Goal: Task Accomplishment & Management: Use online tool/utility

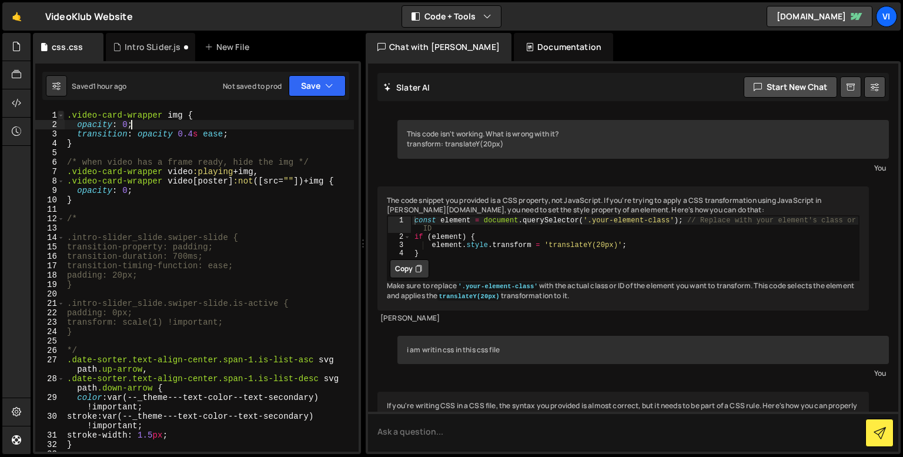
click at [63, 110] on div "opacity: 0; 1 2 3 4 5 6 7 8 9 10 11 12 13 14 15 16 17 18 19 20 21 22 23 24 25 2…" at bounding box center [196, 280] width 323 height 341
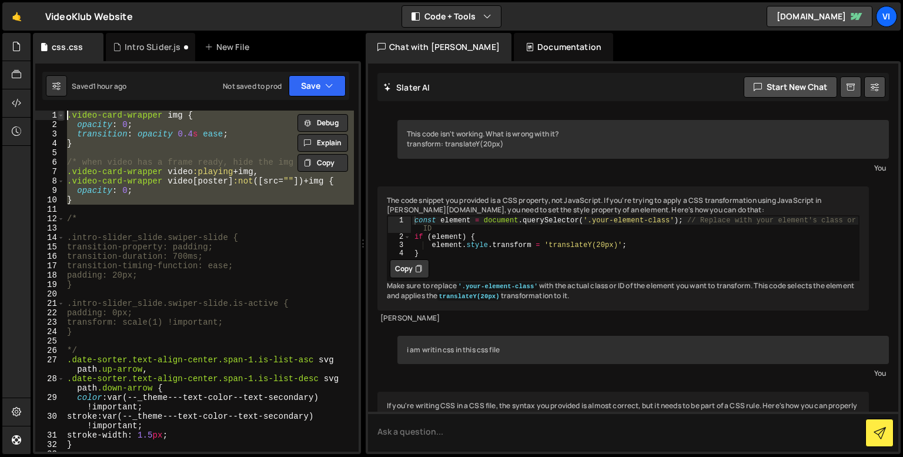
scroll to position [6957, 0]
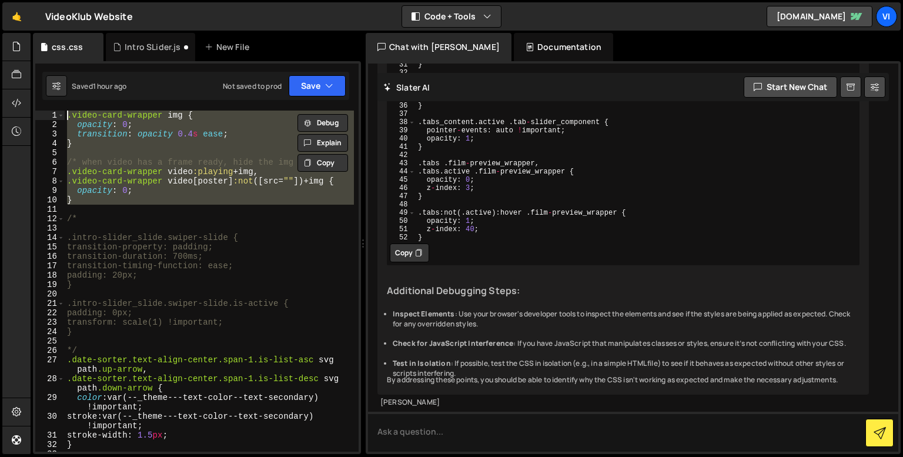
click at [113, 214] on div ".video-card-wrapper img { opacity : 0 ; transition : opacity 0.4 s ease ; } /* …" at bounding box center [209, 290] width 289 height 360
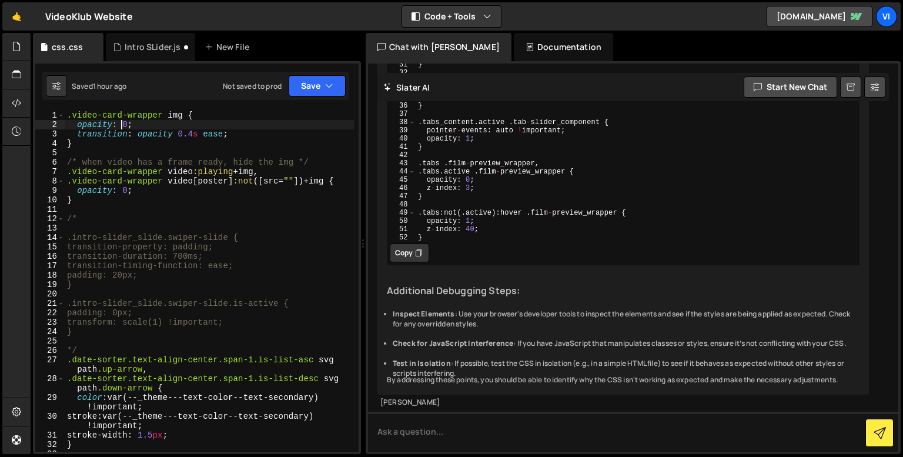
click at [122, 123] on div ".video-card-wrapper img { opacity : 0 ; transition : opacity 0.4 s ease ; } /* …" at bounding box center [209, 290] width 289 height 360
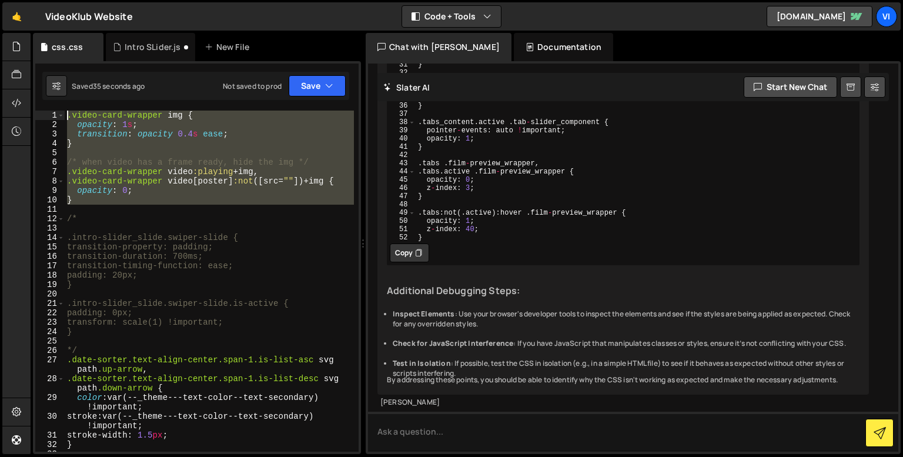
drag, startPoint x: 107, startPoint y: 205, endPoint x: 48, endPoint y: 110, distance: 111.9
click at [48, 110] on div "handleSlideChange(swiper); 68 69 70 71 72 73 74 75 76 77 78 79 80 81 82 83 84 8…" at bounding box center [197, 257] width 328 height 393
click at [185, 120] on div ".video-card-wrapper img { opacity : 1 s ; transition : opacity 0.4 s ease ; } /…" at bounding box center [209, 280] width 289 height 341
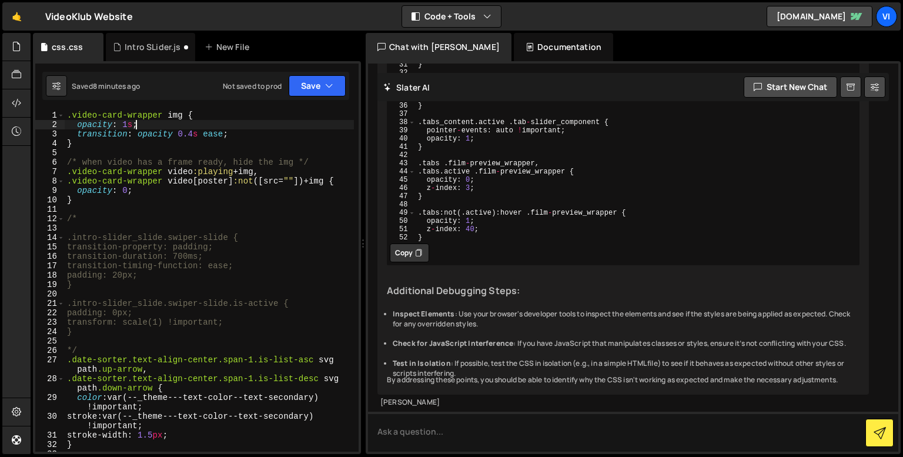
click at [131, 129] on div ".video-card-wrapper img { opacity : 1 s ; transition : opacity 0.4 s ease ; } /…" at bounding box center [209, 290] width 289 height 360
click at [177, 159] on div ".video-card-wrapper img { opacity : 1 ; transition : opacity 0.4 s ease ; } /* …" at bounding box center [209, 290] width 289 height 360
type textarea "/* when video has a frame ready, hide the img */"
click at [193, 151] on div ".video-card-wrapper img { opacity : 1 ; transition : opacity 0.4 s ease ; } /* …" at bounding box center [209, 290] width 289 height 360
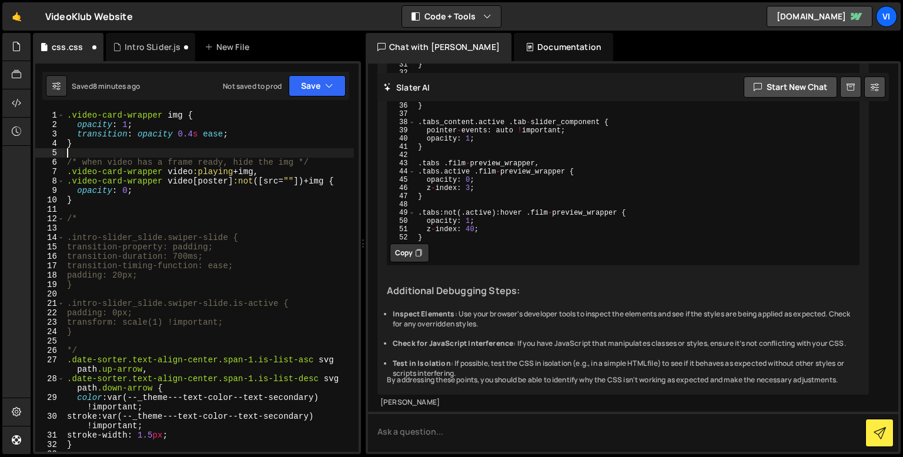
scroll to position [0, 0]
click at [109, 322] on div ".video-card-wrapper img { opacity : 1 ; transition : opacity 0.4 s ease ; } /* …" at bounding box center [209, 290] width 289 height 360
click at [125, 346] on div ".video-card-wrapper img { opacity : 1 ; transition : opacity 0.4 s ease ; } /* …" at bounding box center [209, 290] width 289 height 360
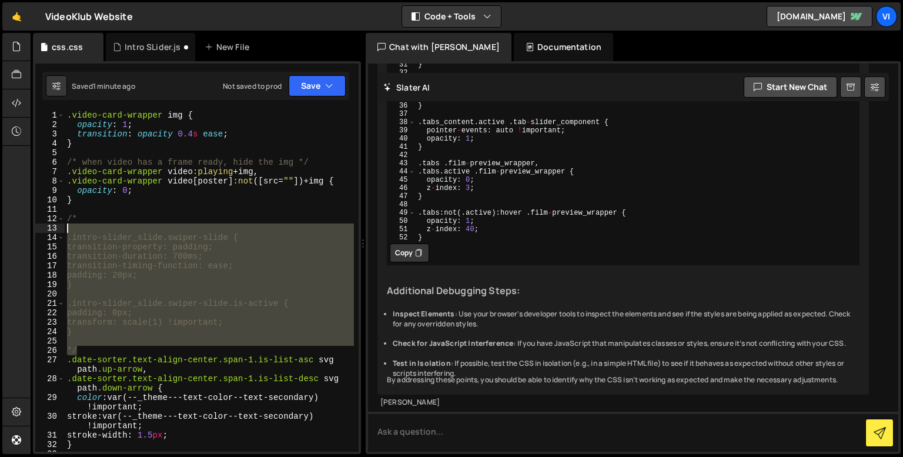
drag, startPoint x: 83, startPoint y: 349, endPoint x: 65, endPoint y: 222, distance: 128.3
click at [65, 222] on div ".video-card-wrapper img { opacity : 1 ; transition : opacity 0.4 s ease ; } /* …" at bounding box center [209, 290] width 289 height 360
type textarea "/*"
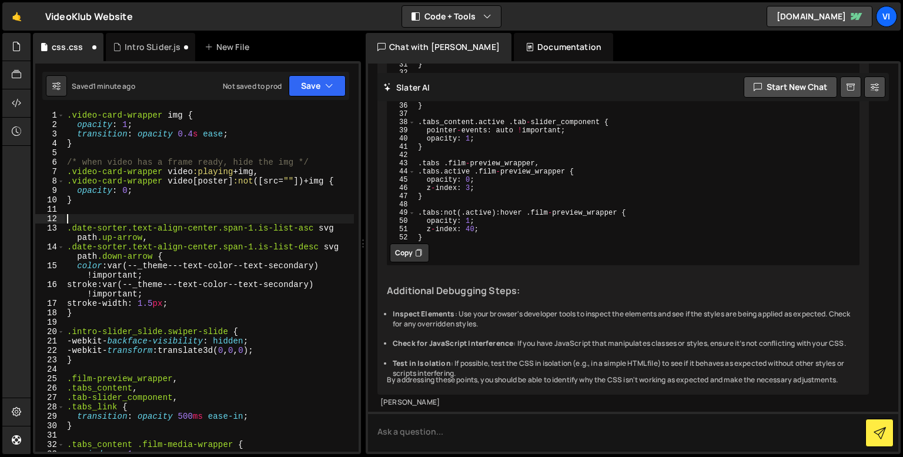
click at [119, 160] on div ".video-card-wrapper img { opacity : 1 ; transition : opacity 0.4 s ease ; } /* …" at bounding box center [209, 290] width 289 height 360
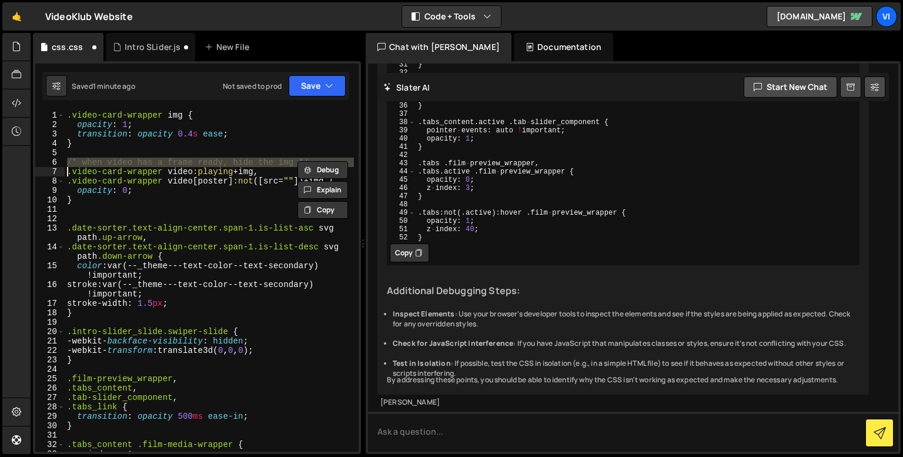
click at [119, 160] on div ".video-card-wrapper img { opacity : 1 ; transition : opacity 0.4 s ease ; } /* …" at bounding box center [209, 290] width 289 height 360
type textarea ".video-card-wrapper video:playing+img,"
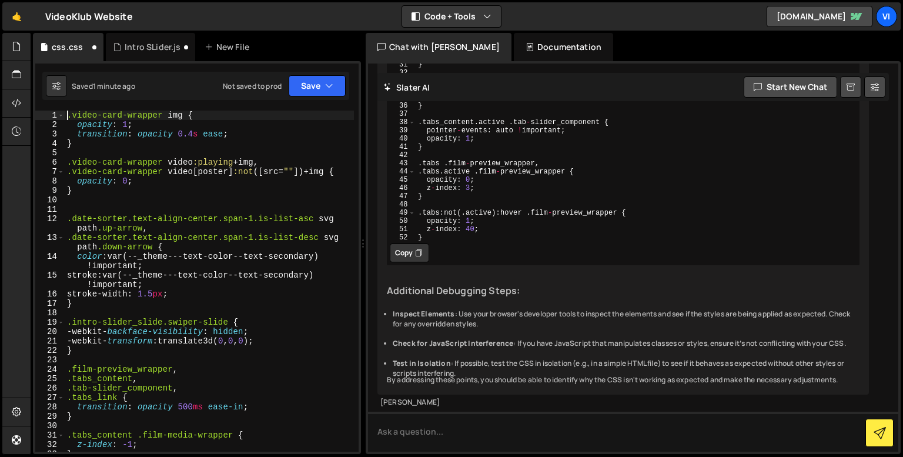
paste textarea
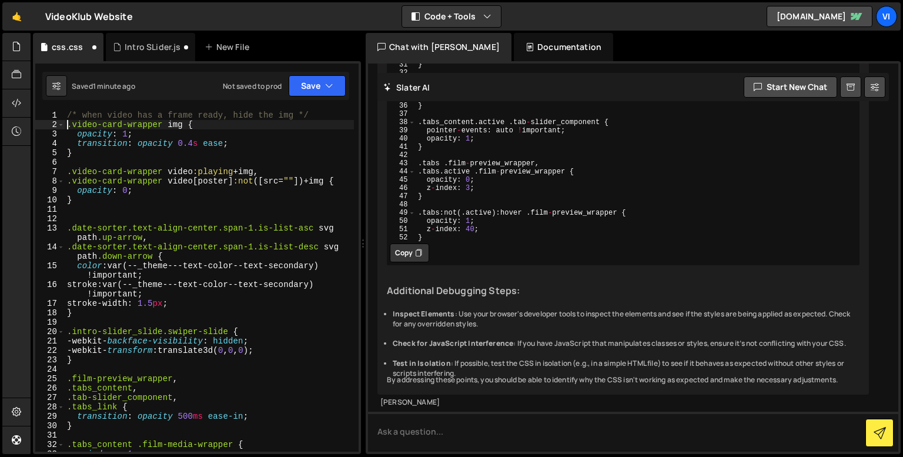
type textarea ".video-card-wrapper img {"
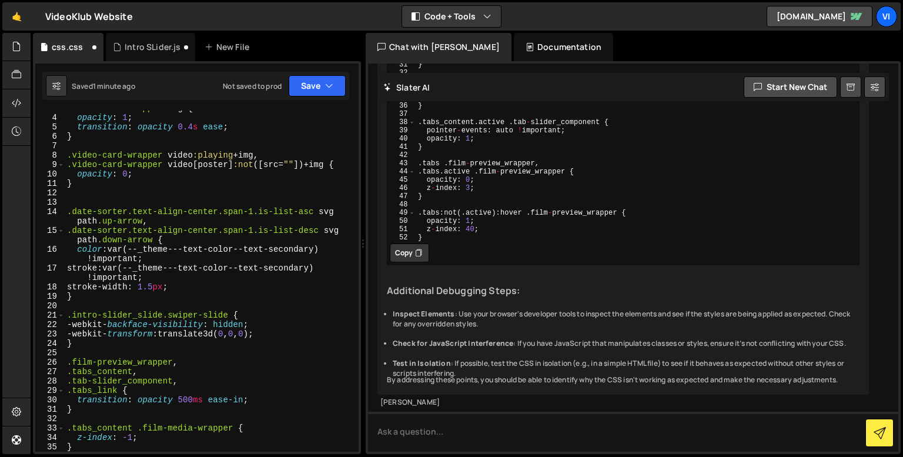
scroll to position [26, 0]
click at [123, 192] on div ".video-card-wrapper img { opacity : 1 ; transition : opacity 0.4 s ease ; } .vi…" at bounding box center [209, 282] width 289 height 360
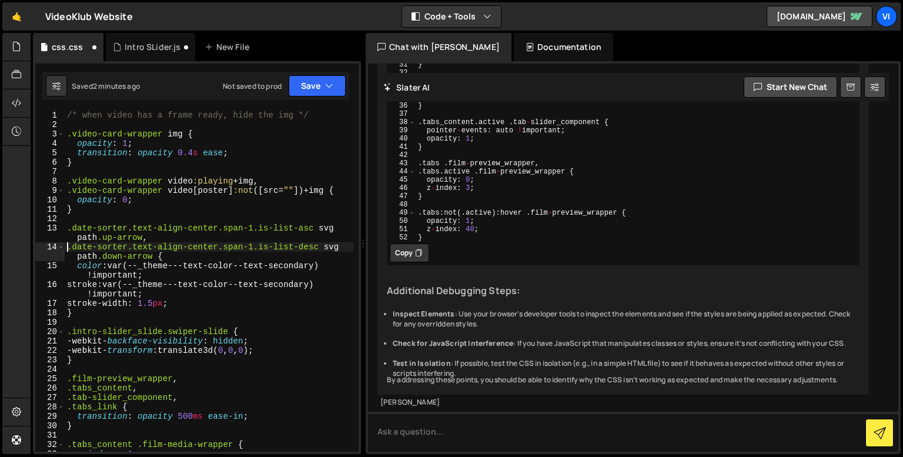
scroll to position [0, 0]
type textarea ".date-sorter.text-align-center.span-1.is-list-desc svg path.down-arrow {"
click at [185, 123] on div "/* when video has a frame ready, hide the img */ .video-card-wrapper img { opac…" at bounding box center [209, 290] width 289 height 360
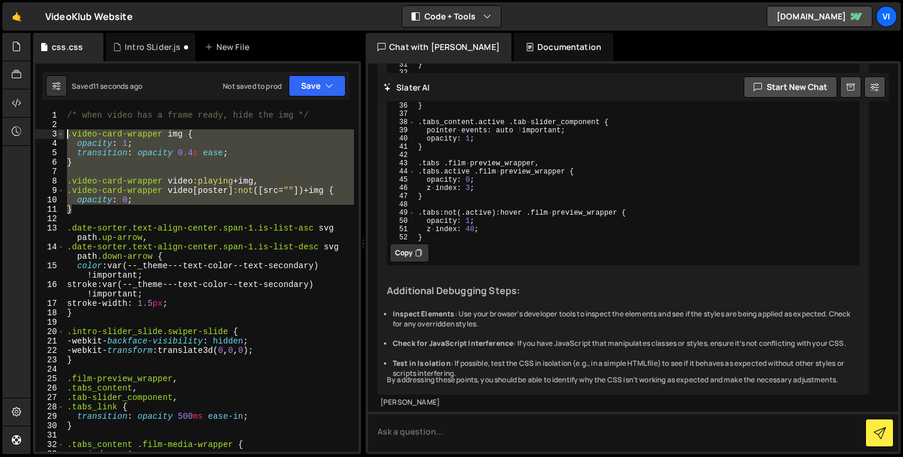
drag, startPoint x: 91, startPoint y: 212, endPoint x: 59, endPoint y: 134, distance: 83.8
click at [59, 134] on div "1 2 3 4 5 6 7 8 9 10 11 12 13 14 15 16 17 18 19 20 21 22 23 24 25 26 27 28 29 3…" at bounding box center [196, 280] width 323 height 341
type textarea ".video-card-wrapper img { opacity: 1;"
paste textarea
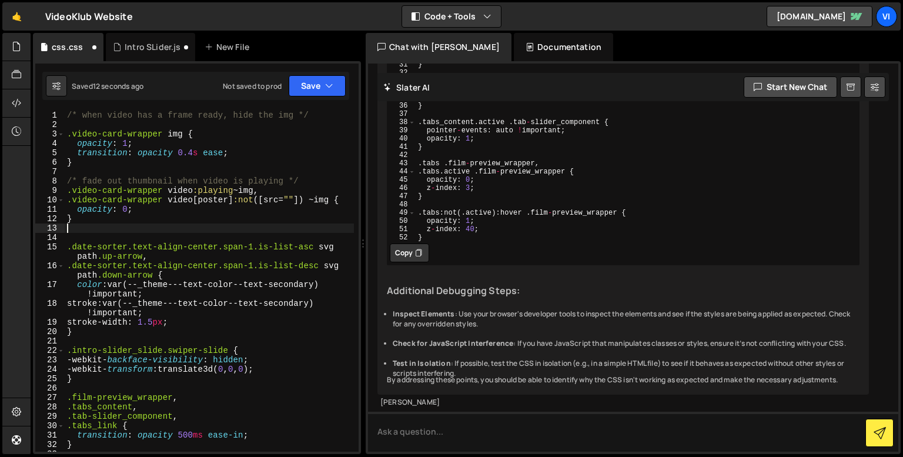
click at [105, 182] on div "/* when video has a frame ready, hide the img */ .video-card-wrapper img { opac…" at bounding box center [209, 290] width 289 height 360
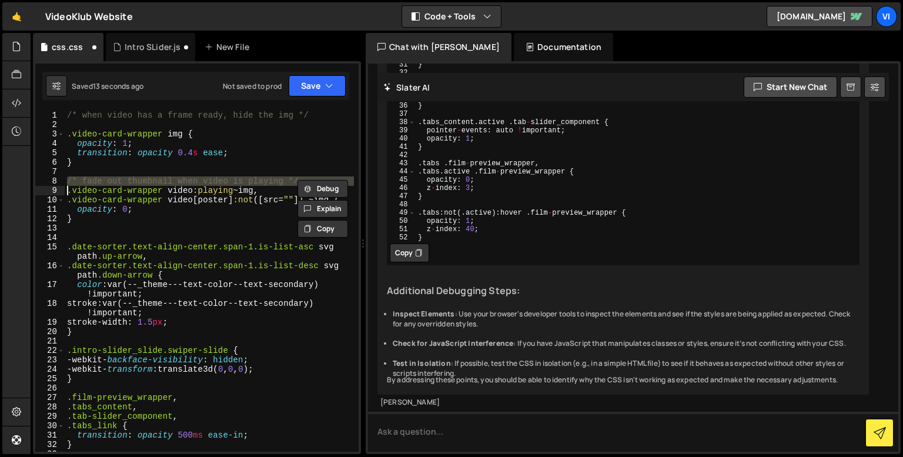
click at [105, 182] on div "/* when video has a frame ready, hide the img */ .video-card-wrapper img { opac…" at bounding box center [209, 290] width 289 height 360
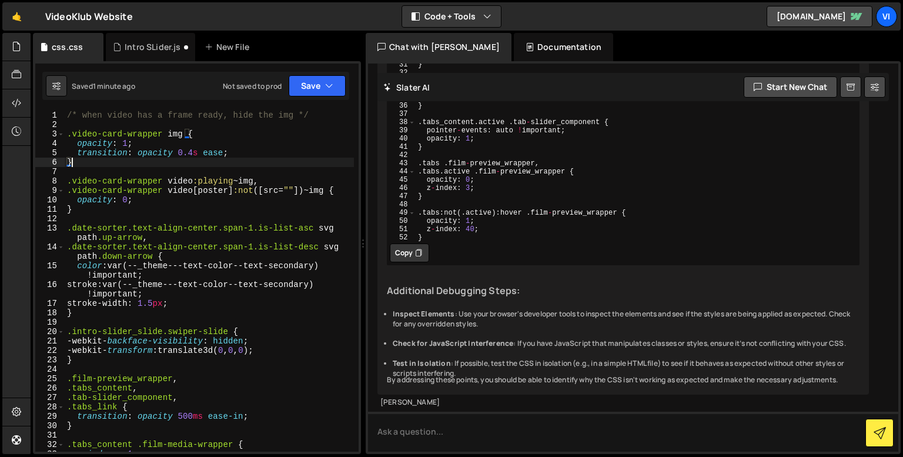
click at [219, 166] on div "/* when video has a frame ready, hide the img */ .video-card-wrapper img { opac…" at bounding box center [209, 290] width 289 height 360
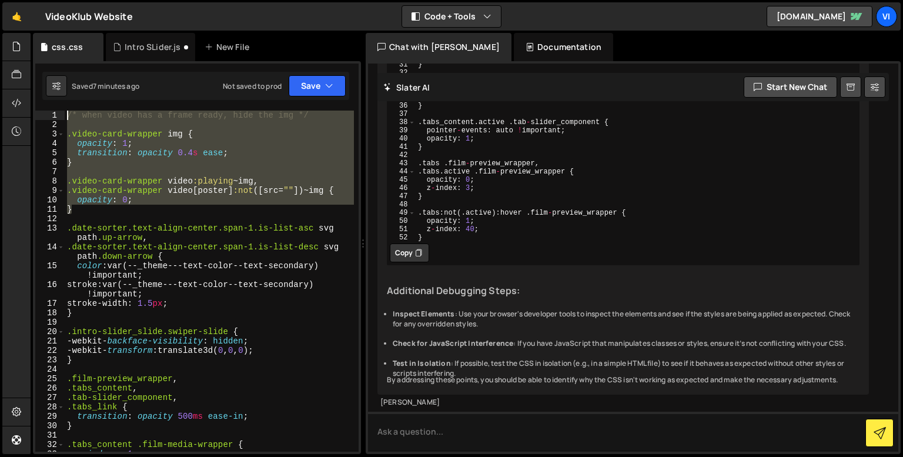
drag, startPoint x: 84, startPoint y: 210, endPoint x: 61, endPoint y: 102, distance: 110.7
click at [61, 102] on div "handleSlideChange(swiper); 68 69 70 71 72 73 74 75 76 77 78 79 80 81 82 83 84 8…" at bounding box center [197, 257] width 328 height 393
type textarea "/* when video has a frame ready, hide the img */"
paste textarea
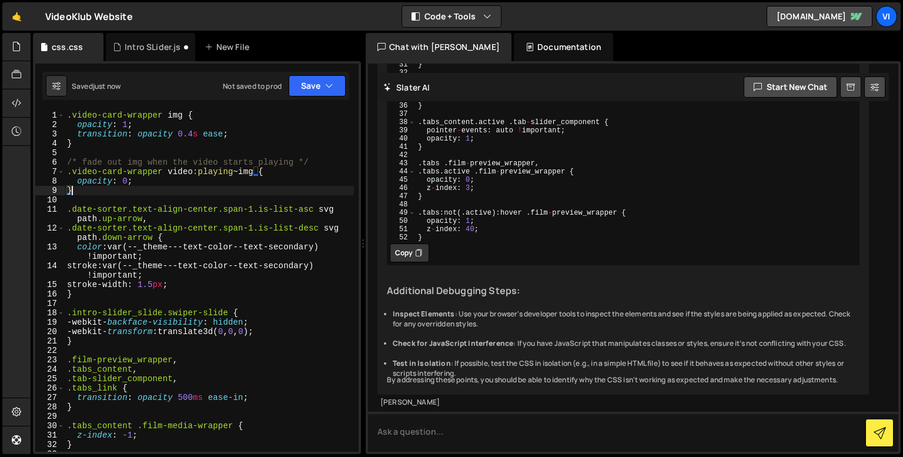
click at [171, 187] on div ".video-card-wrapper img { opacity : 1 ; transition : opacity 0.4 s ease ; } /* …" at bounding box center [209, 290] width 289 height 360
click at [189, 185] on div ".video-card-wrapper img { opacity : 1 ; transition : opacity 0.4 s ease ; } /* …" at bounding box center [209, 290] width 289 height 360
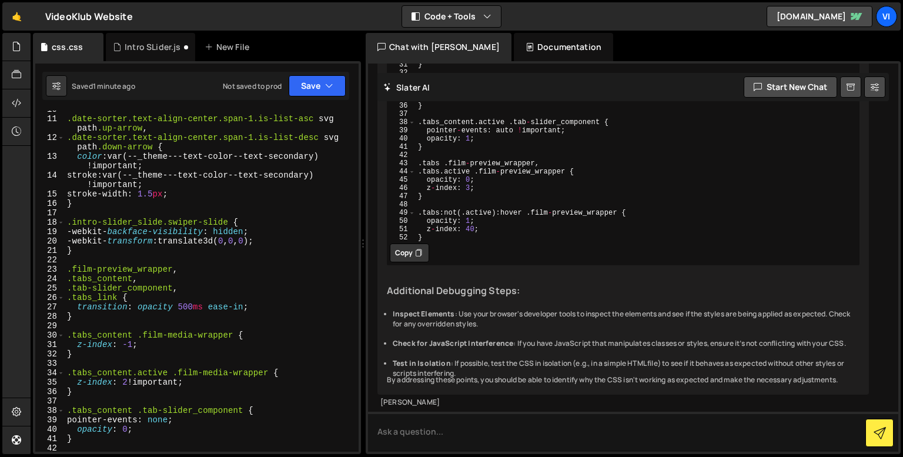
scroll to position [96, 0]
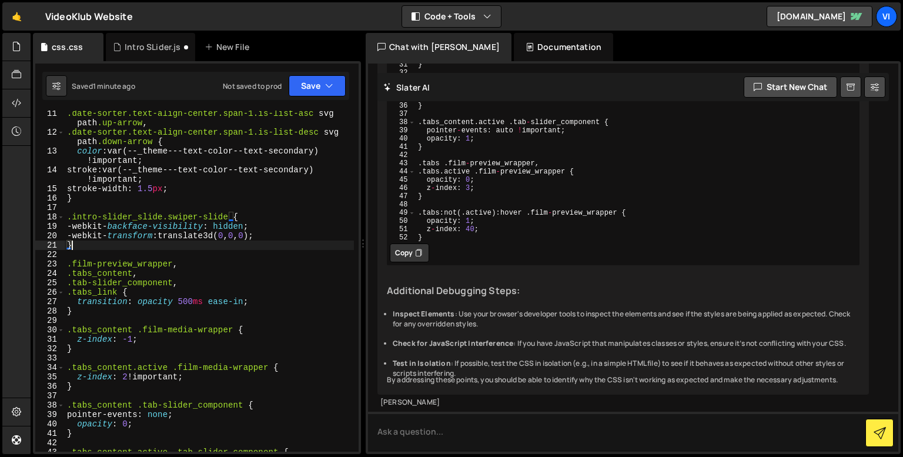
click at [128, 249] on div ".date-sorter.text-align-center.span-1.is-list-asc svg path .up-arrow , .date-so…" at bounding box center [209, 293] width 289 height 369
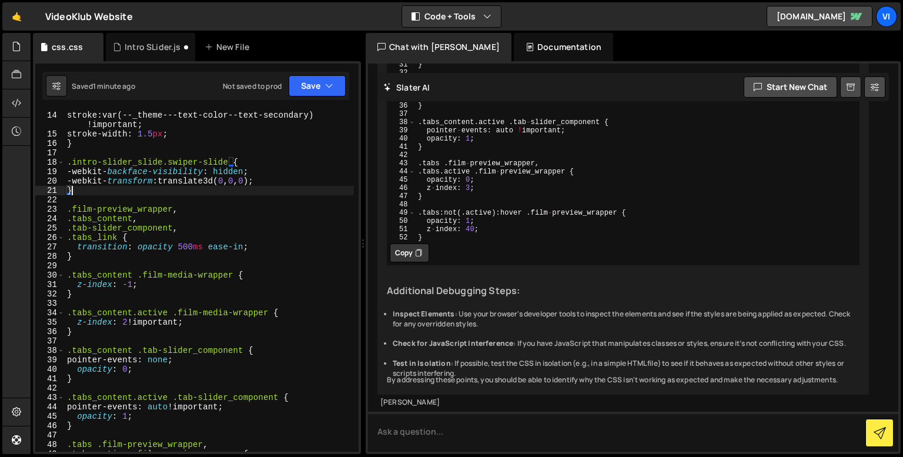
scroll to position [0, 0]
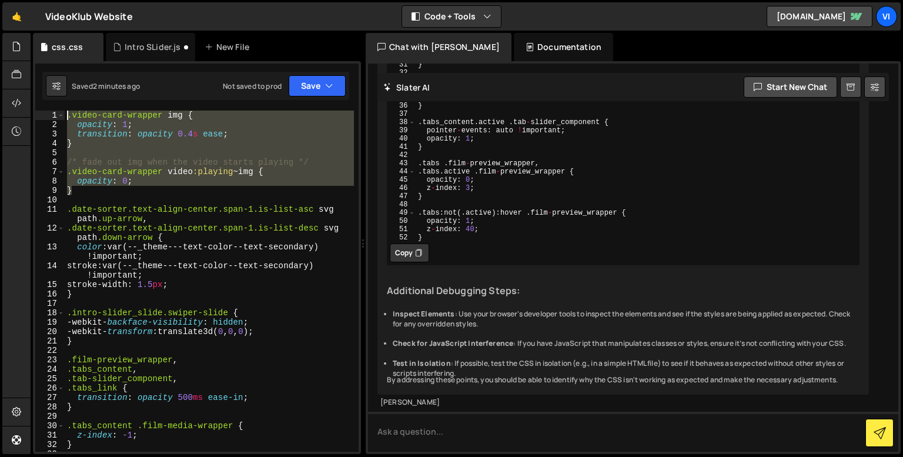
drag, startPoint x: 87, startPoint y: 192, endPoint x: 62, endPoint y: 103, distance: 92.7
click at [62, 103] on div "handleSlideChange(swiper); 68 69 70 71 72 73 74 75 76 77 78 79 80 81 82 83 84 8…" at bounding box center [197, 257] width 328 height 393
type textarea ".video-card-wrapper img { opacity: 1;"
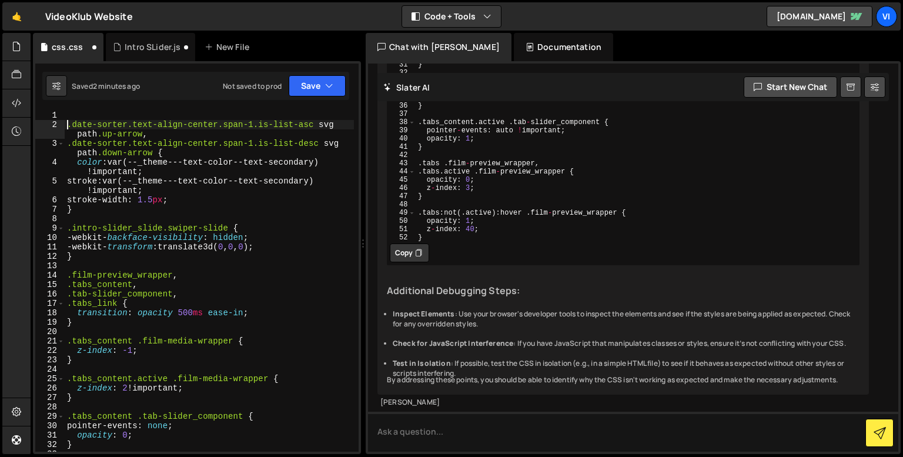
type textarea ".date-sorter.text-align-center.span-1.is-list-asc svg path.up-arrow,"
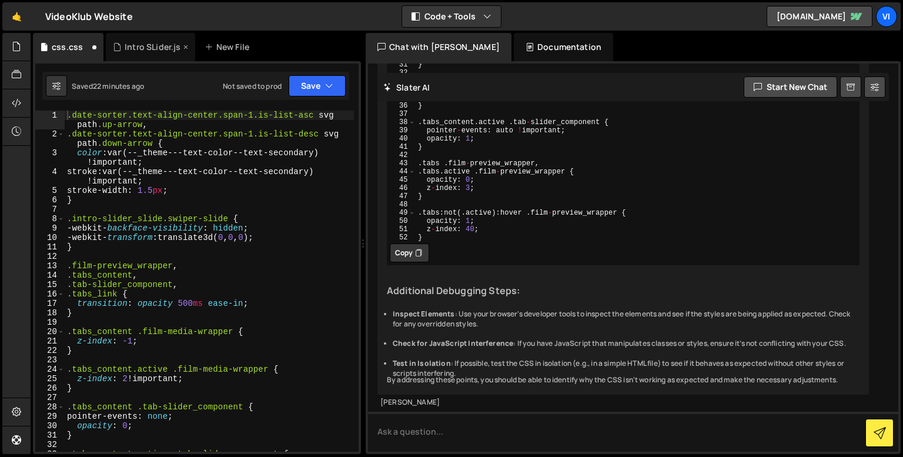
click at [161, 46] on div "Intro SLider.js" at bounding box center [153, 47] width 56 height 12
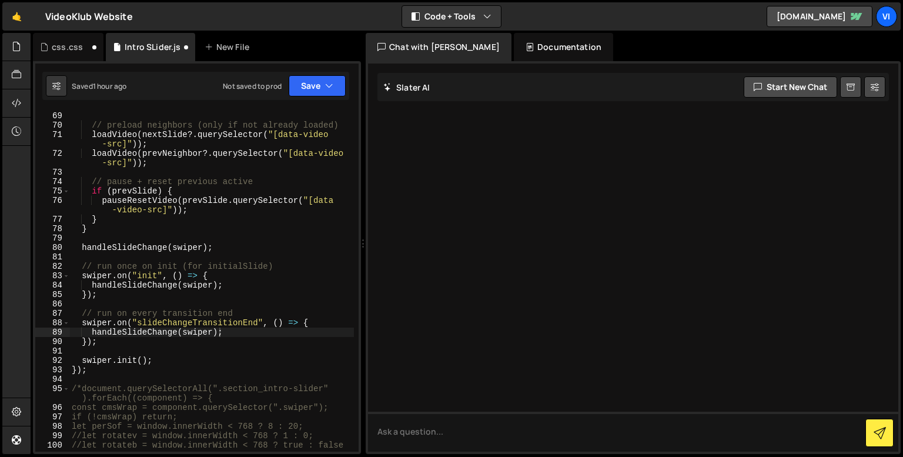
click at [102, 367] on div "playVideo ( activeSlide . querySelector ( "[data-video -src]" )) ; // preload n…" at bounding box center [211, 281] width 284 height 379
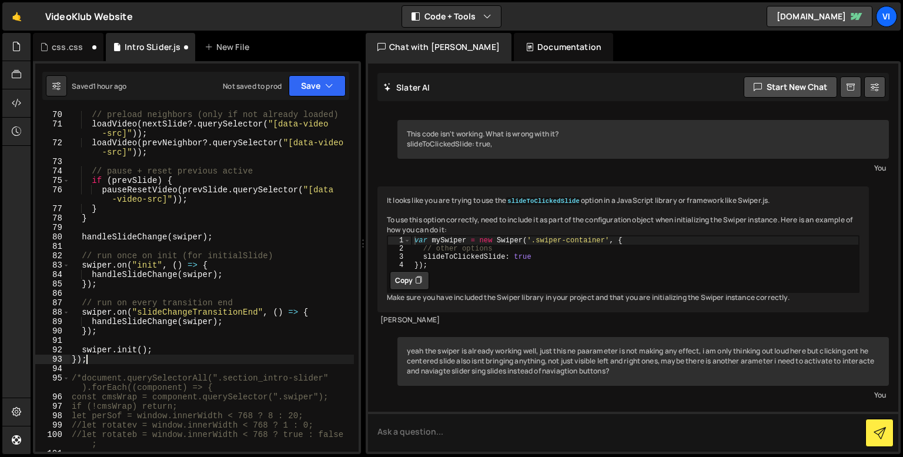
scroll to position [715, 0]
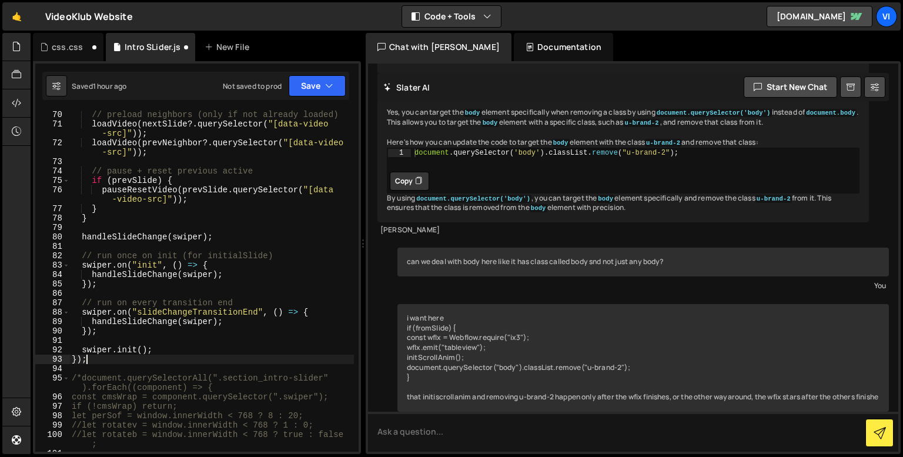
click at [102, 356] on div "// preload neighbors (only if not already loaded) loadVideo ( nextSlide ?. quer…" at bounding box center [211, 290] width 284 height 360
click at [99, 350] on div "// preload neighbors (only if not already loaded) loadVideo ( nextSlide ?. quer…" at bounding box center [211, 290] width 284 height 360
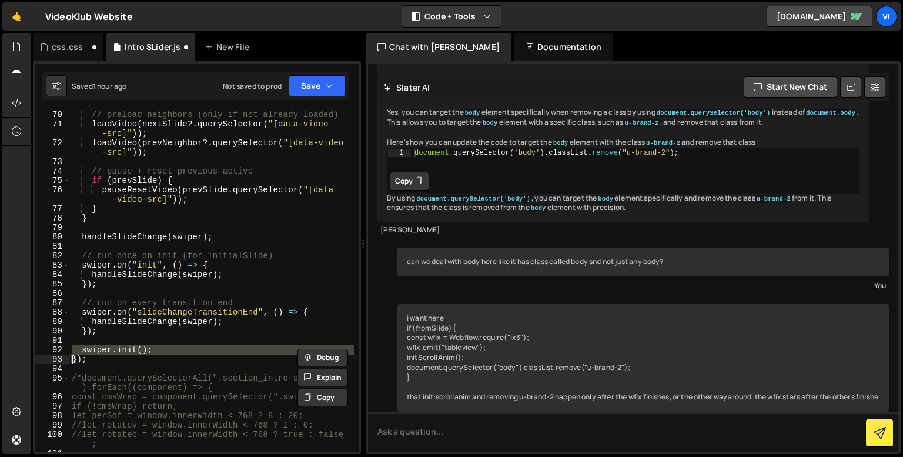
click at [99, 350] on div "// preload neighbors (only if not already loaded) loadVideo ( nextSlide ?. quer…" at bounding box center [211, 290] width 284 height 360
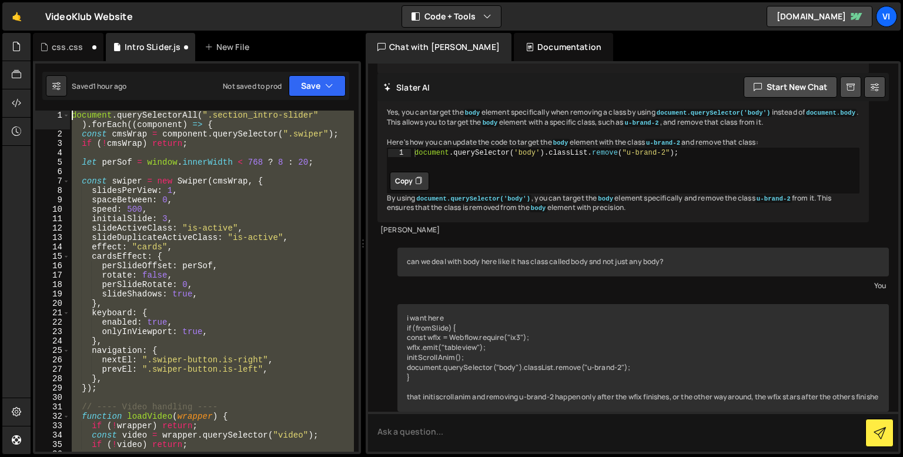
scroll to position [0, 0]
drag, startPoint x: 99, startPoint y: 350, endPoint x: 48, endPoint y: 24, distance: 330.9
click at [48, 24] on div "Hold on a sec... Are you certain you wish to leave this page? Any changes you'v…" at bounding box center [451, 228] width 903 height 457
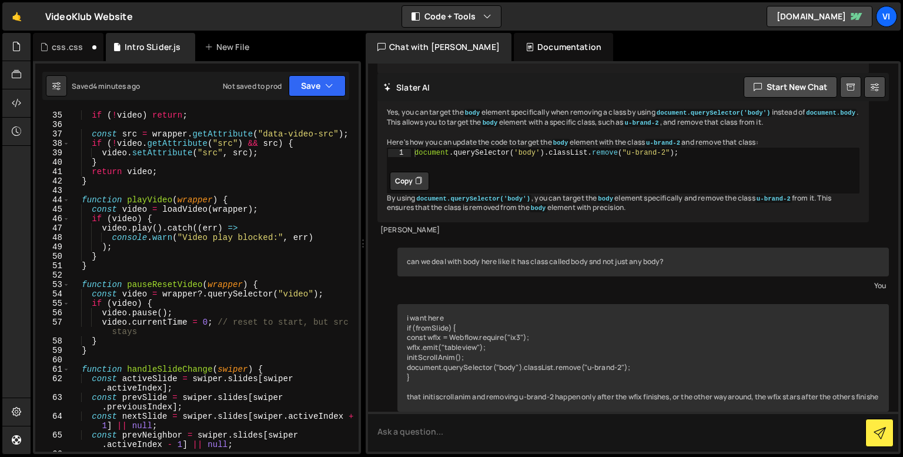
scroll to position [329, 0]
click at [111, 353] on div "const video = wrapper . querySelector ( "video" ) ; if ( ! video ) return ; con…" at bounding box center [211, 281] width 284 height 360
click at [112, 351] on div "const video = wrapper . querySelector ( "video" ) ; if ( ! video ) return ; con…" at bounding box center [211, 281] width 284 height 360
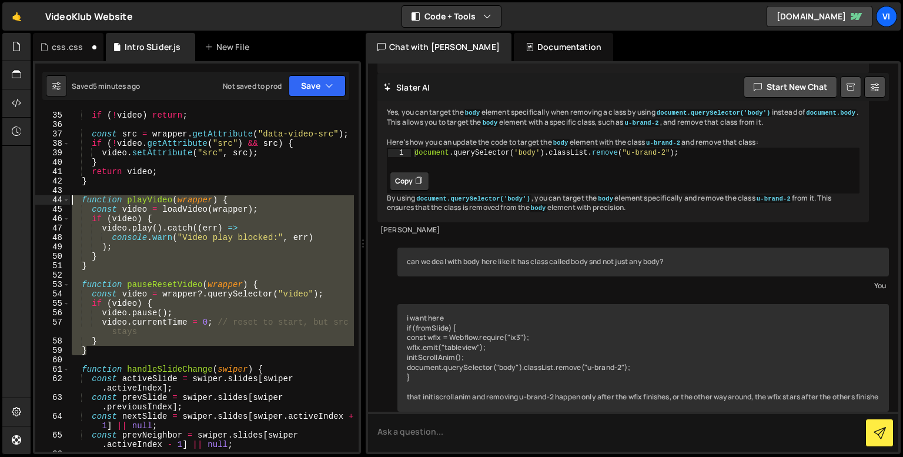
drag, startPoint x: 112, startPoint y: 351, endPoint x: 73, endPoint y: 202, distance: 153.7
click at [73, 202] on div "const video = wrapper . querySelector ( "video" ) ; if ( ! video ) return ; con…" at bounding box center [211, 281] width 284 height 360
type textarea "function playVideo(wrapper) { const video = loadVideo(wrapper);"
paste textarea
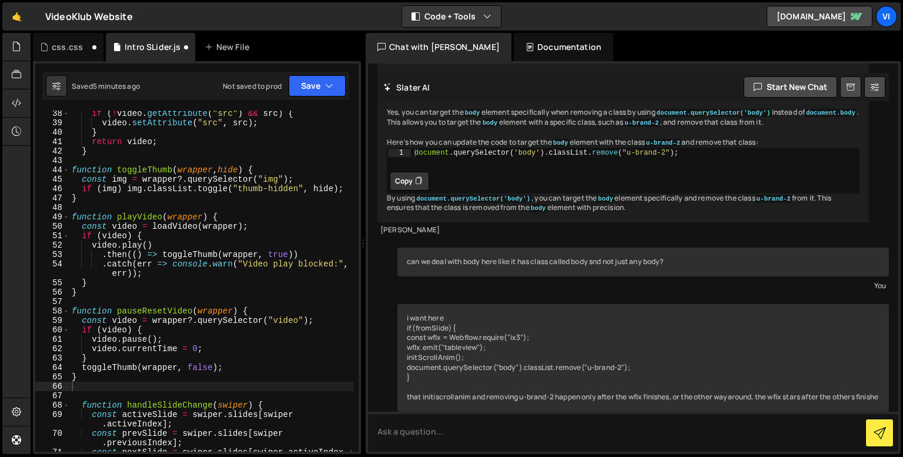
scroll to position [359, 0]
click at [264, 188] on div "if ( ! video . getAttribute ( "src" ) && src ) { video . setAttribute ( "src" ,…" at bounding box center [211, 293] width 284 height 369
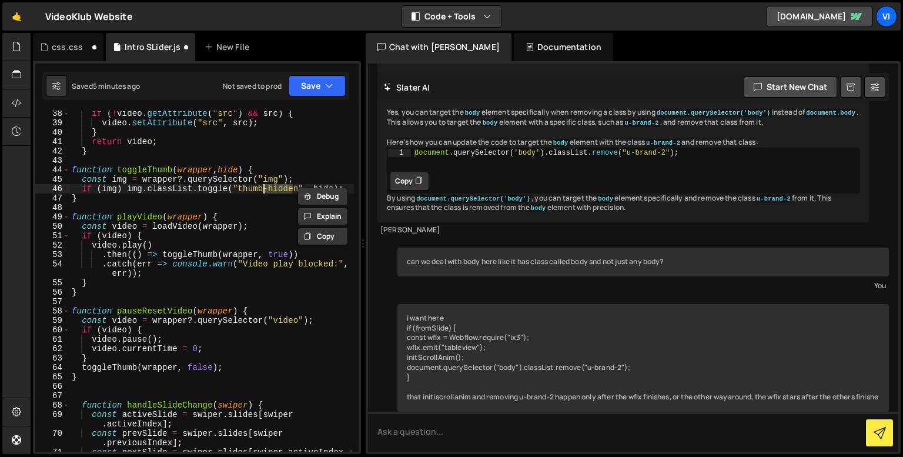
click at [257, 188] on div "if ( ! video . getAttribute ( "src" ) && src ) { video . setAttribute ( "src" ,…" at bounding box center [211, 293] width 284 height 369
drag, startPoint x: 234, startPoint y: 188, endPoint x: 292, endPoint y: 188, distance: 57.6
click at [292, 188] on div "if ( ! video . getAttribute ( "src" ) && src ) { video . setAttribute ( "src" ,…" at bounding box center [211, 293] width 284 height 369
click at [211, 200] on div "if ( ! video . getAttribute ( "src" ) && src ) { video . setAttribute ( "src" ,…" at bounding box center [211, 293] width 284 height 369
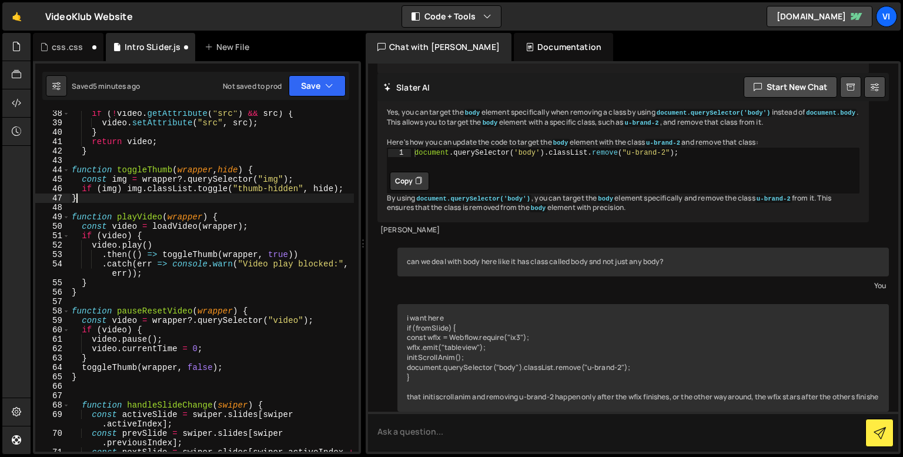
type textarea "}"
click at [93, 95] on div "Saved 6 minutes ago" at bounding box center [93, 85] width 94 height 21
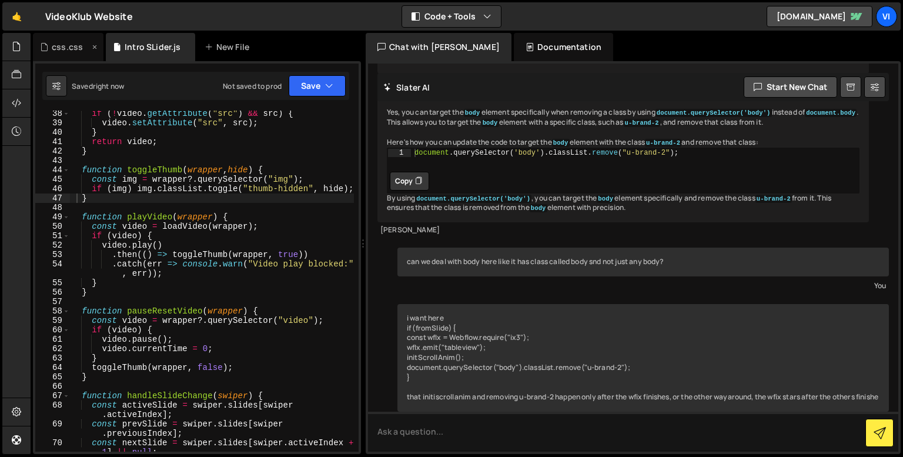
click at [68, 55] on div "css.css" at bounding box center [68, 47] width 71 height 28
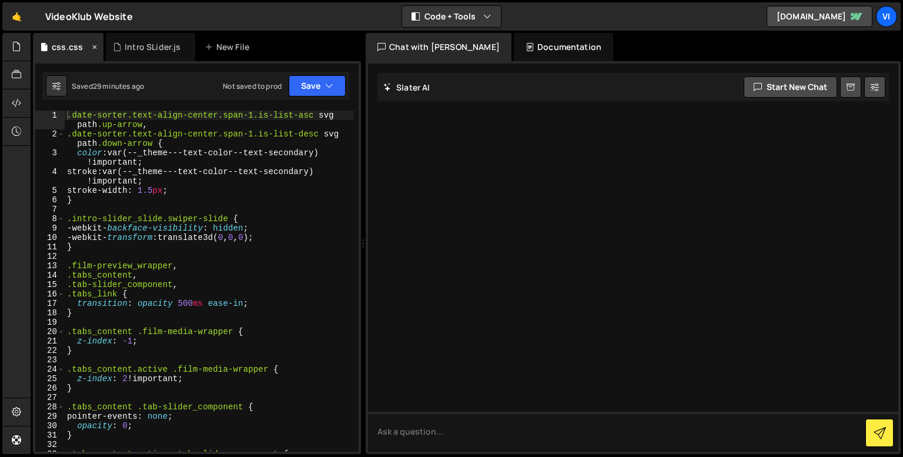
scroll to position [0, 0]
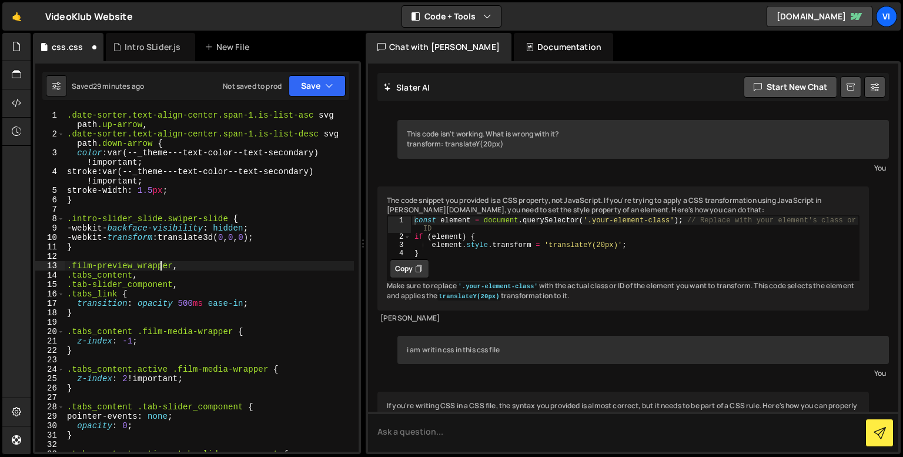
click at [162, 265] on div ".date-sorter.text-align-center.span-1.is-list-asc svg path .up-arrow , .date-so…" at bounding box center [209, 294] width 289 height 369
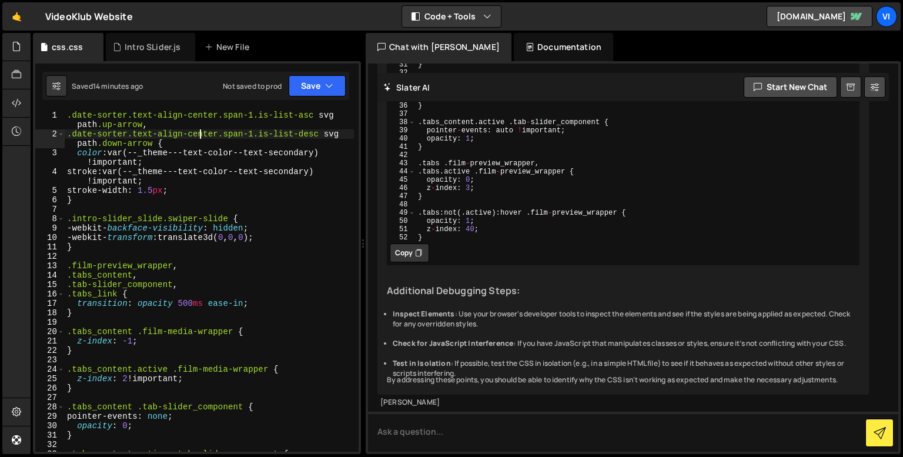
click at [200, 138] on div ".date-sorter.text-align-center.span-1.is-list-asc svg path .up-arrow , .date-so…" at bounding box center [209, 294] width 289 height 369
click at [157, 45] on div "Intro SLider.js" at bounding box center [153, 47] width 56 height 12
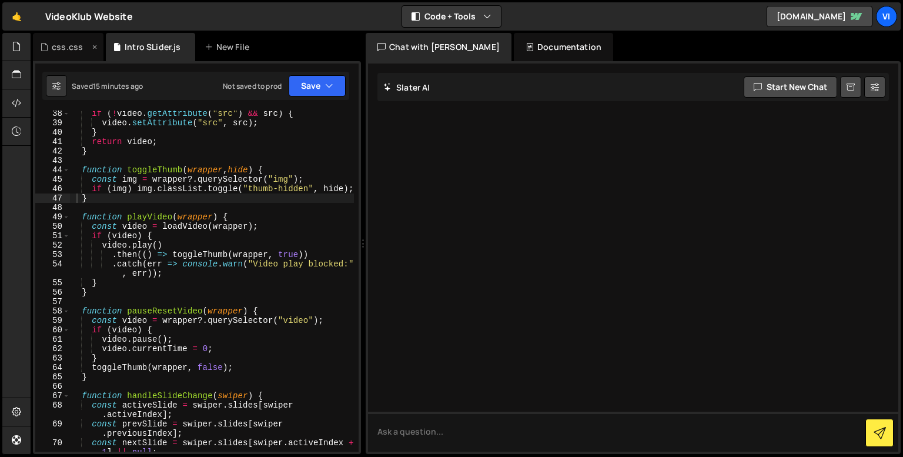
click at [78, 50] on div "css.css" at bounding box center [67, 47] width 31 height 12
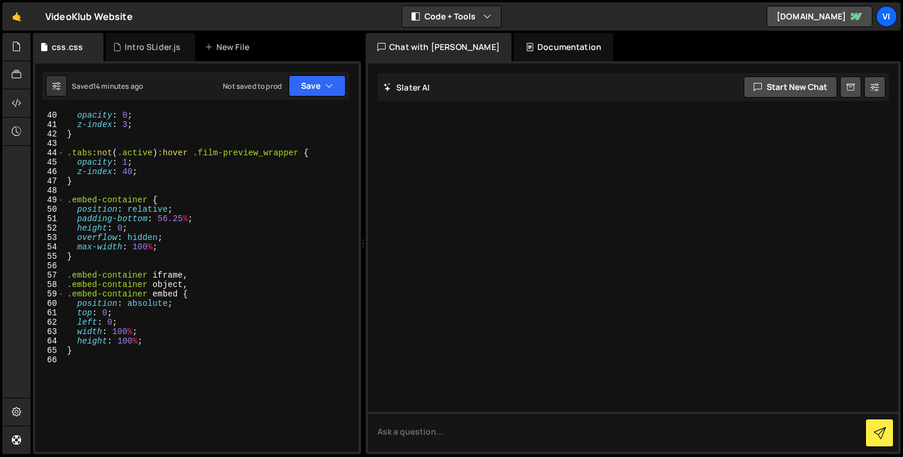
scroll to position [404, 0]
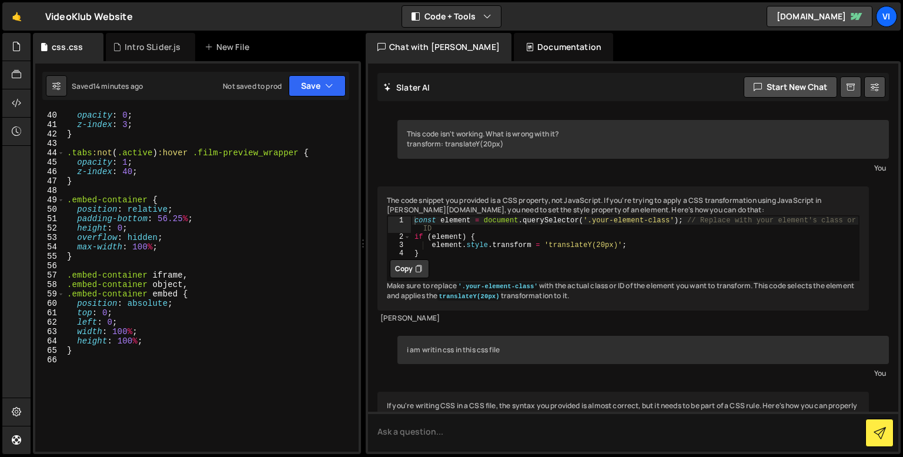
click at [203, 318] on div "opacity : 0 ; z-index : 3 ; } .tabs :not ( .active ) :hover .film-preview_wrapp…" at bounding box center [209, 290] width 289 height 360
click at [195, 352] on div "opacity : 0 ; z-index : 3 ; } .tabs :not ( .active ) :hover .film-preview_wrapp…" at bounding box center [209, 290] width 289 height 360
click at [115, 344] on div "opacity : 0 ; z-index : 3 ; } .tabs :not ( .active ) :hover .film-preview_wrapp…" at bounding box center [209, 290] width 289 height 360
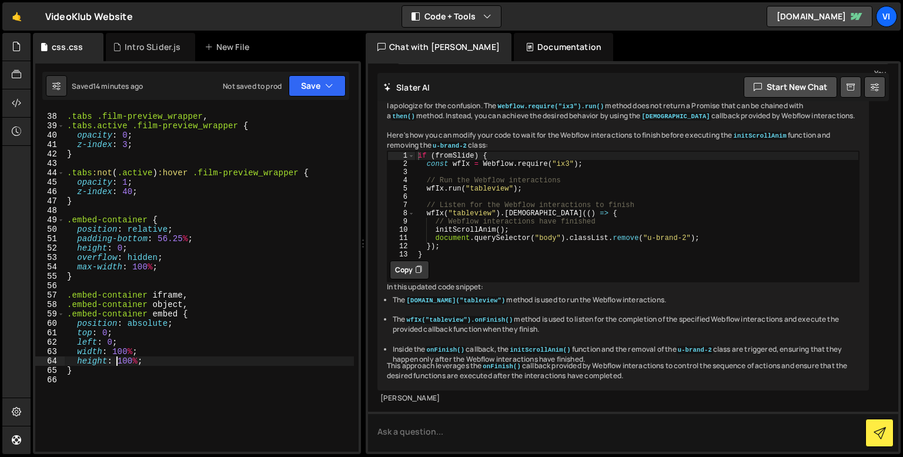
scroll to position [384, 0]
click at [99, 369] on div ".tabs .film-preview_wrapper , .tabs.active .film-preview_wrapper { opacity : 0 …" at bounding box center [209, 282] width 289 height 360
click at [94, 374] on div ".tabs .film-preview_wrapper , .tabs.active .film-preview_wrapper { opacity : 0 …" at bounding box center [209, 282] width 289 height 360
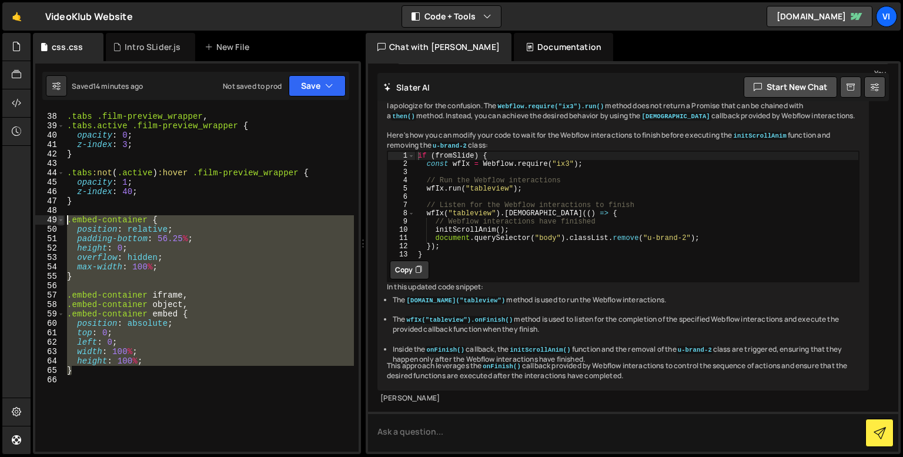
drag, startPoint x: 94, startPoint y: 374, endPoint x: 63, endPoint y: 217, distance: 160.0
click at [63, 217] on div "} 37 38 39 40 41 42 43 44 45 46 47 48 49 50 51 52 53 54 55 56 57 58 59 60 61 62…" at bounding box center [196, 280] width 323 height 341
type textarea ".embed-container { position: relative;"
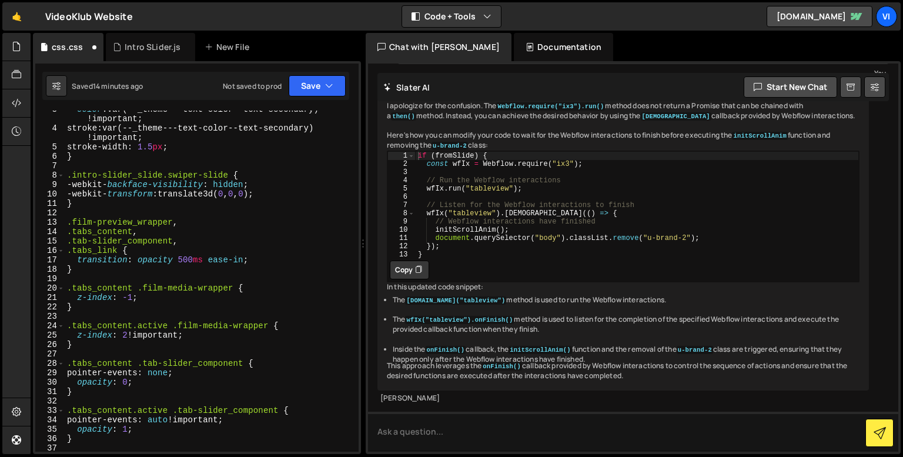
scroll to position [0, 0]
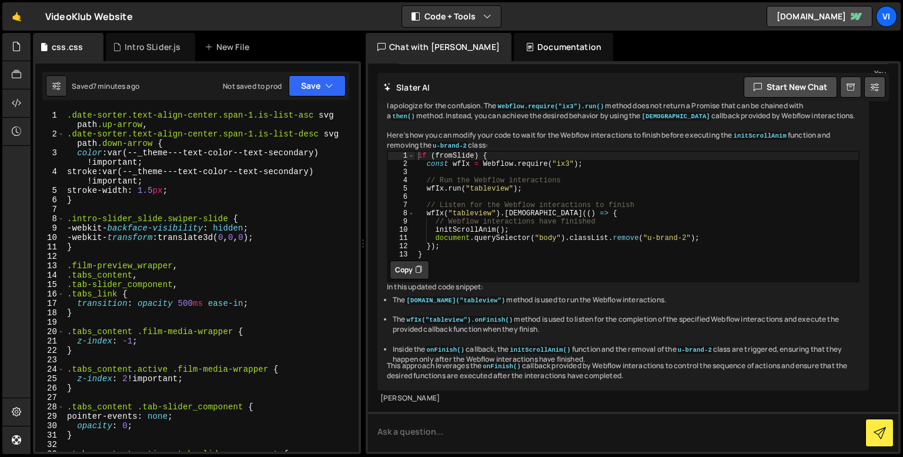
drag, startPoint x: 6, startPoint y: 225, endPoint x: 48, endPoint y: 19, distance: 210.4
click at [6, 225] on div at bounding box center [16, 243] width 28 height 421
click at [207, 188] on div ".date-sorter.text-align-center.span-1.is-list-asc svg path .up-arrow , .date-so…" at bounding box center [209, 294] width 289 height 369
type textarea "stroke-width: 1.5px;"
click at [134, 39] on div "Intro SLider.js" at bounding box center [150, 47] width 89 height 28
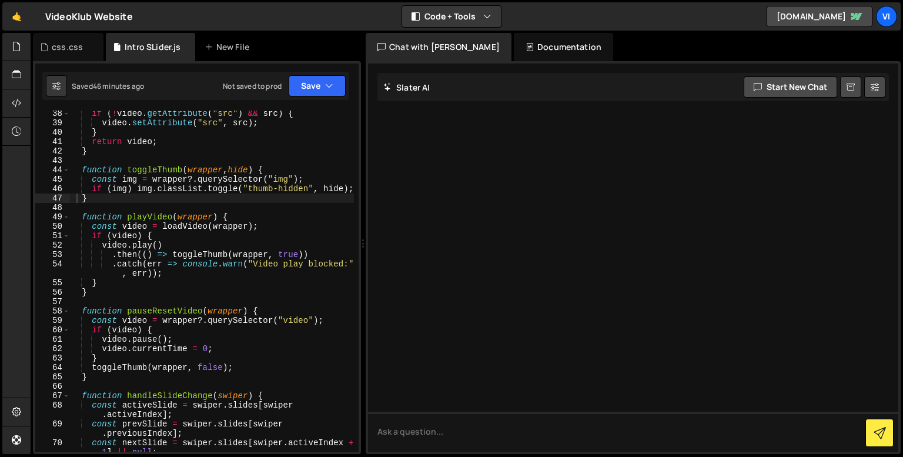
click at [117, 312] on div "if ( ! video . getAttribute ( "src" ) && src ) { video . setAttribute ( "src" ,…" at bounding box center [211, 293] width 284 height 369
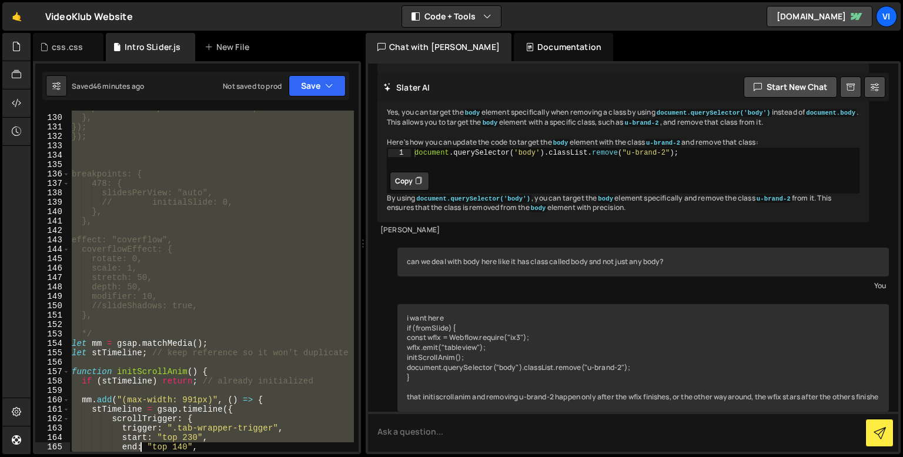
scroll to position [1352, 0]
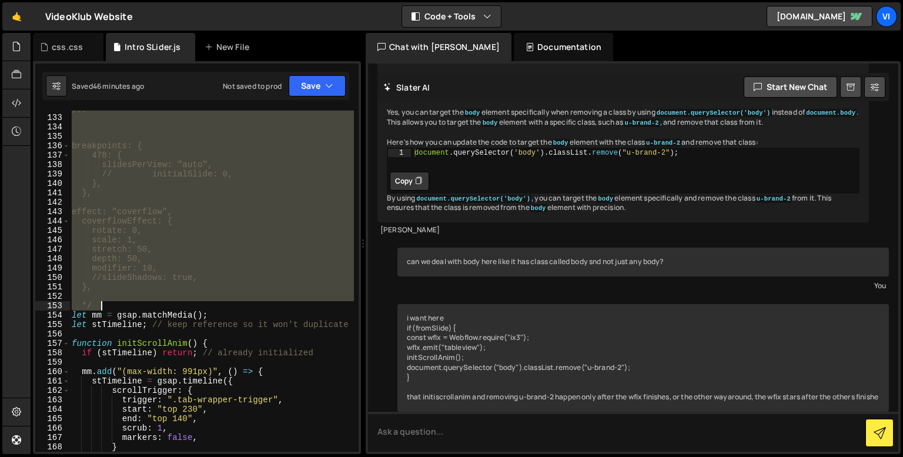
drag, startPoint x: 73, startPoint y: 155, endPoint x: 114, endPoint y: 309, distance: 159.4
click at [114, 309] on div "}); breakpoints: { 478: { slidesPerView: "auto", // initialSlide: 0, }, }, effe…" at bounding box center [211, 283] width 284 height 360
type textarea "*/"
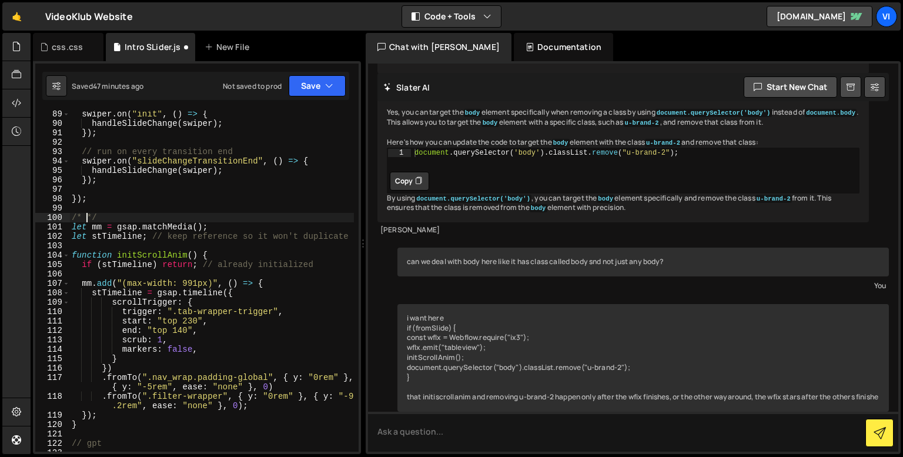
scroll to position [0, 1]
click at [114, 216] on div "swiper . on ( "init" , ( ) => { handleSlideChange ( swiper ) ; }) ; // run on e…" at bounding box center [211, 289] width 284 height 360
type textarea "/*------- -------*/"
click at [113, 213] on div "swiper . on ( "init" , ( ) => { handleSlideChange ( swiper ) ; }) ; // run on e…" at bounding box center [211, 289] width 284 height 360
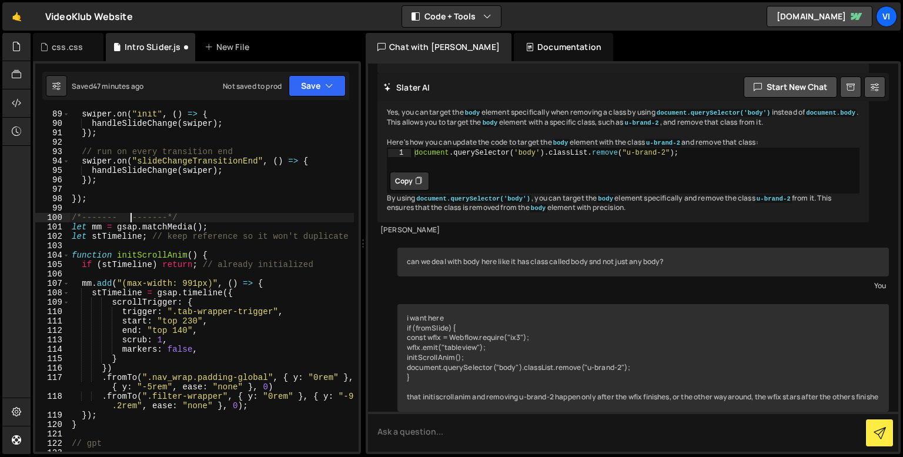
click at [107, 208] on div "swiper . on ( "init" , ( ) => { handleSlideChange ( swiper ) ; }) ; // run on e…" at bounding box center [211, 289] width 284 height 360
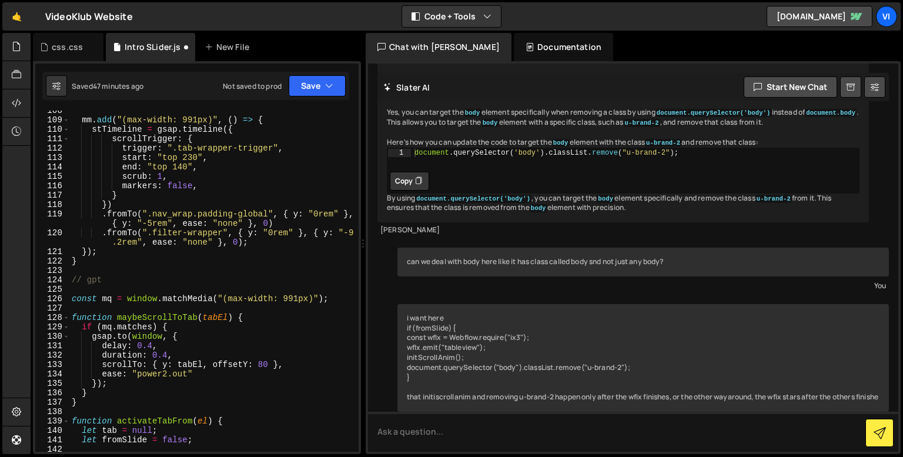
scroll to position [1104, 0]
click at [156, 282] on div "mm . add ( "(max-width: 991px)" , ( ) => { stTimeline = gsap . timeline ({ scro…" at bounding box center [211, 286] width 284 height 360
type textarea "// gpt"
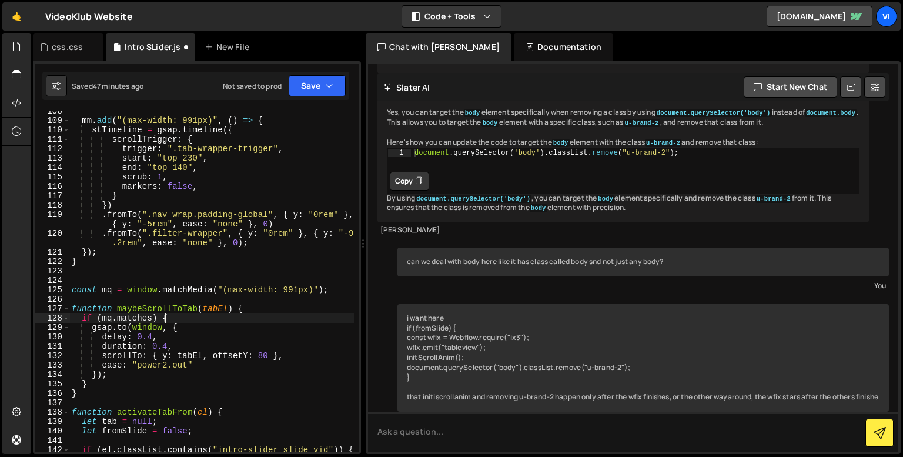
click at [205, 321] on div "mm . add ( "(max-width: 991px)" , ( ) => { stTimeline = gsap . timeline ({ scro…" at bounding box center [211, 286] width 284 height 360
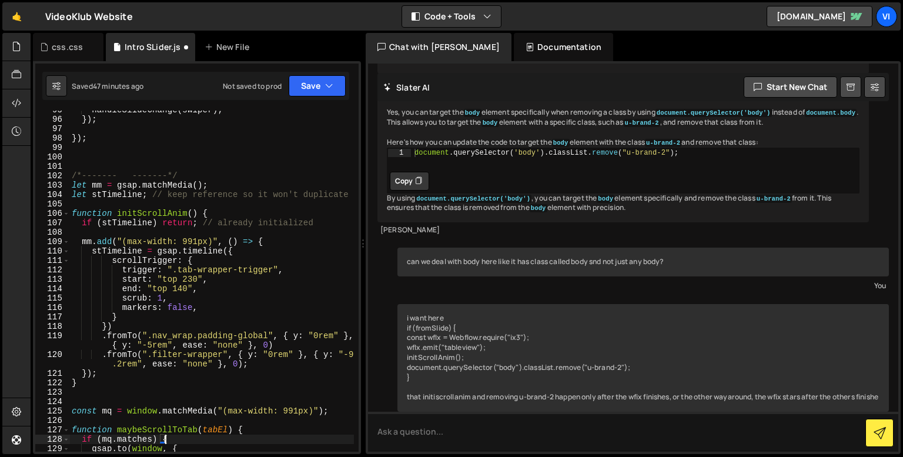
scroll to position [982, 0]
click at [126, 177] on div "handleSlideChange ( swiper ) ; }) ; }) ; /*------- -------*/ let mm = gsap . ma…" at bounding box center [211, 286] width 284 height 360
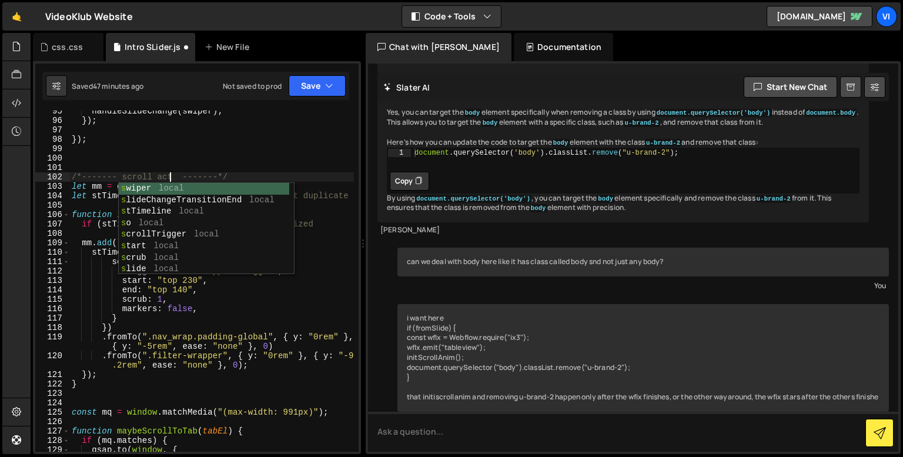
scroll to position [0, 6]
type textarea "/*------- scroll active tab to top -------*/"
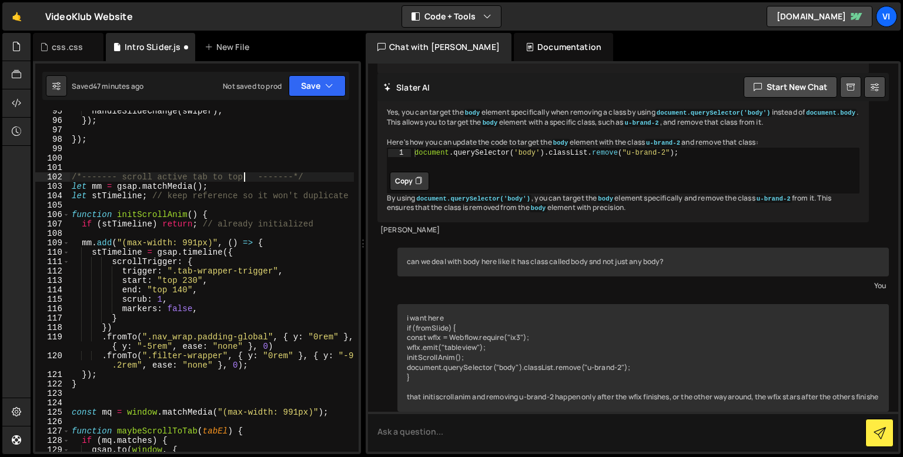
click at [327, 178] on div "handleSlideChange ( swiper ) ; }) ; }) ; /*------- scroll active tab to top ---…" at bounding box center [211, 286] width 284 height 360
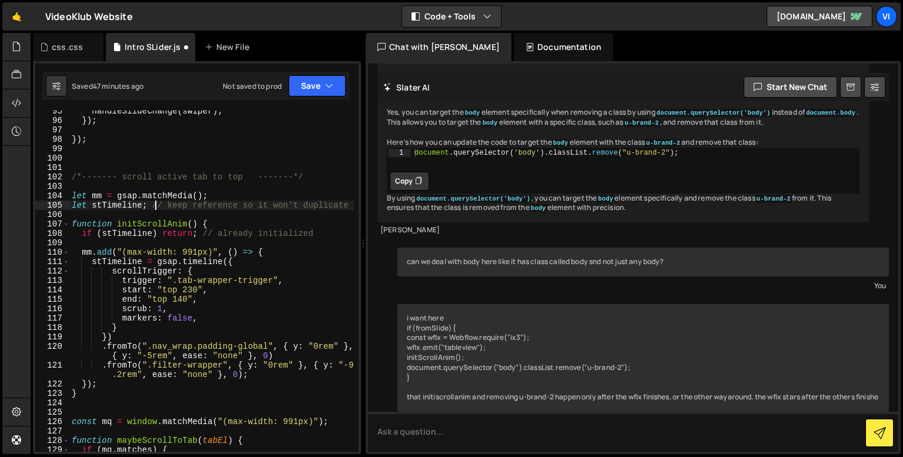
drag, startPoint x: 154, startPoint y: 204, endPoint x: 348, endPoint y: 207, distance: 194.0
click at [348, 207] on div "handleSlideChange ( swiper ) ; }) ; }) ; /*------- scroll active tab to top ---…" at bounding box center [211, 286] width 284 height 360
drag, startPoint x: 348, startPoint y: 207, endPoint x: 149, endPoint y: 205, distance: 198.7
click at [149, 205] on div "handleSlideChange ( swiper ) ; }) ; }) ; /*------- scroll active tab to top ---…" at bounding box center [211, 286] width 284 height 360
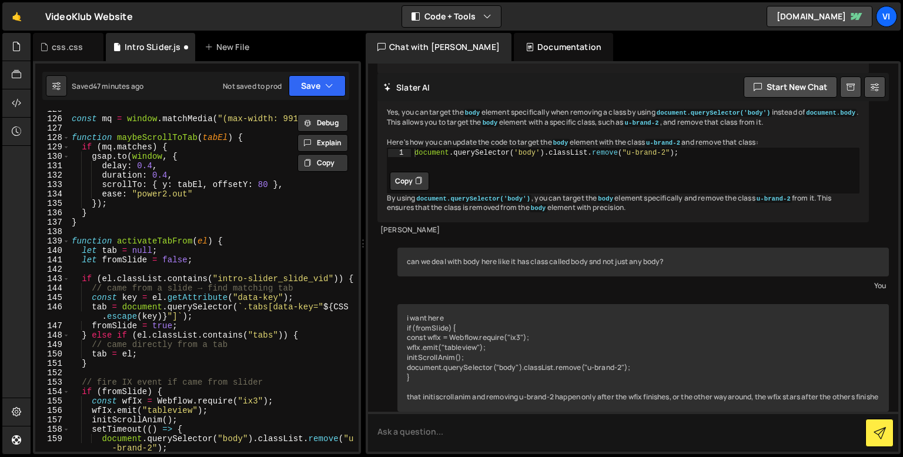
scroll to position [1289, 0]
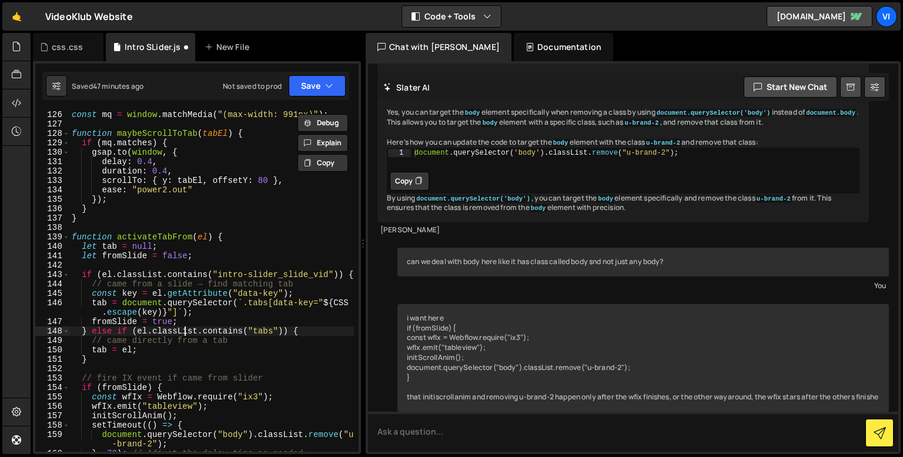
click at [186, 331] on div "const mq = window . matchMedia ( "(max-width: 991px)" ) ; function maybeScrollT…" at bounding box center [211, 290] width 284 height 360
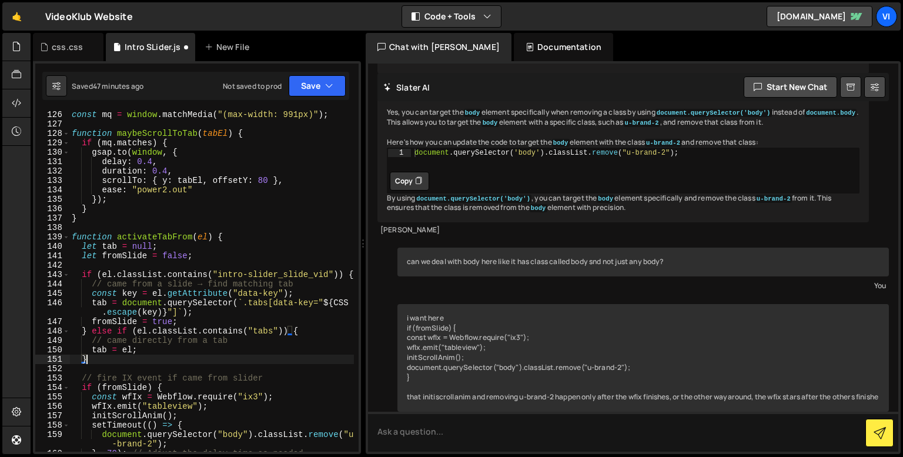
click at [189, 357] on div "const mq = window . matchMedia ( "(max-width: 991px)" ) ; function maybeScrollT…" at bounding box center [211, 290] width 284 height 360
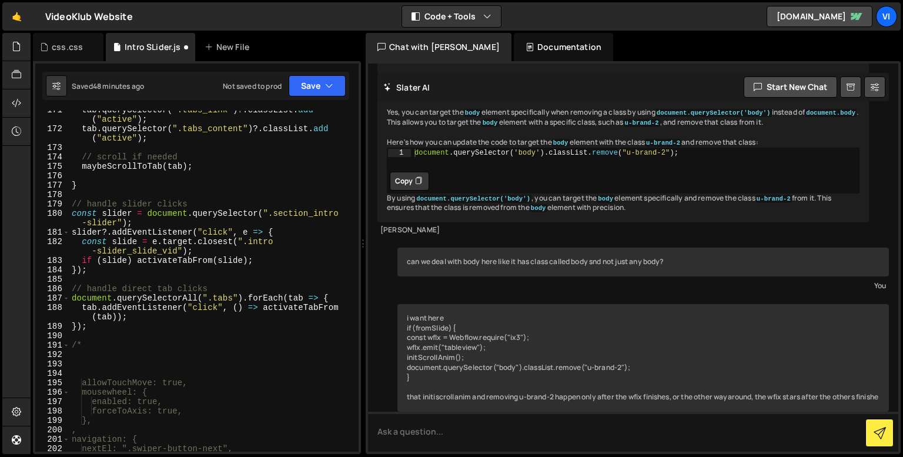
scroll to position [1748, 0]
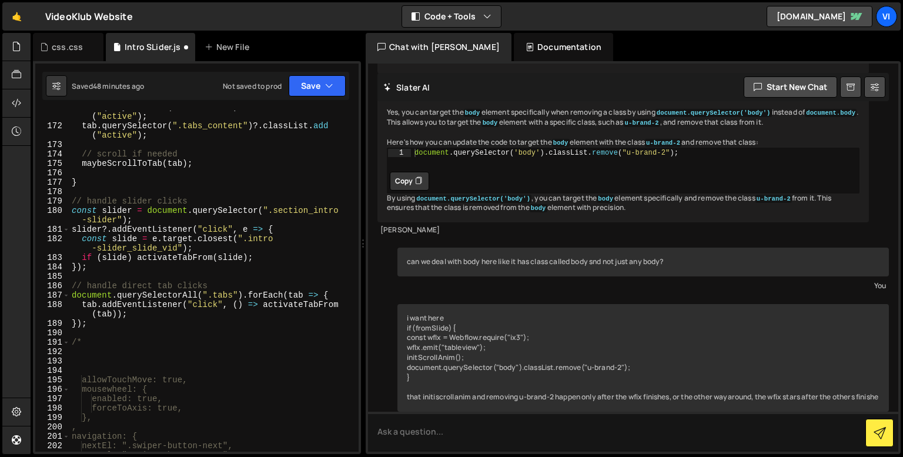
click at [192, 341] on div "tab . querySelector ( ".tabs_link" ) ?. classList . add ( "active" ) ; tab . qu…" at bounding box center [211, 286] width 284 height 369
type textarea "/*"
click at [196, 355] on div "tab . querySelector ( ".tabs_link" ) ?. classList . add ( "active" ) ; tab . qu…" at bounding box center [211, 286] width 284 height 369
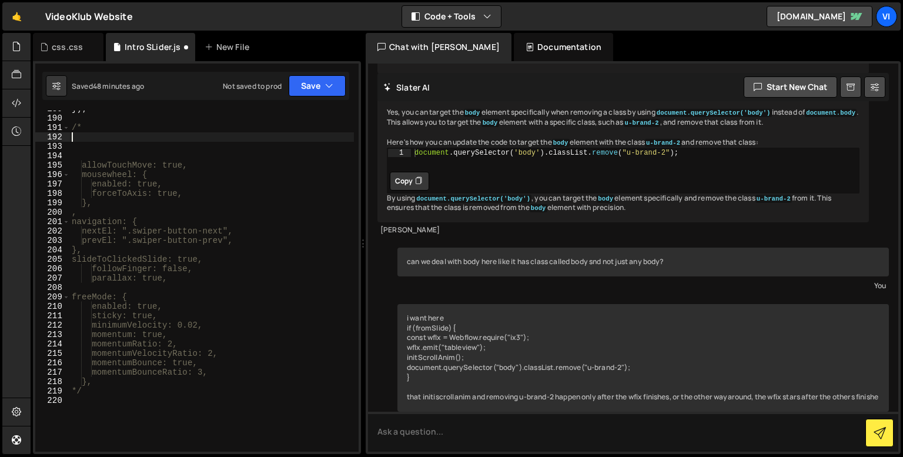
scroll to position [1962, 0]
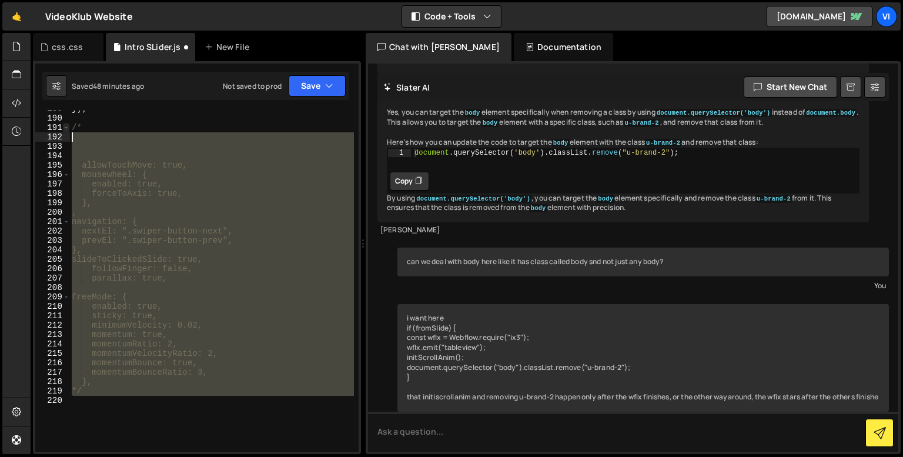
drag, startPoint x: 107, startPoint y: 400, endPoint x: 65, endPoint y: 129, distance: 274.7
click at [65, 129] on div "189 190 191 192 193 194 195 196 197 198 199 200 201 202 203 204 205 206 207 208…" at bounding box center [196, 280] width 323 height 341
type textarea "/*"
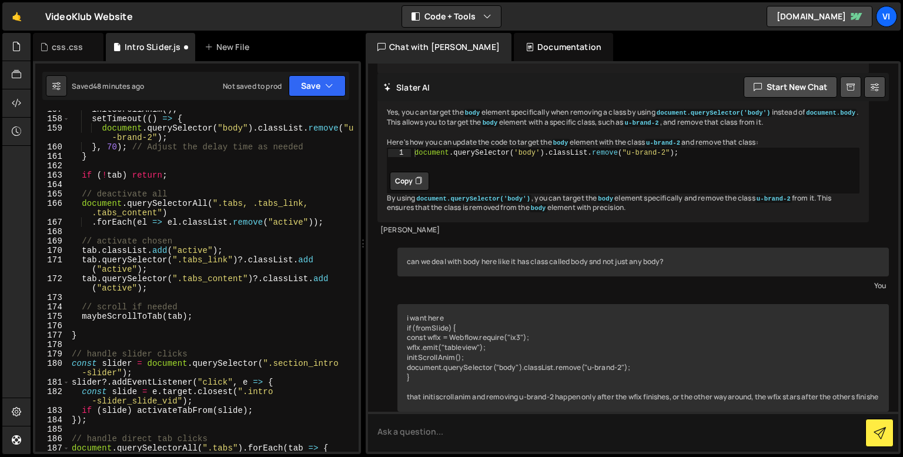
scroll to position [1595, 0]
click at [204, 294] on div "initScrollAnim ( ) ; setTimeout (( ) => { document . querySelector ( "body" ) .…" at bounding box center [211, 289] width 284 height 369
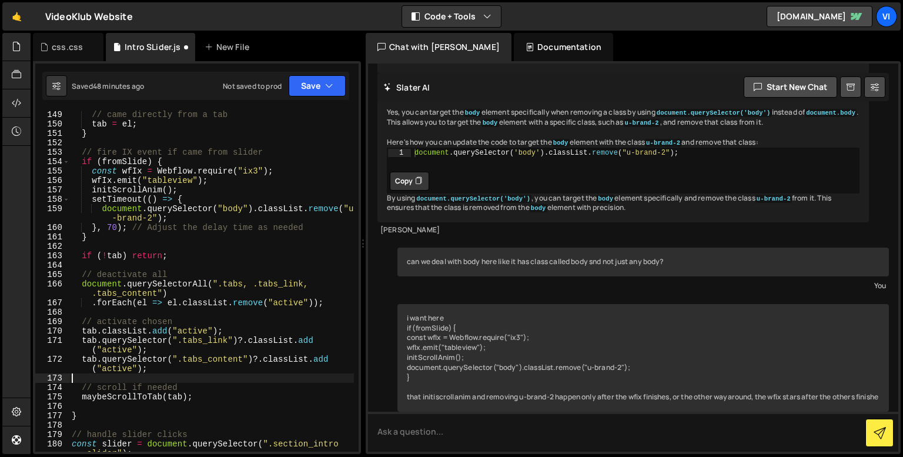
scroll to position [1512, 0]
click at [187, 250] on div "} else if ( el . classList . contains ( "tabs" )) { // came directly from a tab…" at bounding box center [211, 286] width 284 height 369
click at [172, 219] on div "} else if ( el . classList . contains ( "tabs" )) { // came directly from a tab…" at bounding box center [211, 286] width 284 height 369
type textarea "document.querySelector("body").classList.remove("u-brand-2");"
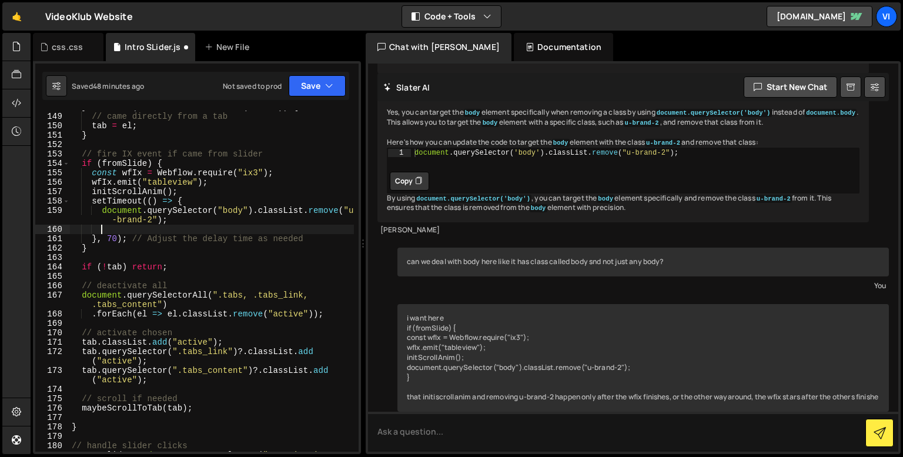
scroll to position [0, 1]
paste textarea "absolute-positioned"
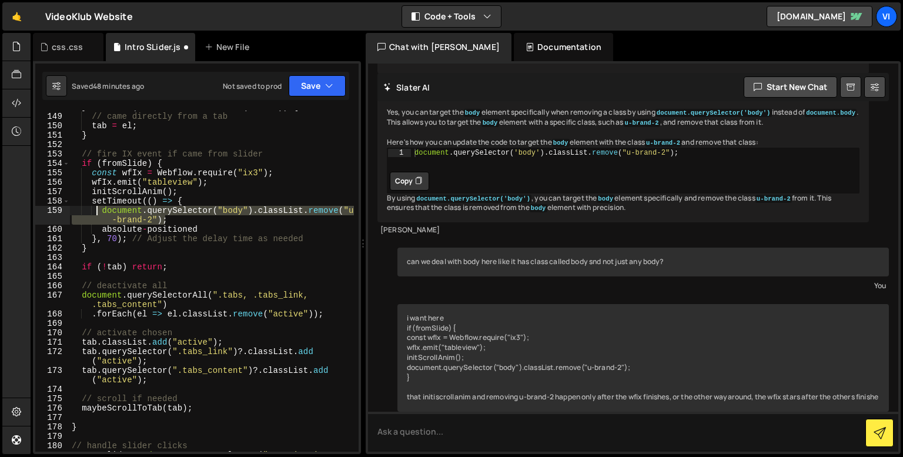
drag, startPoint x: 169, startPoint y: 219, endPoint x: 96, endPoint y: 209, distance: 74.1
click at [96, 209] on div "} else if ( el . classList . contains ( "tabs" )) { // came directly from a tab…" at bounding box center [211, 286] width 284 height 369
type textarea "document.querySelector("body").classList.remove("u-brand-2");"
click at [182, 219] on div "} else if ( el . classList . contains ( "tabs" )) { // came directly from a tab…" at bounding box center [211, 286] width 284 height 369
paste textarea "document.querySelector("body").classList.remove("u-brand-2");"
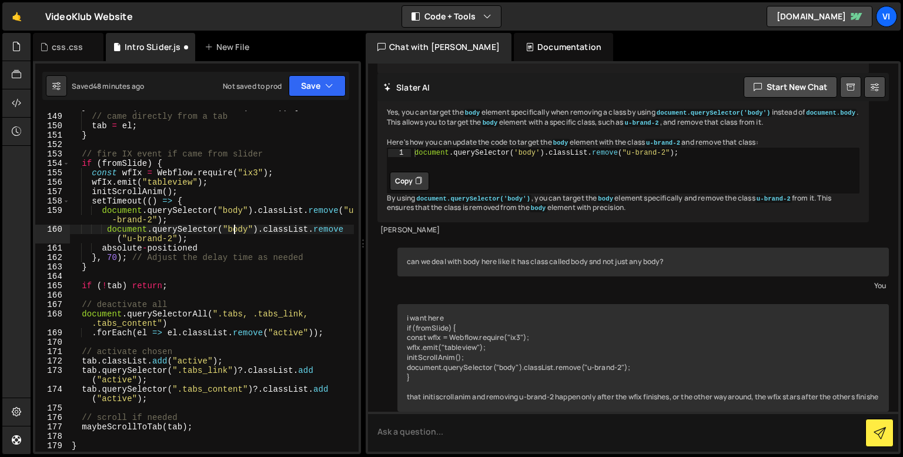
click at [234, 232] on div "} else if ( el . classList . contains ( "tabs" )) { // came directly from a tab…" at bounding box center [211, 282] width 284 height 360
click at [0, 0] on div "s wiper local s lideChangeTransitionEnd local s tTimeline local s o local s cro…" at bounding box center [0, 0] width 0 height 0
click at [229, 244] on div "} else if ( el . classList . contains ( "tabs" )) { // came directly from a tab…" at bounding box center [211, 282] width 284 height 360
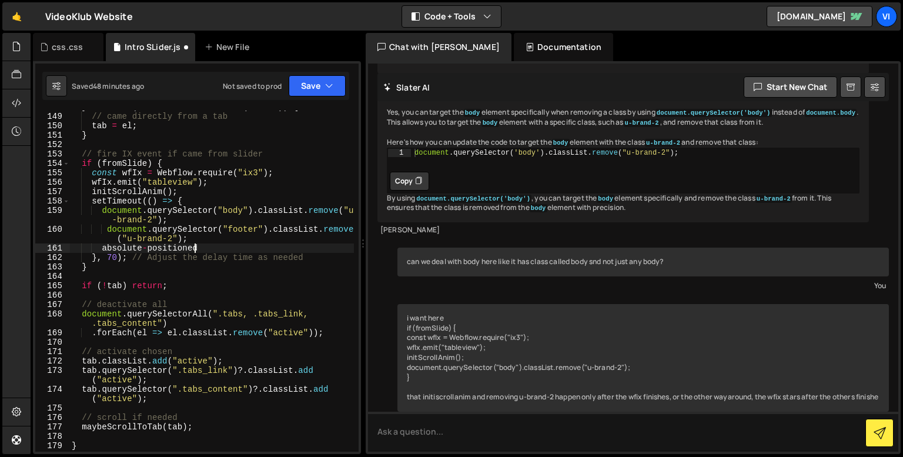
type textarea "absolute-positioned"
drag, startPoint x: 193, startPoint y: 245, endPoint x: 101, endPoint y: 247, distance: 92.3
click at [101, 247] on div "} else if ( el . classList . contains ( "tabs" )) { // came directly from a tab…" at bounding box center [211, 282] width 284 height 360
drag, startPoint x: 123, startPoint y: 238, endPoint x: 169, endPoint y: 241, distance: 45.9
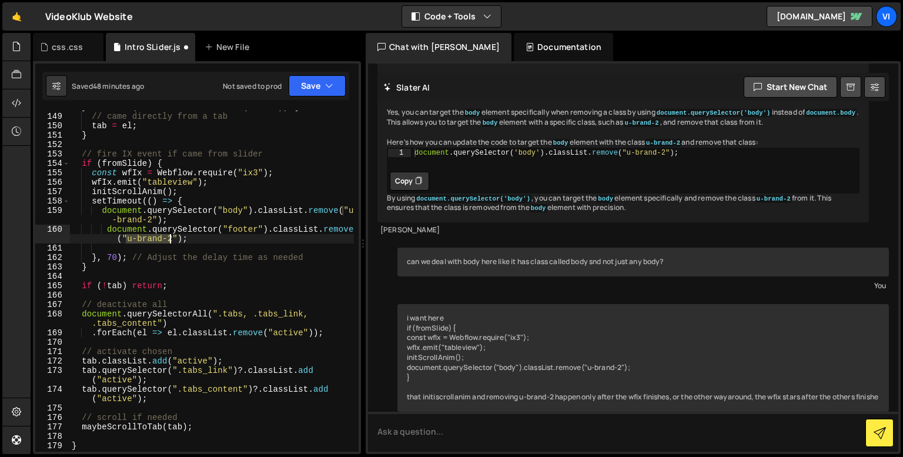
click at [169, 241] on div "} else if ( el . classList . contains ( "tabs" )) { // came directly from a tab…" at bounding box center [211, 282] width 284 height 360
paste textarea "absolute-positioned"
type textarea "document.querySelector("footer").classList.remove("absolute-positioned");"
click at [165, 246] on div "} else if ( el . classList . contains ( "tabs" )) { // came directly from a tab…" at bounding box center [211, 282] width 284 height 360
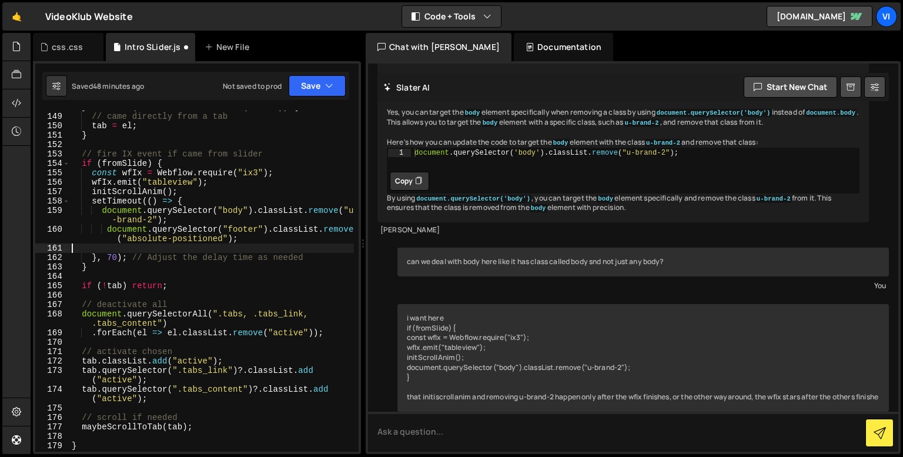
type textarea "document.querySelector("footer").classList.remove("absolute-positioned");"
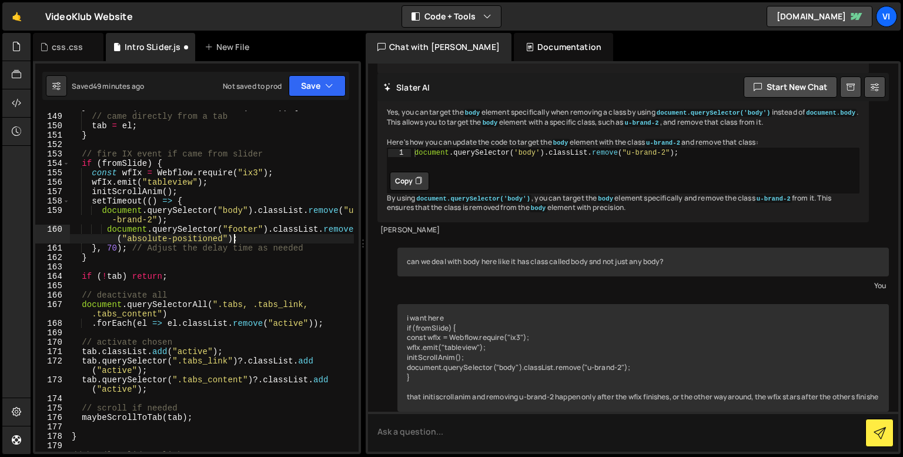
click at [187, 269] on div "} else if ( el . classList . contains ( "tabs" )) { // came directly from a tab…" at bounding box center [211, 282] width 284 height 360
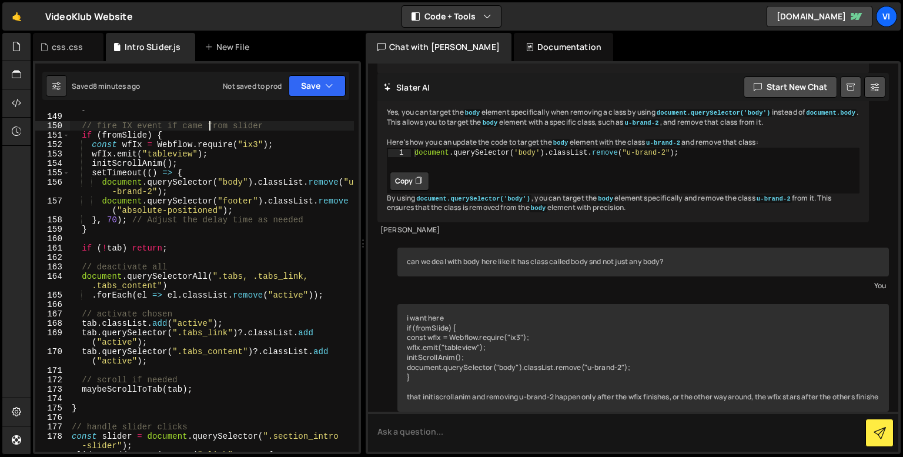
click at [210, 125] on div "} // fire IX event if came from slider if ( fromSlide ) { const wfIx = Webflow …" at bounding box center [211, 282] width 284 height 360
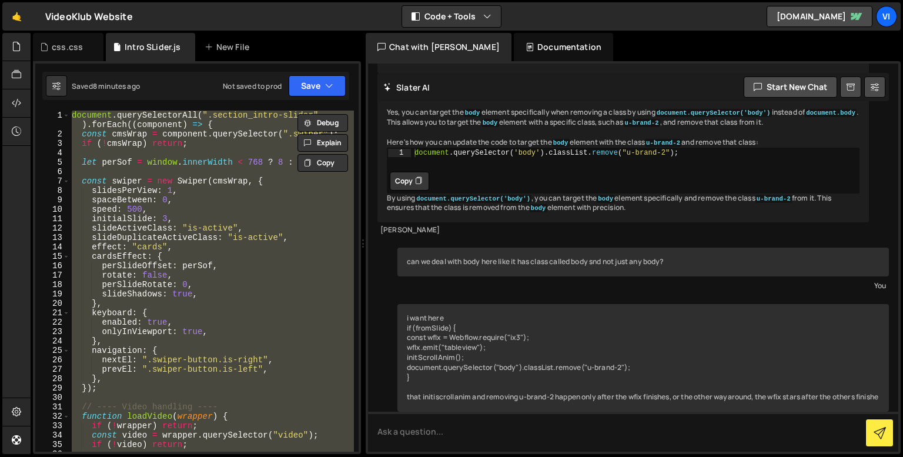
click at [228, 166] on div "document . querySelectorAll ( ".section_intro-slider" ) . forEach (( component …" at bounding box center [211, 294] width 284 height 369
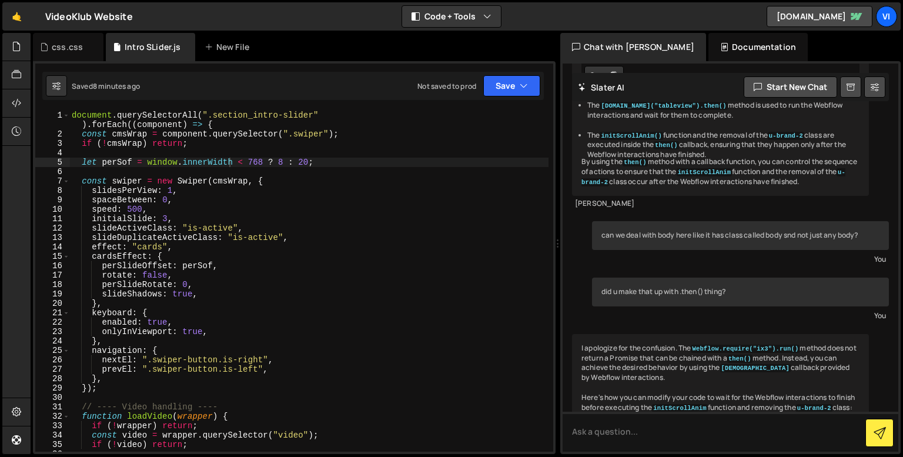
drag, startPoint x: 363, startPoint y: 131, endPoint x: 822, endPoint y: 152, distance: 458.9
click at [822, 152] on div "Files New File Javascript files 2 Intro SLider.js 0 CSS files css.css 0 Copy sh…" at bounding box center [467, 243] width 872 height 421
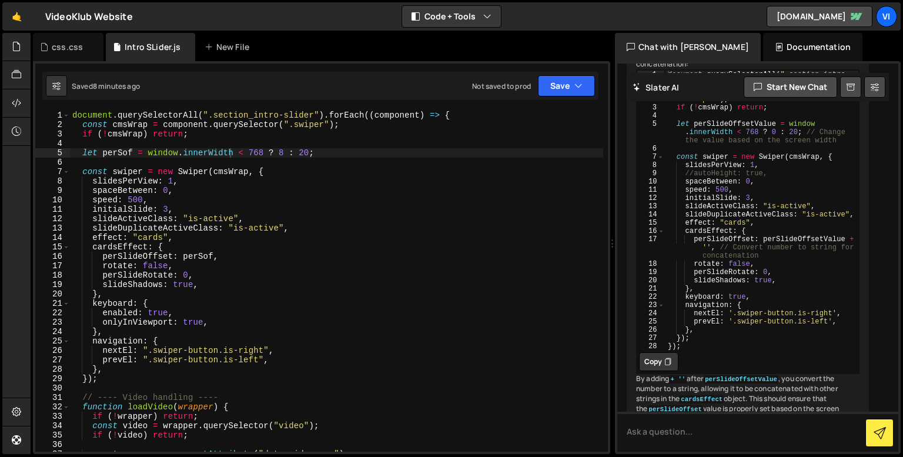
scroll to position [17393, 0]
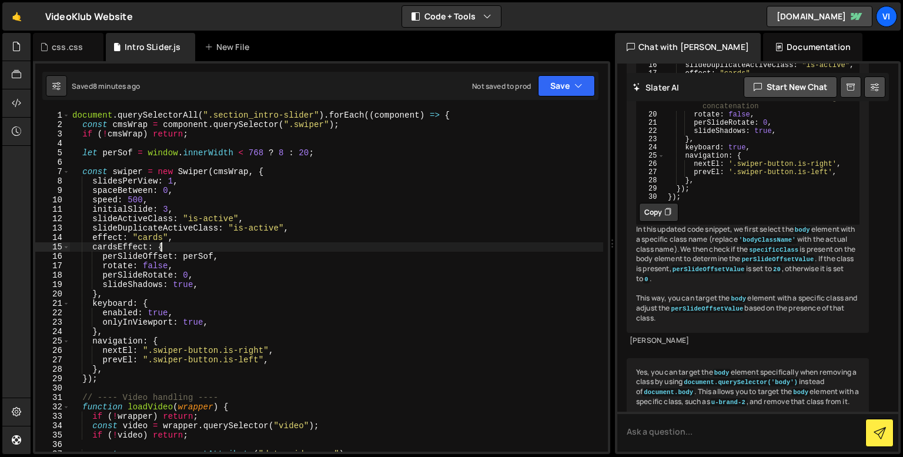
drag, startPoint x: 270, startPoint y: 229, endPoint x: 254, endPoint y: 246, distance: 22.9
click at [254, 246] on div "document . querySelectorAll ( ".section_intro-slider" ) . forEach (( component …" at bounding box center [336, 290] width 533 height 360
type textarea "cardsEffect: {"
drag, startPoint x: 254, startPoint y: 246, endPoint x: 243, endPoint y: 246, distance: 11.2
click at [243, 246] on div "document . querySelectorAll ( ".section_intro-slider" ) . forEach (( component …" at bounding box center [336, 290] width 533 height 360
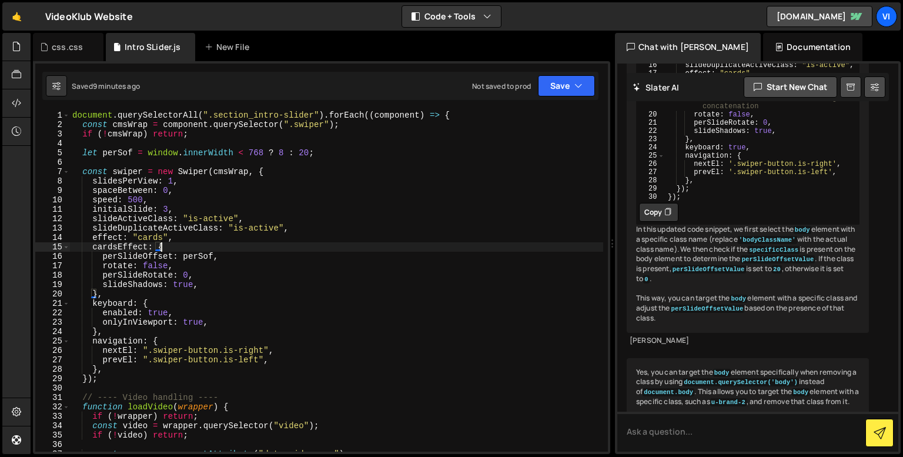
click at [175, 148] on div "document . querySelectorAll ( ".section_intro-slider" ) . forEach (( component …" at bounding box center [336, 290] width 533 height 360
click at [207, 239] on div "document . querySelectorAll ( ".section_intro-slider" ) . forEach (( component …" at bounding box center [336, 290] width 533 height 360
type textarea "effect: "cards","
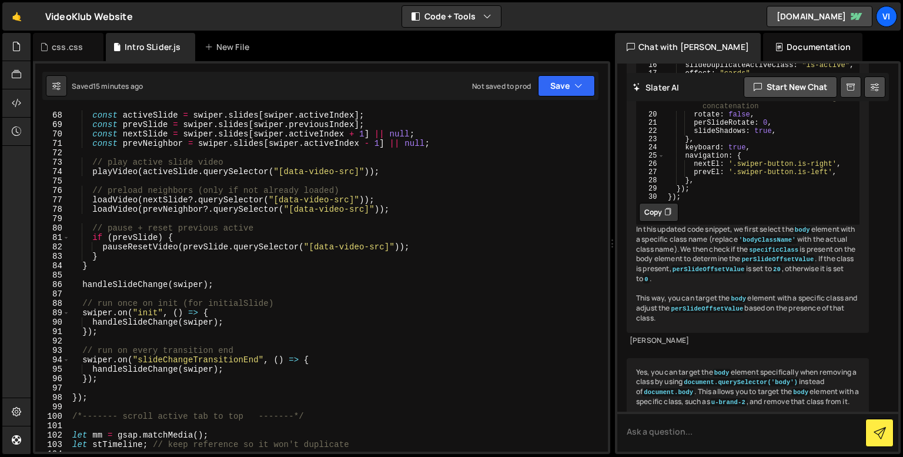
scroll to position [630, 0]
click at [112, 292] on div "const activeSlide = swiper . slides [ swiper . activeIndex ] ; const prevSlide …" at bounding box center [336, 290] width 533 height 360
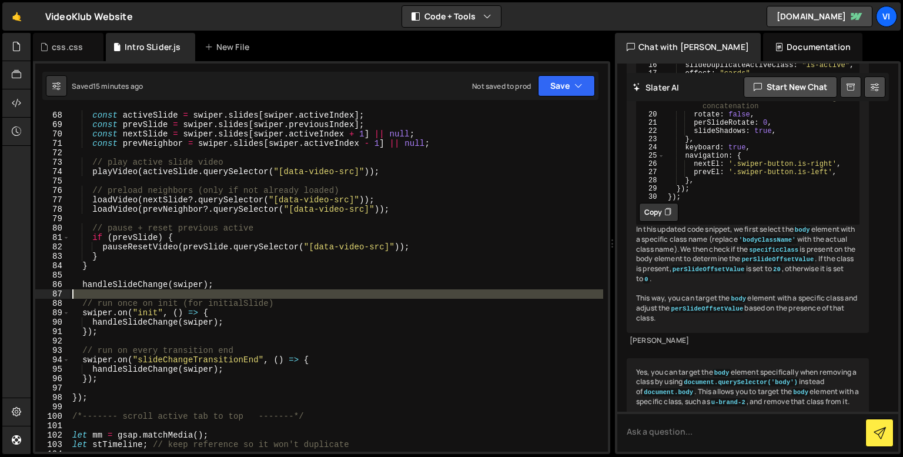
click at [112, 292] on div "const activeSlide = swiper . slides [ swiper . activeIndex ] ; const prevSlide …" at bounding box center [336, 290] width 533 height 360
type textarea "// run once on init (for initialSlide)"
click at [110, 290] on div "const activeSlide = swiper . slides [ swiper . activeIndex ] ; const prevSlide …" at bounding box center [336, 280] width 533 height 341
click at [110, 290] on div "const activeSlide = swiper . slides [ swiper . activeIndex ] ; const prevSlide …" at bounding box center [336, 290] width 533 height 360
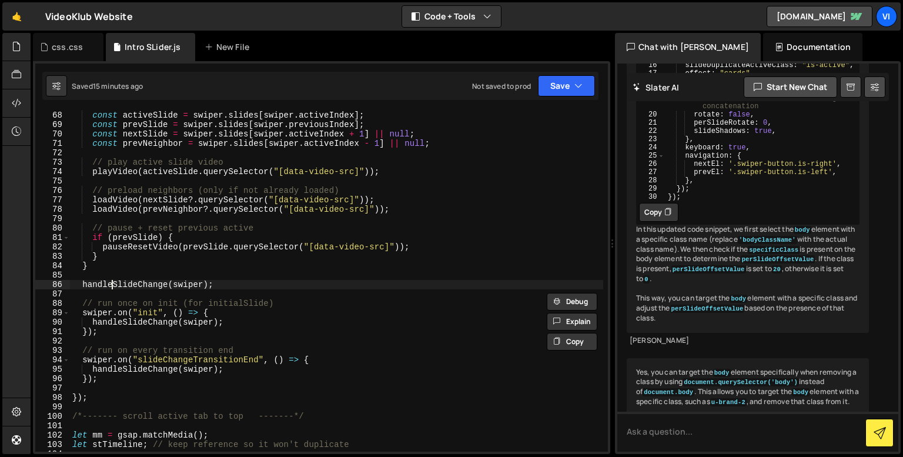
click at [110, 289] on div "const activeSlide = swiper . slides [ swiper . activeIndex ] ; const prevSlide …" at bounding box center [336, 290] width 533 height 360
type textarea "handleSlideChange(swiper);"
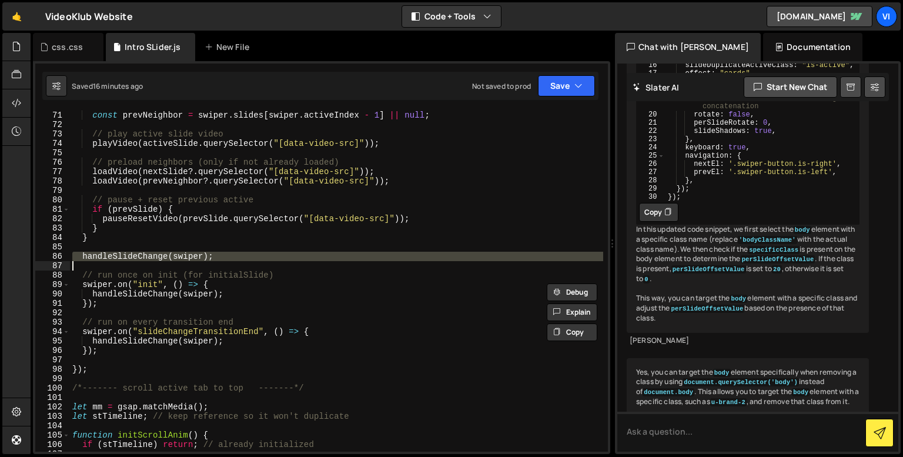
scroll to position [676, 0]
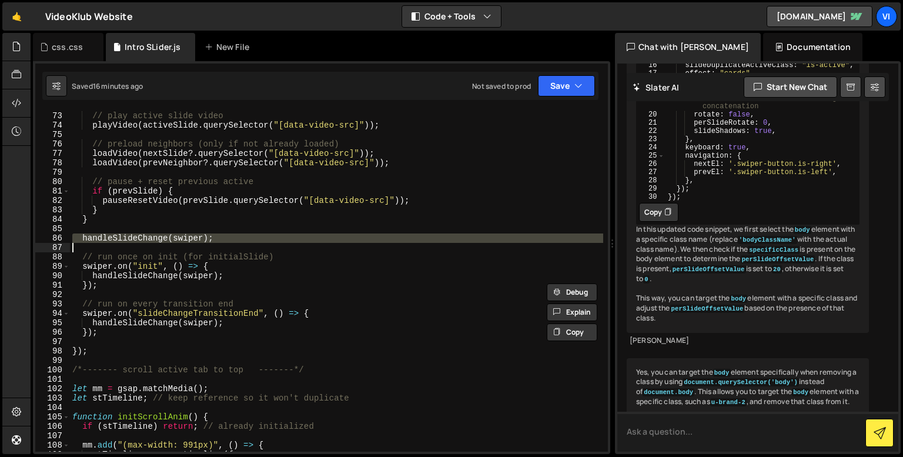
click at [700, 445] on textarea at bounding box center [757, 431] width 281 height 40
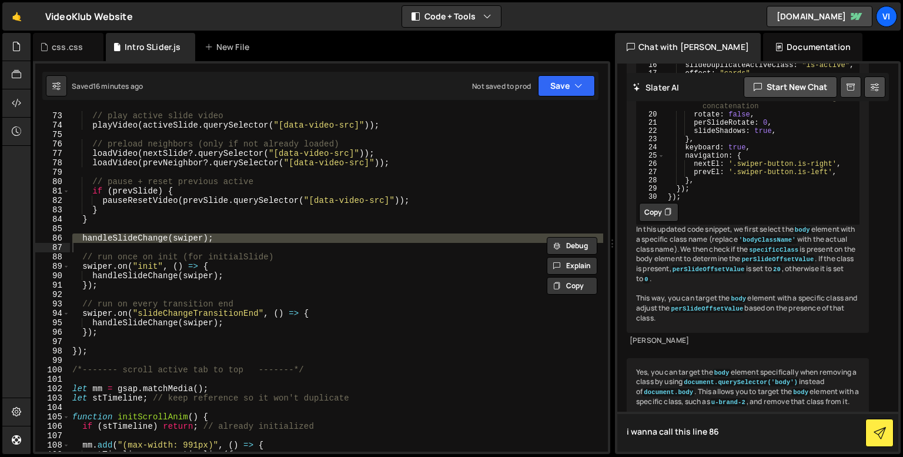
paste textarea "handleSlideChange(swiper);"
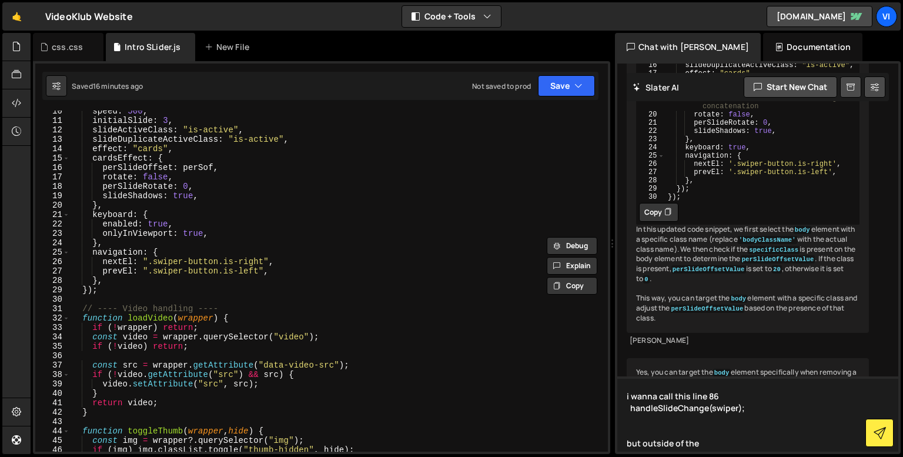
scroll to position [0, 0]
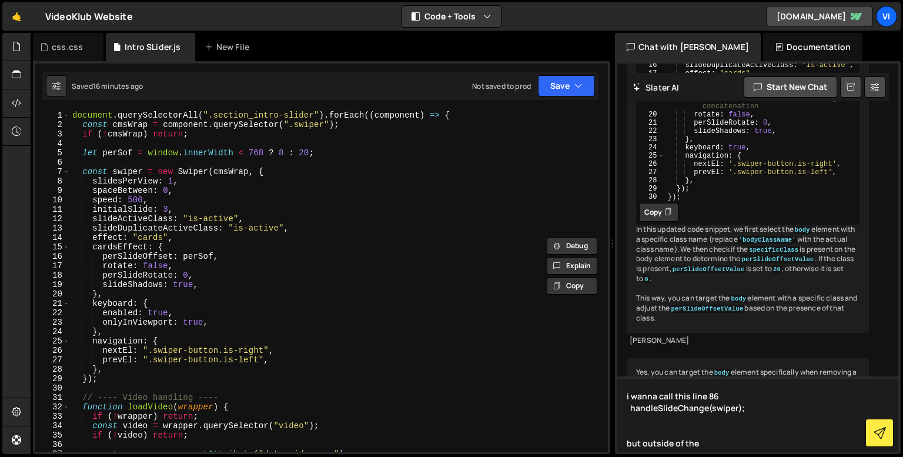
type textarea "i wanna call this line 86 handleSlideChange(swiper); but outside of the"
click at [149, 112] on div "document . querySelectorAll ( ".section_intro-slider" ) . forEach (( component …" at bounding box center [336, 290] width 533 height 360
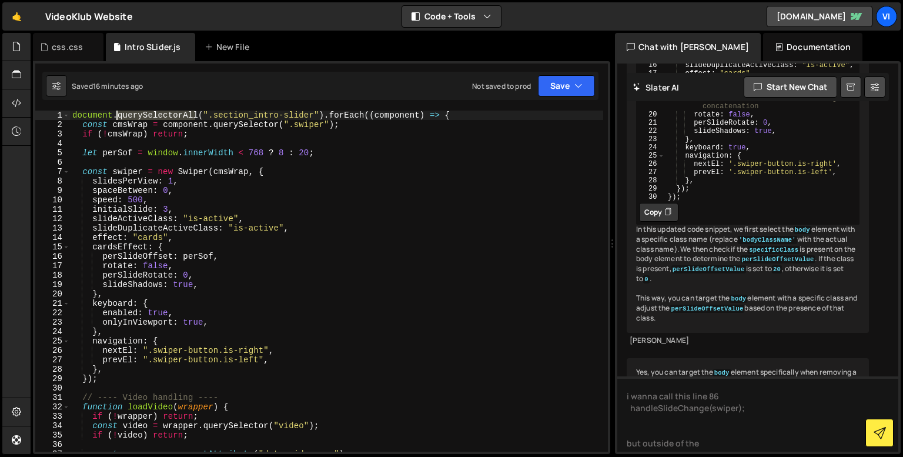
click at [149, 112] on div "document . querySelectorAll ( ".section_intro-slider" ) . forEach (( component …" at bounding box center [336, 290] width 533 height 360
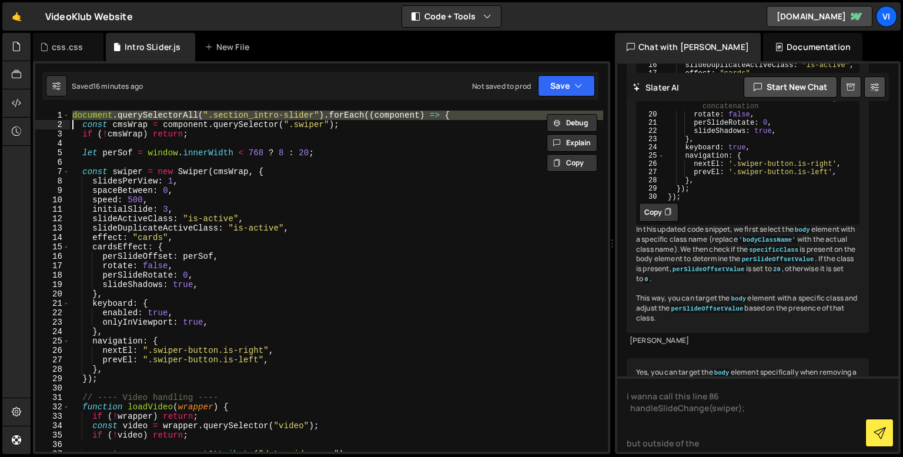
click at [149, 112] on div "document . querySelectorAll ( ".section_intro-slider" ) . forEach (( component …" at bounding box center [336, 290] width 533 height 360
type textarea "document.querySelectorAll(".section_intro-slider").forEach((component) => { con…"
click at [686, 430] on textarea "i wanna call this line 86 handleSlideChange(swiper); but outside of the" at bounding box center [757, 413] width 281 height 75
click at [712, 446] on textarea "i wanna call this line 86 handleSlideChange(swiper); but outside of the" at bounding box center [757, 413] width 281 height 75
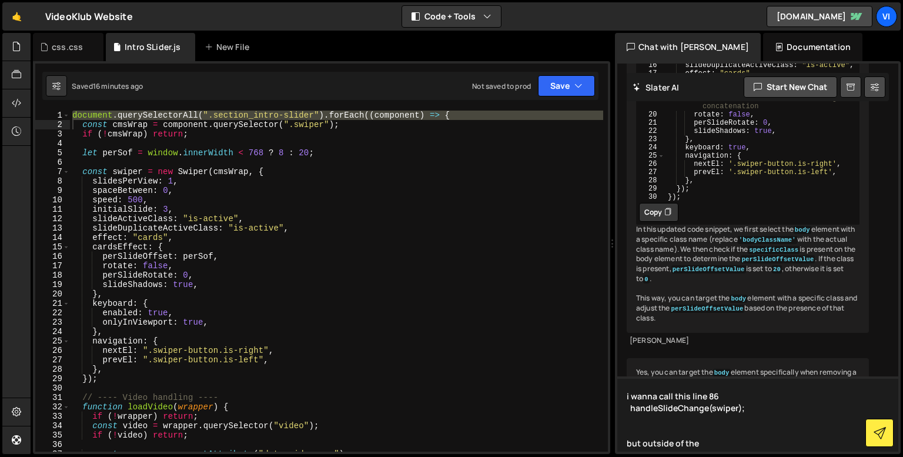
paste textarea "document.querySelectorAll(".section_intro-slider").forEach((component) => {"
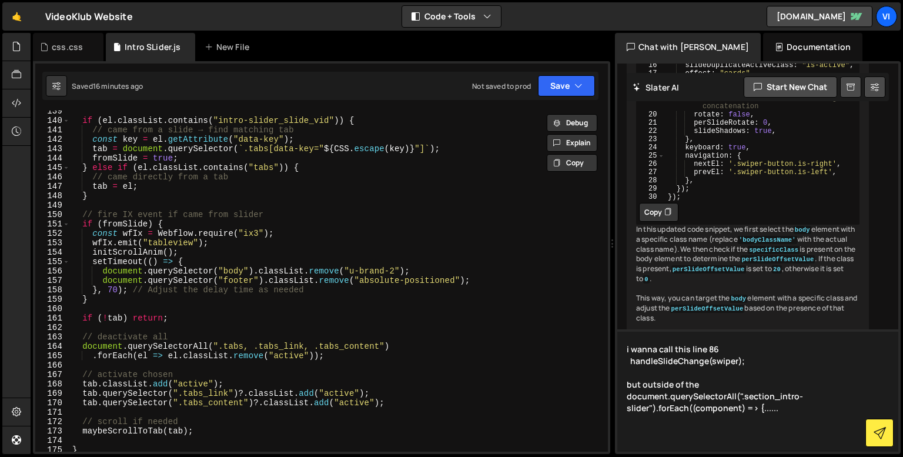
scroll to position [1278, 0]
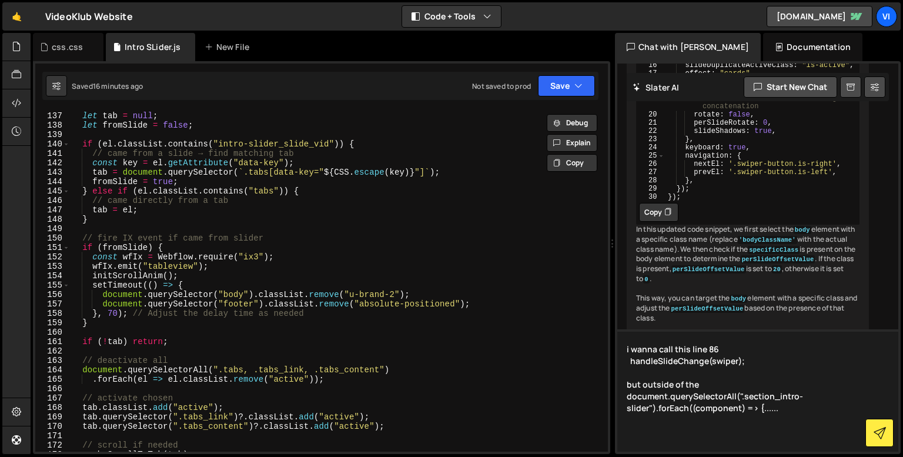
type textarea "i wanna call this line 86 handleSlideChange(swiper); but outside of the documen…"
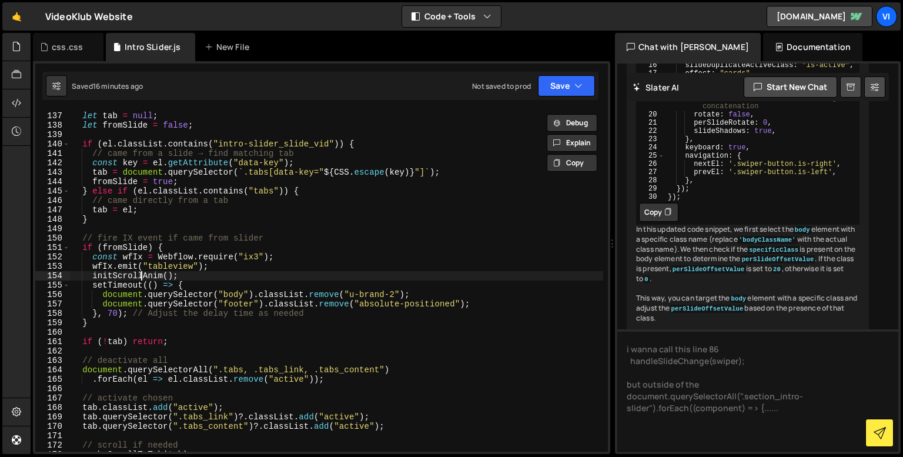
click at [139, 273] on div "function activateTabFrom ( el ) { let tab = null ; let fromSlide = false ; if (…" at bounding box center [336, 282] width 533 height 360
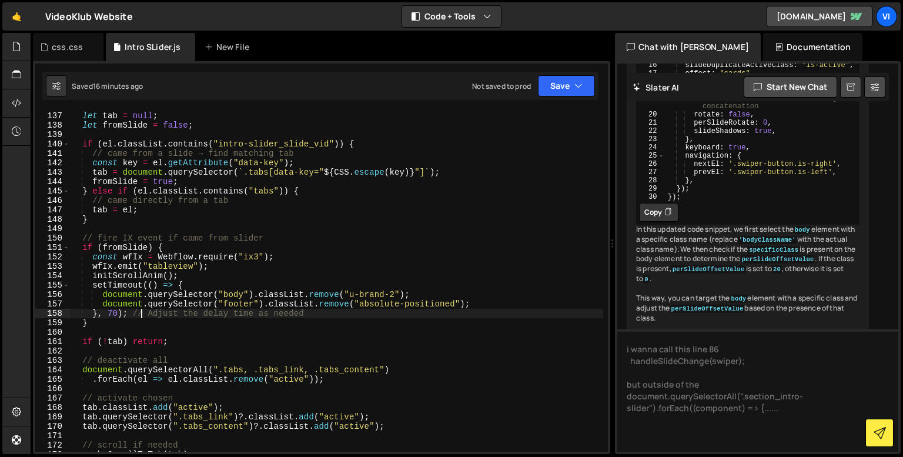
click at [140, 310] on div "function activateTabFrom ( el ) { let tab = null ; let fromSlide = false ; if (…" at bounding box center [336, 282] width 533 height 360
click at [138, 325] on div "function activateTabFrom ( el ) { let tab = null ; let fromSlide = false ; if (…" at bounding box center [336, 282] width 533 height 360
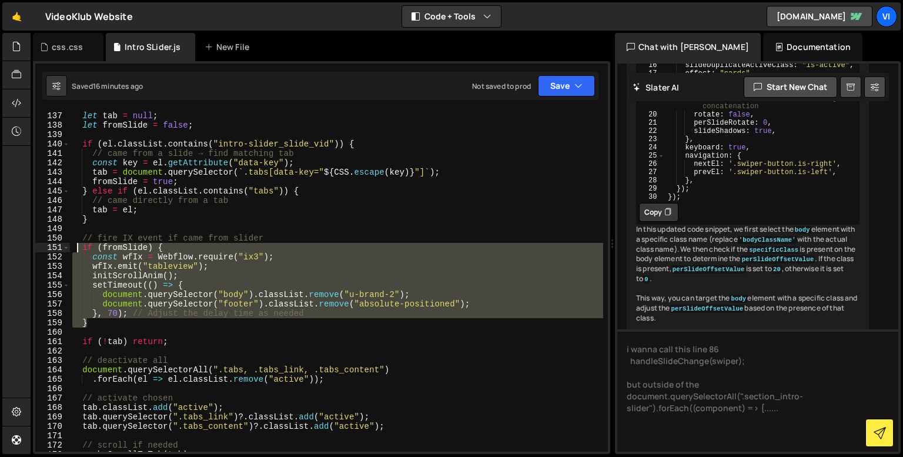
drag, startPoint x: 105, startPoint y: 322, endPoint x: 78, endPoint y: 246, distance: 81.0
click at [78, 246] on div "function activateTabFrom ( el ) { let tab = null ; let fromSlide = false ; if (…" at bounding box center [336, 282] width 533 height 360
type textarea "if (fromSlide) { const wfIx = Webflow.require("ix3");"
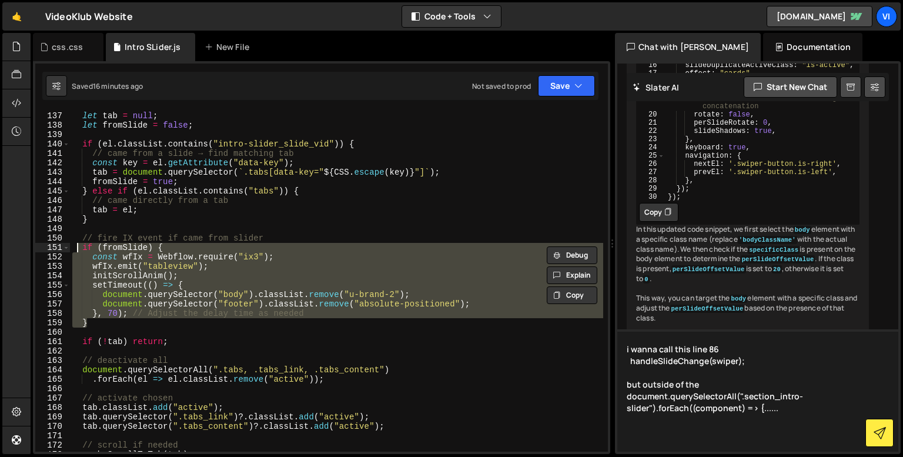
click at [667, 440] on textarea "i wanna call this line 86 handleSlideChange(swiper); but outside of the documen…" at bounding box center [757, 390] width 281 height 122
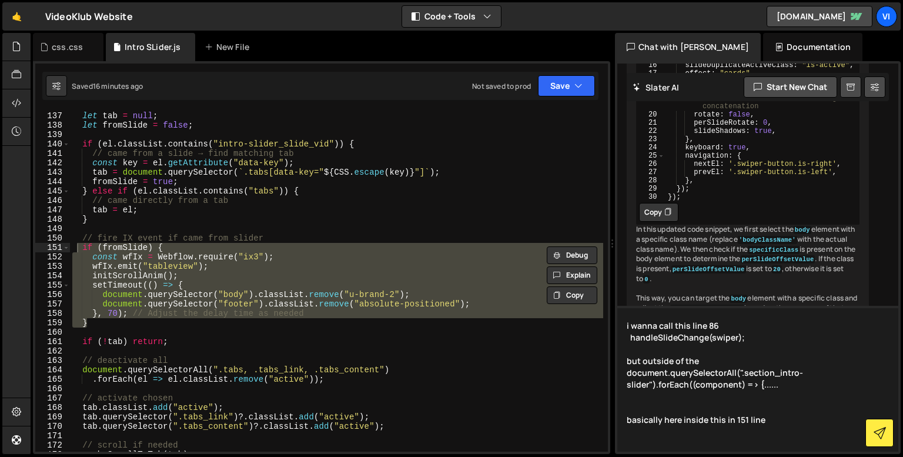
paste textarea "if (fromSlide) { const wfIx = Webflow.require("ix3"); wfIx.emit("tableview"); i…"
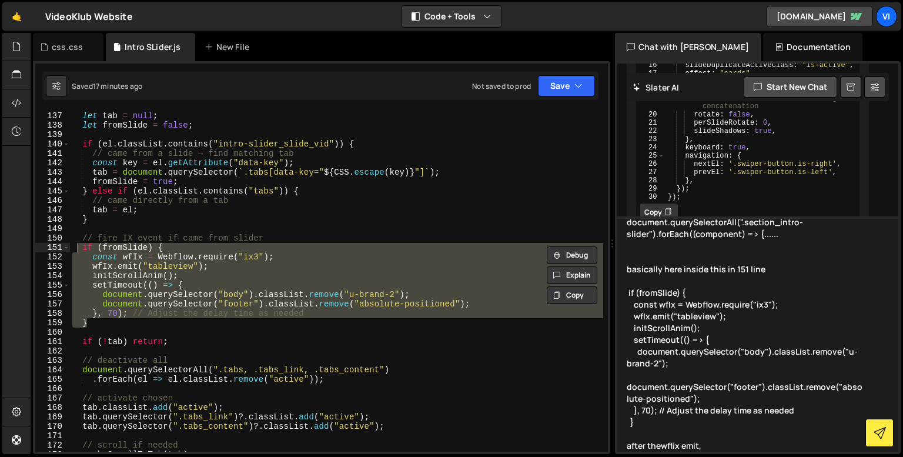
scroll to position [73, 0]
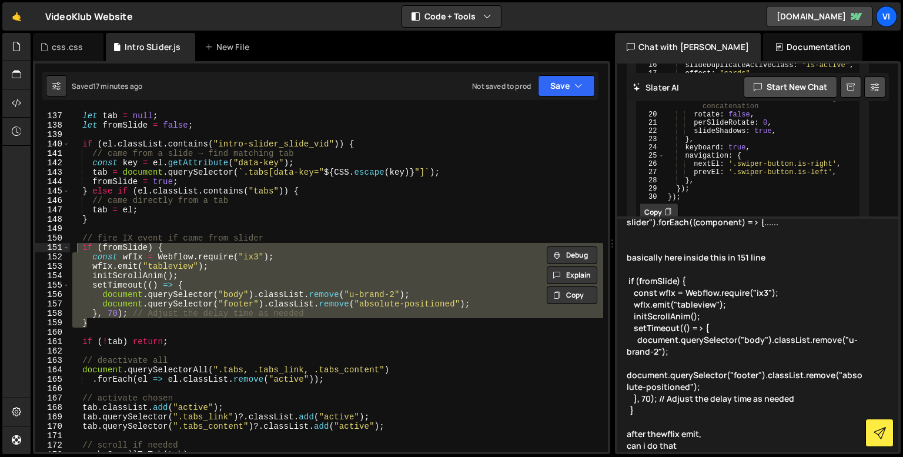
type textarea "i wanna call this line 86 handleSlideChange(swiper); but outside of the documen…"
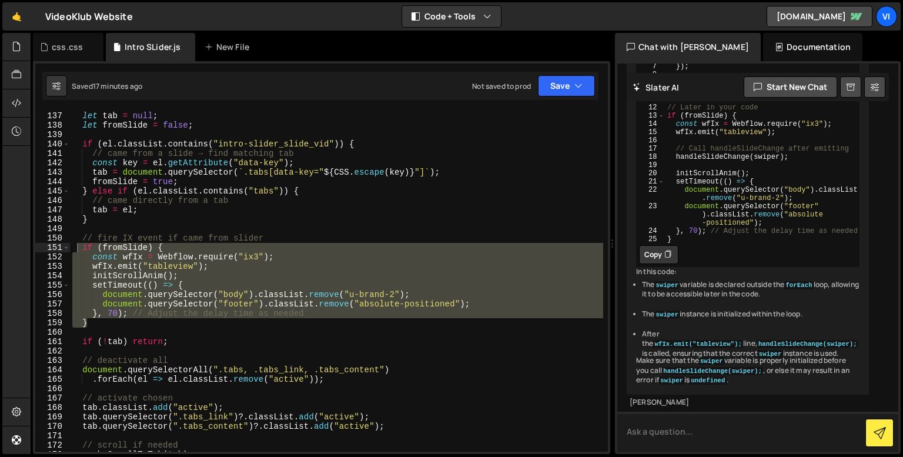
scroll to position [22695, 0]
click at [733, 184] on div "Yes, you can call the handleSlideChange(swiper); function after the wfIx.emit("…" at bounding box center [748, 151] width 242 height 486
click at [734, 193] on div "Yes, you can call the handleSlideChange(swiper); function after the wfIx.emit("…" at bounding box center [748, 151] width 242 height 486
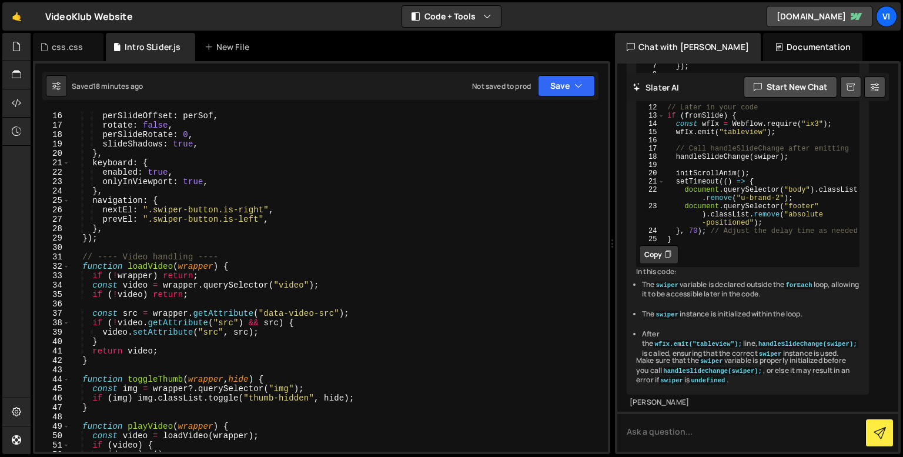
scroll to position [0, 0]
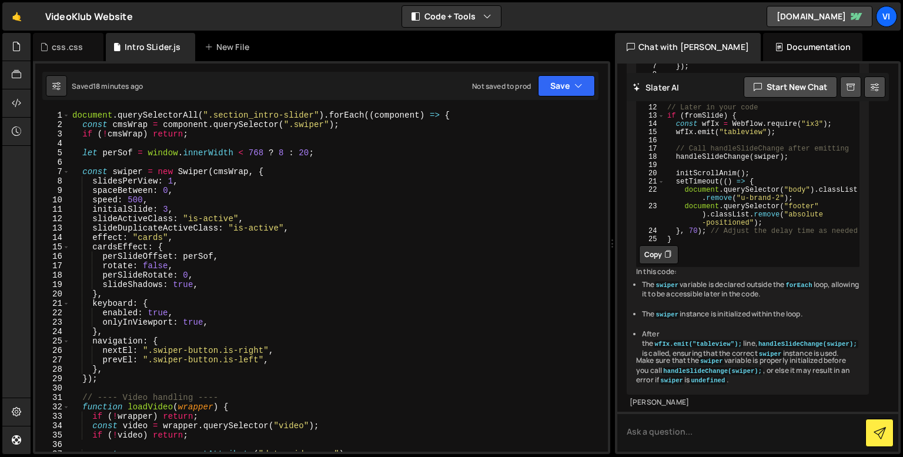
click at [274, 247] on div "document . querySelectorAll ( ".section_intro-slider" ) . forEach (( component …" at bounding box center [336, 290] width 533 height 360
click at [229, 196] on div "document . querySelectorAll ( ".section_intro-slider" ) . forEach (( component …" at bounding box center [336, 290] width 533 height 360
type textarea "speed: 500,"
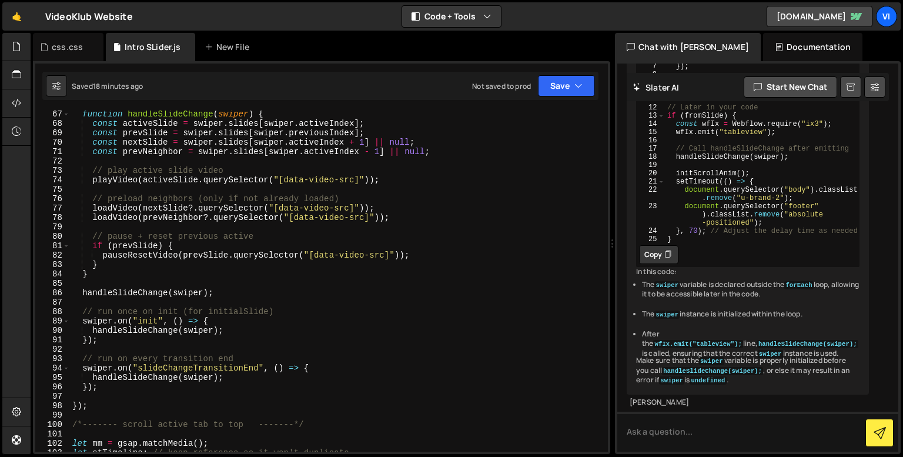
scroll to position [622, 0]
click at [708, 267] on div "let swiper ; // Declare swiper variable outside the loop document . querySelect…" at bounding box center [761, 128] width 195 height 280
click at [697, 256] on div "let swiper ; // Declare swiper variable outside the loop document . querySelect…" at bounding box center [761, 128] width 195 height 280
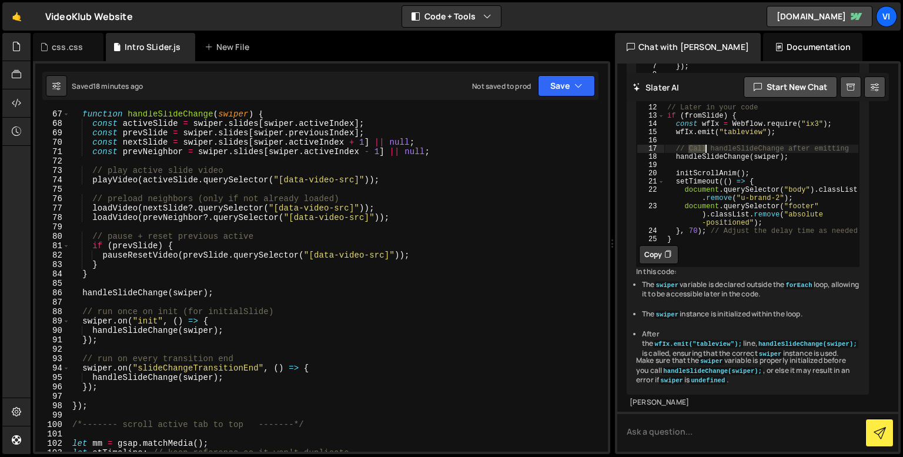
click at [697, 256] on div "let swiper ; // Declare swiper variable outside the loop document . querySelect…" at bounding box center [761, 128] width 195 height 280
click at [698, 258] on div "let swiper ; // Declare swiper variable outside the loop document . querySelect…" at bounding box center [761, 128] width 195 height 280
type textarea "handleSlideChange(swiper);"
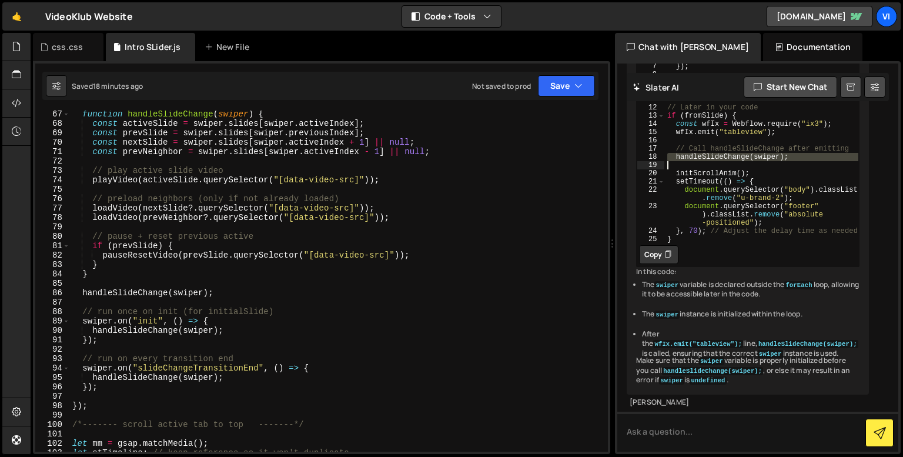
scroll to position [22975, 0]
click at [695, 430] on textarea at bounding box center [757, 431] width 281 height 40
type textarea "what if there"
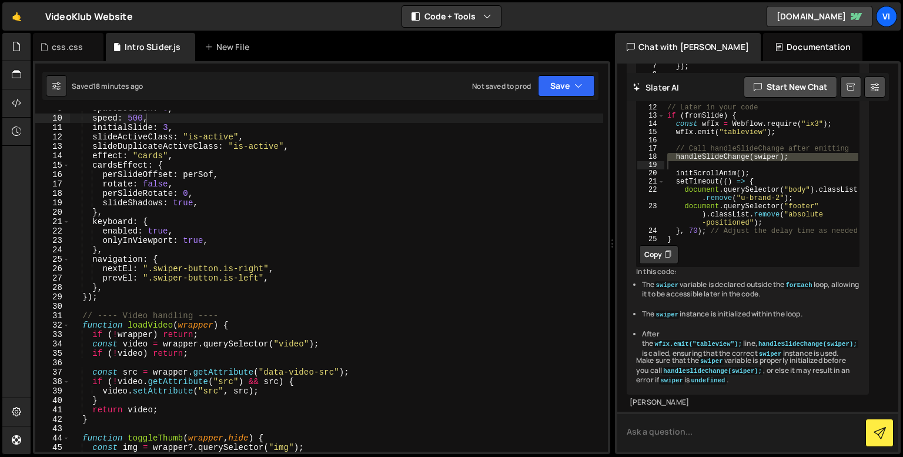
scroll to position [0, 0]
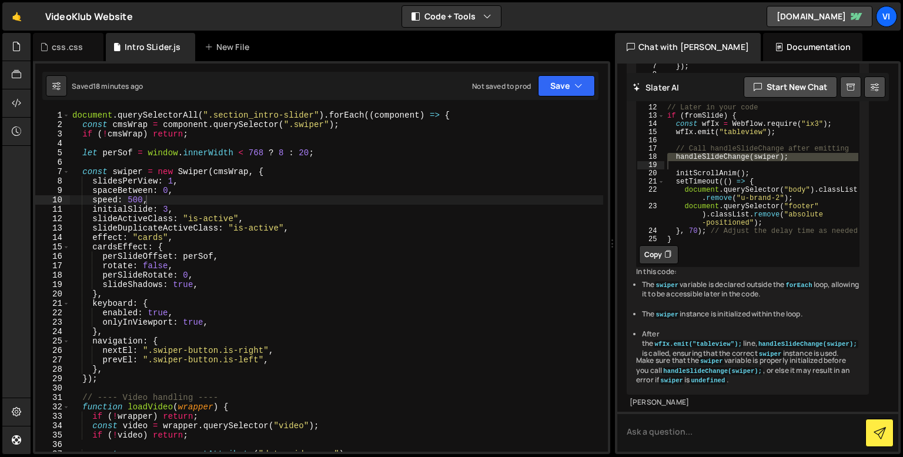
type textarea "let perSof = window.innerWidth < 768 ? 8 : 20;"
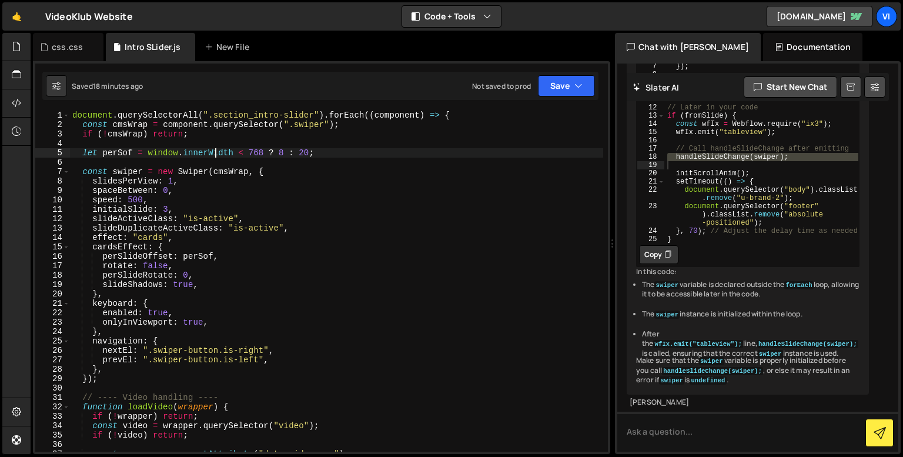
click at [215, 149] on div "document . querySelectorAll ( ".section_intro-slider" ) . forEach (( component …" at bounding box center [336, 290] width 533 height 360
click at [217, 143] on div "document . querySelectorAll ( ".section_intro-slider" ) . forEach (( component …" at bounding box center [336, 290] width 533 height 360
type textarea "yo"
click at [808, 431] on textarea at bounding box center [757, 431] width 281 height 40
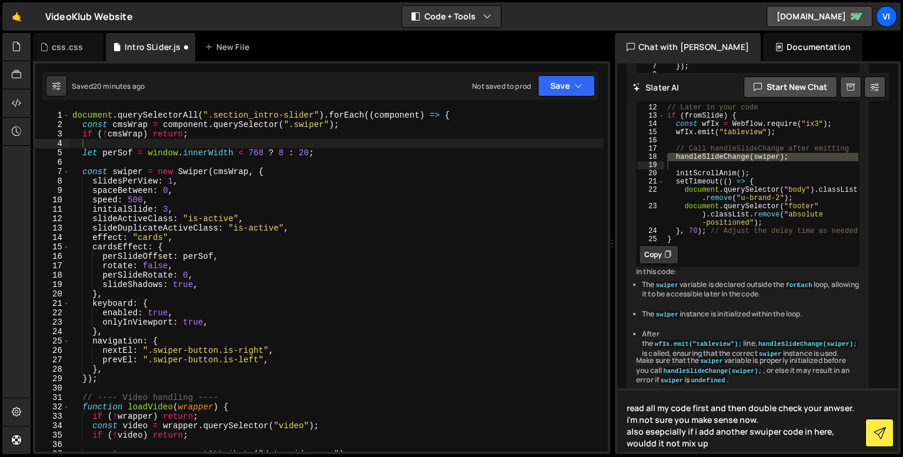
type textarea "read all my code first and then double check your anwser. i'm not sure you make…"
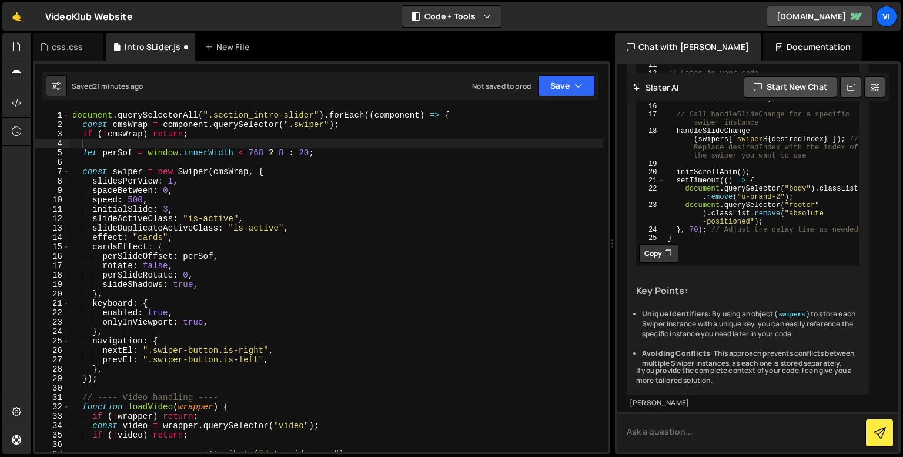
scroll to position [23298, 0]
click at [749, 235] on div "To provide a more accurate response, I would need to see the complete context o…" at bounding box center [748, 71] width 242 height 645
click at [743, 204] on div "const swipers = { } ; // Object to hold multiple swiper instances document . qu…" at bounding box center [762, 101] width 194 height 329
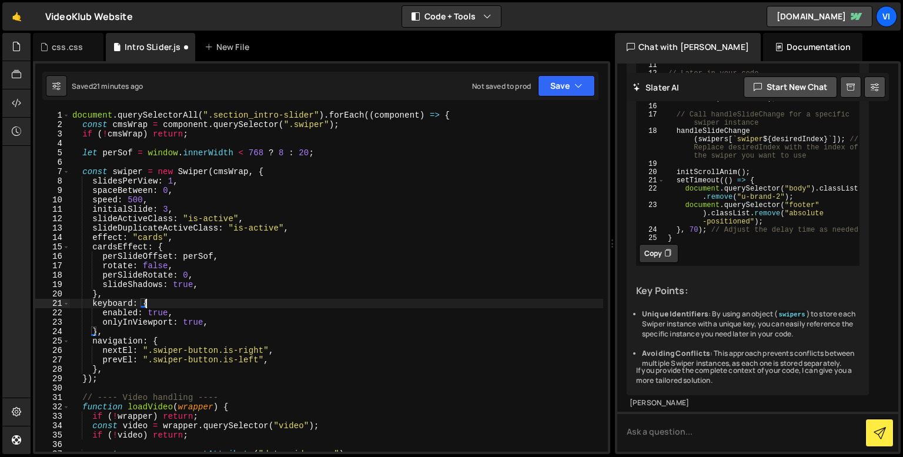
click at [259, 304] on div "document . querySelectorAll ( ".section_intro-slider" ) . forEach (( component …" at bounding box center [336, 290] width 533 height 360
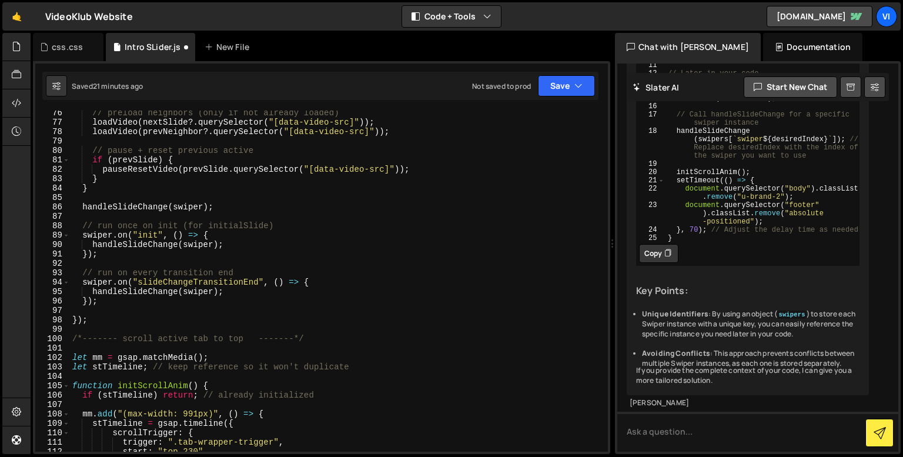
scroll to position [707, 0]
click at [169, 209] on div "// preload neighbors (only if not already loaded) loadVideo ( nextSlide ?. quer…" at bounding box center [336, 288] width 533 height 360
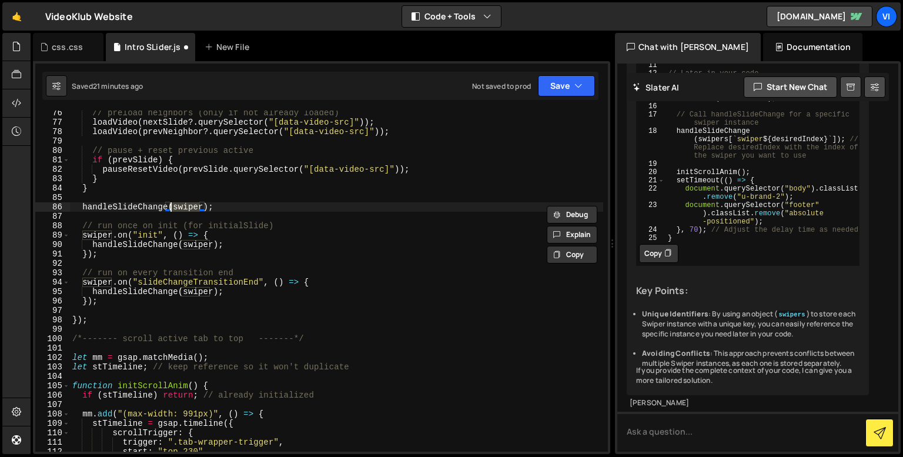
click at [169, 209] on div "// preload neighbors (only if not already loaded) loadVideo ( nextSlide ?. quer…" at bounding box center [336, 288] width 533 height 360
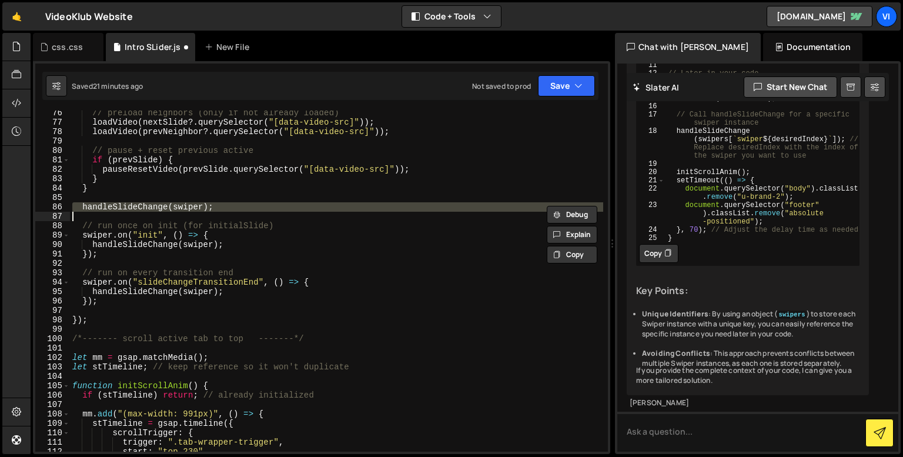
click at [169, 209] on div "// preload neighbors (only if not already loaded) loadVideo ( nextSlide ?. quer…" at bounding box center [336, 288] width 533 height 360
type textarea "handleSlideChange(swiper);"
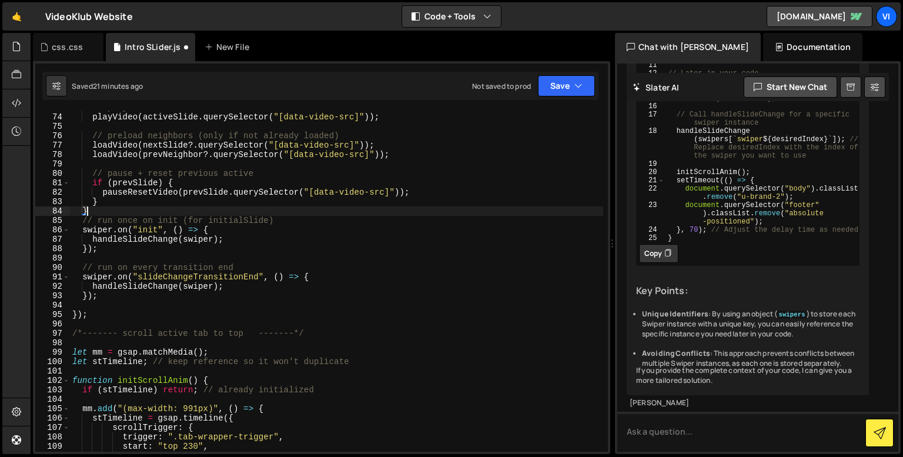
scroll to position [684, 0]
click at [232, 212] on div "// play active slide video playVideo ( activeSlide . querySelector ( "[data-vid…" at bounding box center [336, 284] width 533 height 360
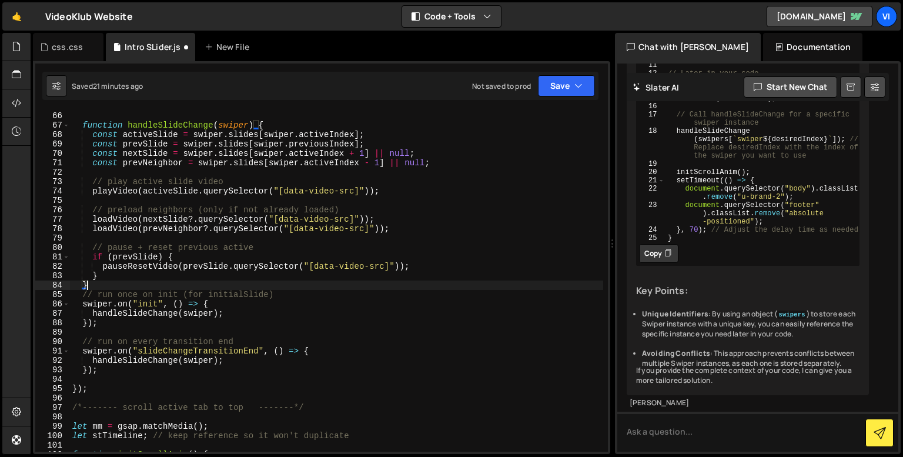
scroll to position [610, 0]
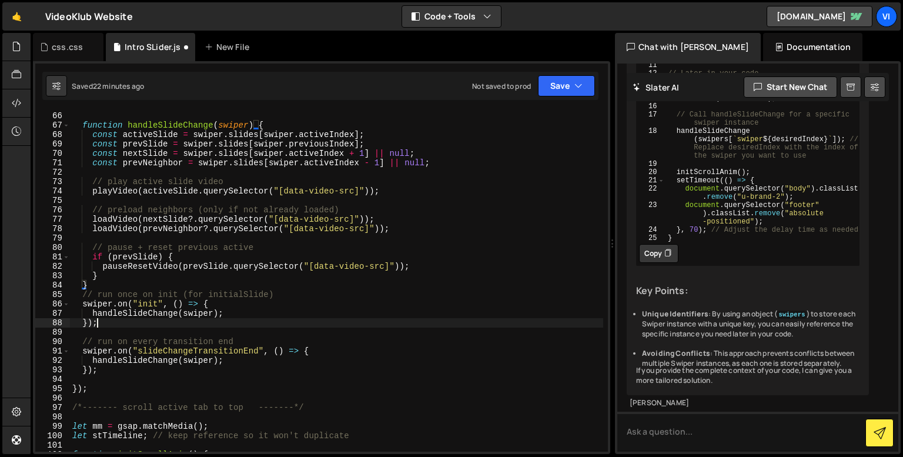
click at [170, 322] on div "} function handleSlideChange ( swiper ) { const activeSlide = swiper . slides […" at bounding box center [336, 282] width 533 height 360
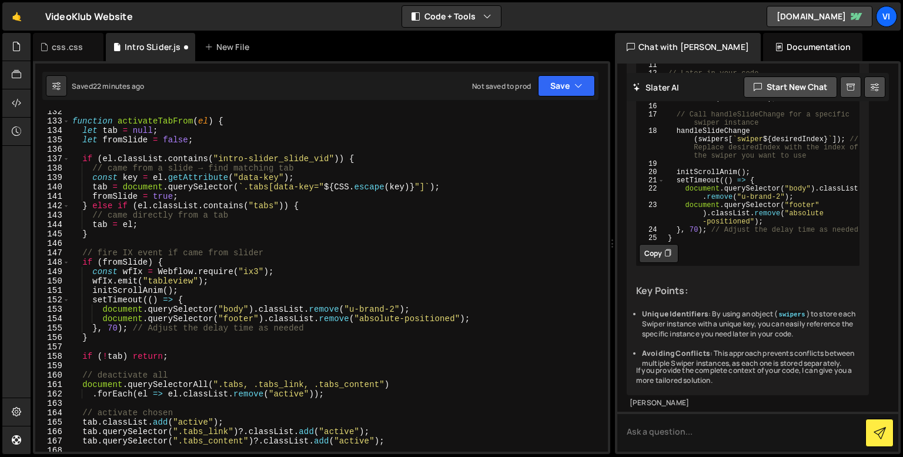
scroll to position [1235, 0]
click at [185, 291] on div "function activateTabFrom ( el ) { let tab = null ; let fromSlide = false ; if (…" at bounding box center [336, 287] width 533 height 360
type textarea "initScrollAnim();"
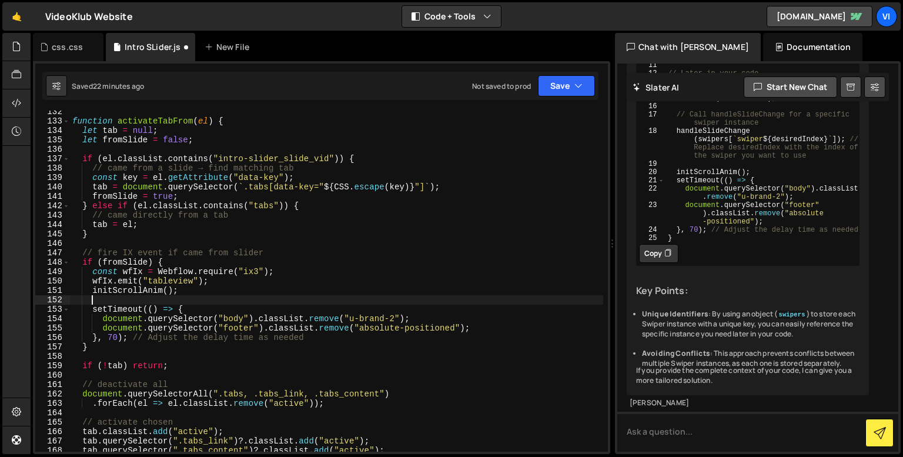
paste textarea
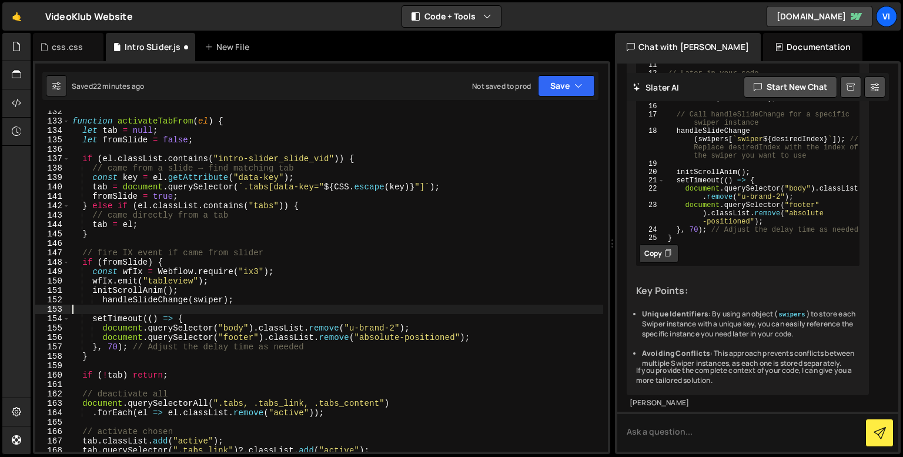
scroll to position [0, 0]
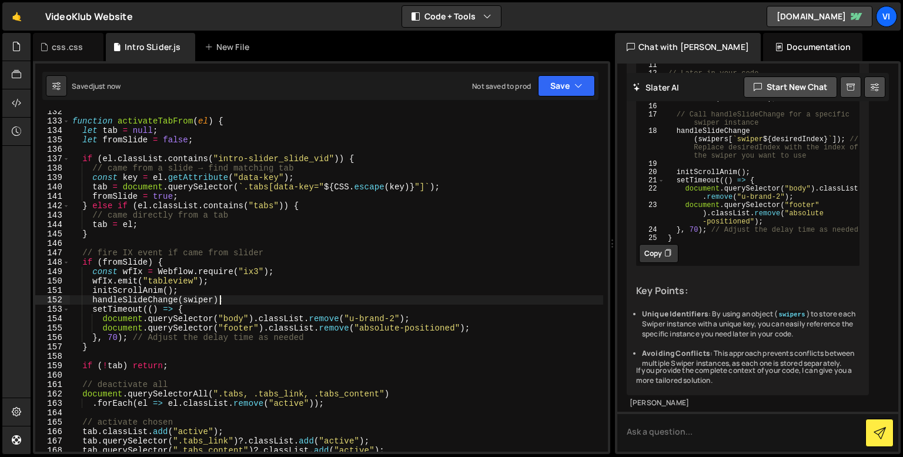
type textarea "handleSlideChange(swiper);"
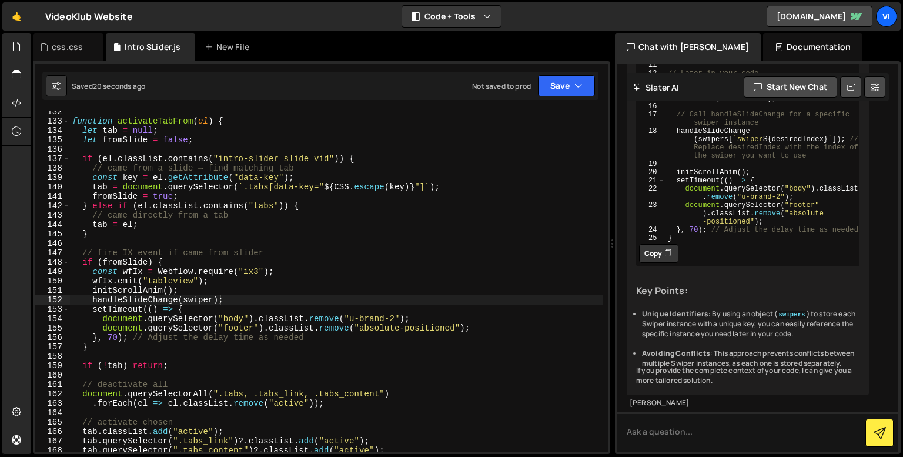
type textarea "let swiper; // Declare swiper variable outside the loop"
drag, startPoint x: 714, startPoint y: 177, endPoint x: 450, endPoint y: 150, distance: 265.3
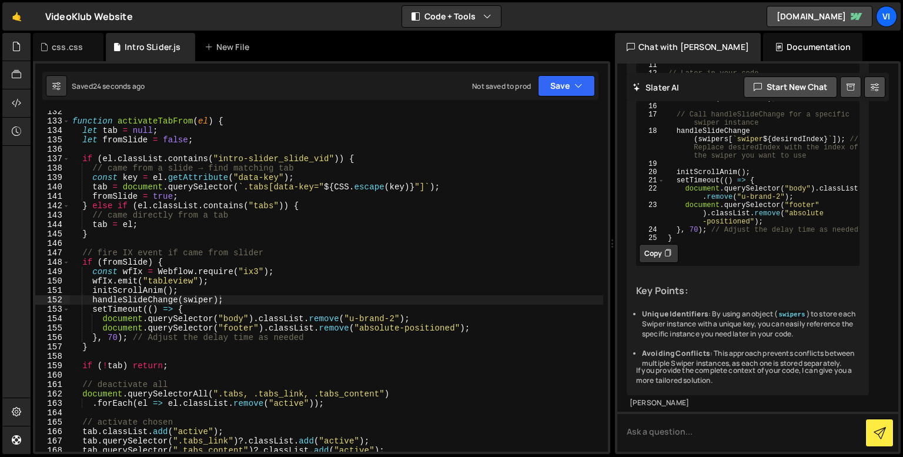
click at [167, 213] on div "function activateTabFrom ( el ) { let tab = null ; let fromSlide = false ; if (…" at bounding box center [336, 287] width 533 height 360
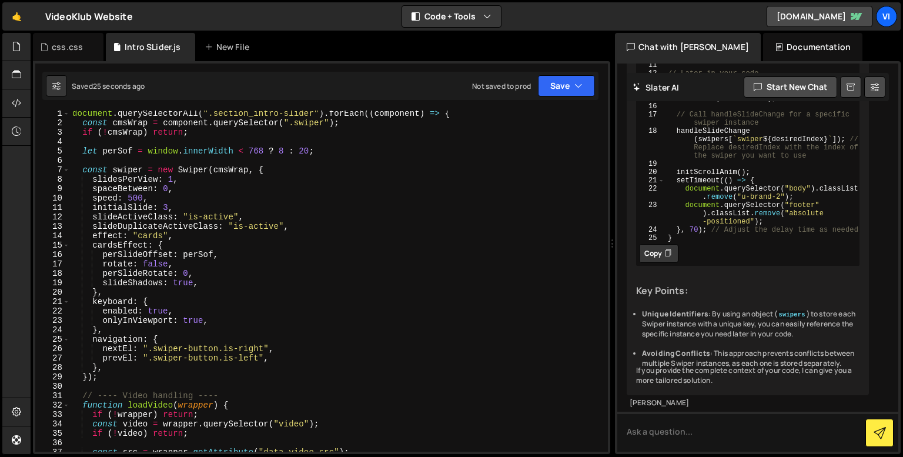
scroll to position [0, 0]
click at [78, 117] on div "document . querySelectorAll ( ".section_intro-slider" ) . forEach (( component …" at bounding box center [336, 290] width 533 height 360
type textarea "document.querySelectorAll(".section_intro-slider").forEach((component) => {"
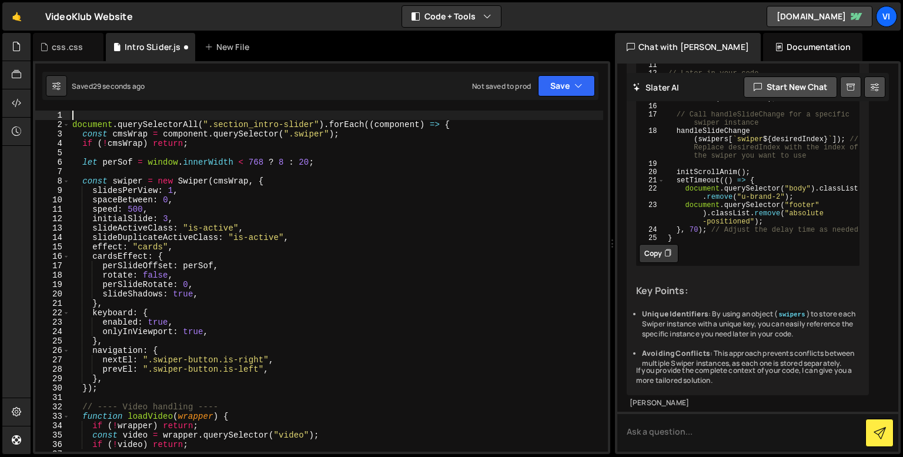
paste textarea "let swiper; //"
type textarea "let swiper; //"
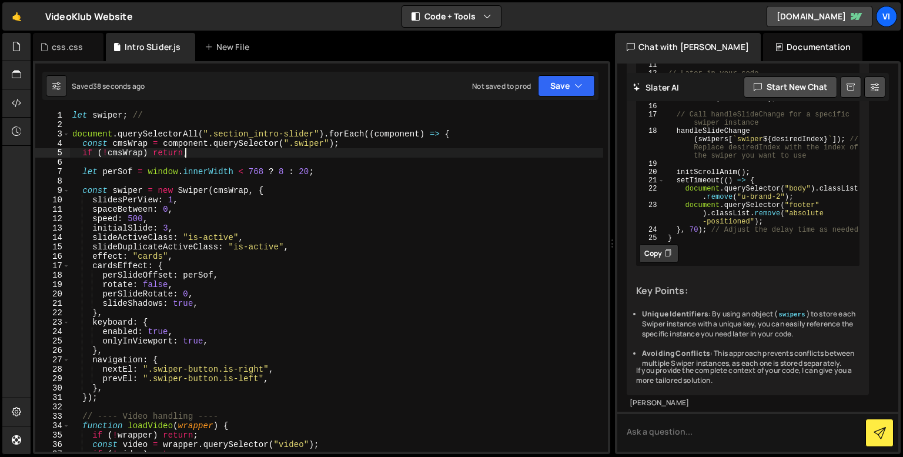
click at [302, 149] on div "let swiper ; // document . querySelectorAll ( ".section_intro-slider" ) . forEa…" at bounding box center [336, 290] width 533 height 360
type textarea "if (!cmsWrap) return;"
type textarea "// Call handleSlideChange after emitting"
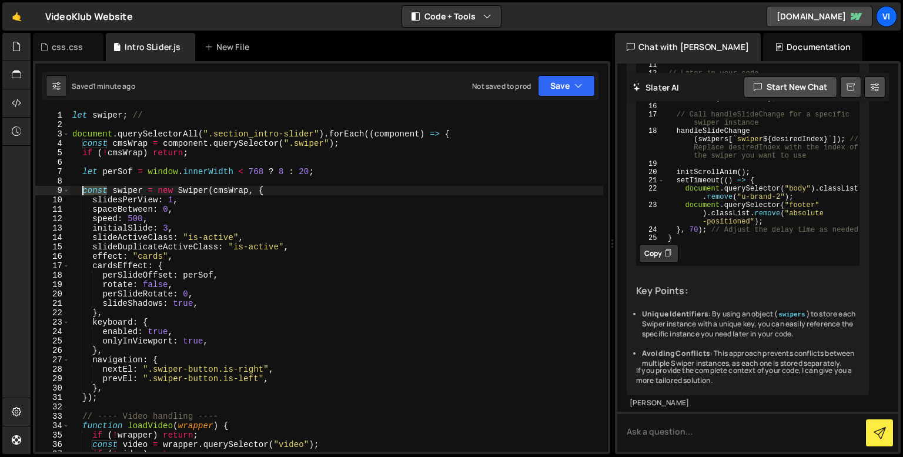
drag, startPoint x: 109, startPoint y: 188, endPoint x: 78, endPoint y: 194, distance: 31.7
click at [78, 194] on div "let swiper ; // document . querySelectorAll ( ".section_intro-slider" ) . forEa…" at bounding box center [336, 290] width 533 height 360
click at [120, 116] on div "let swiper ; // document . querySelectorAll ( ".section_intro-slider" ) . forEa…" at bounding box center [336, 290] width 533 height 360
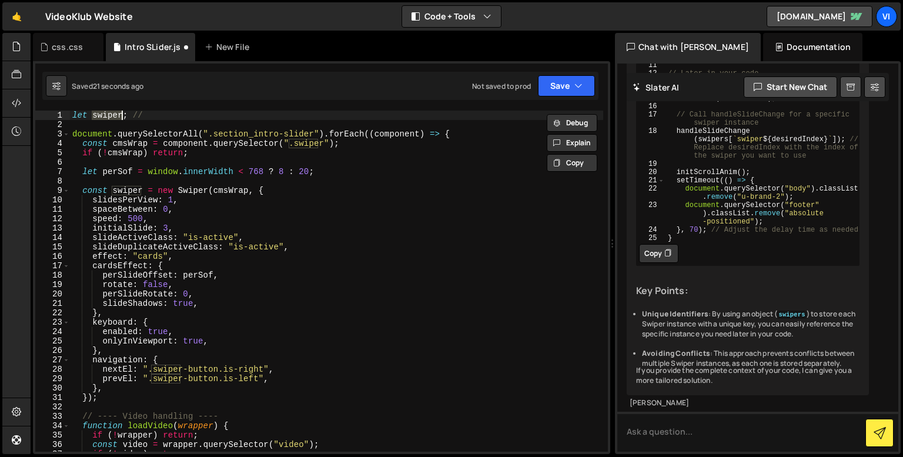
click at [120, 116] on div "let swiper ; // document . querySelectorAll ( ".section_intro-slider" ) . forEa…" at bounding box center [336, 290] width 533 height 360
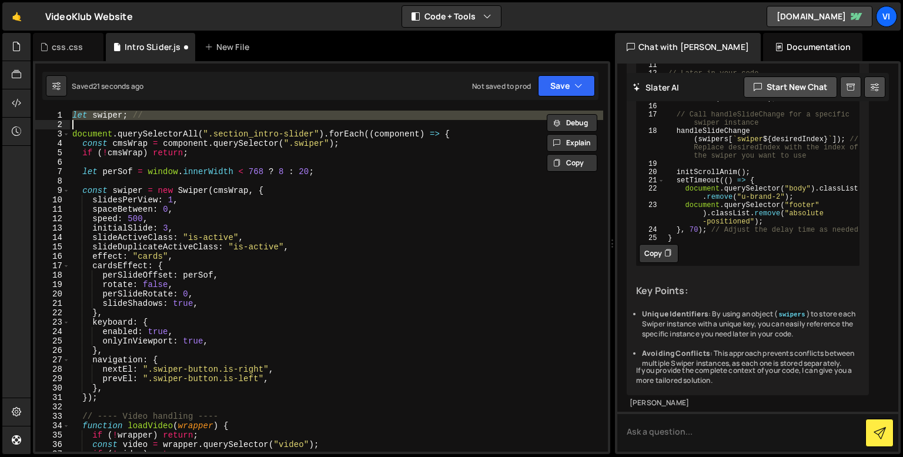
click at [120, 116] on div "let swiper ; // document . querySelectorAll ( ".section_intro-slider" ) . forEa…" at bounding box center [336, 290] width 533 height 360
type textarea "let swiper; //"
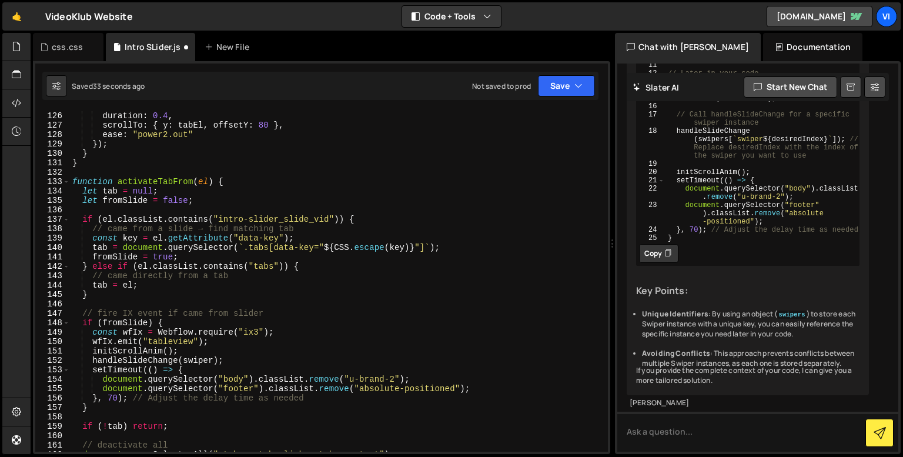
scroll to position [1175, 0]
click at [128, 355] on div "delay : 0.4 , duration : 0.4 , scrollTo : { y : tabEl , offsetY : 80 } , ease :…" at bounding box center [336, 281] width 533 height 360
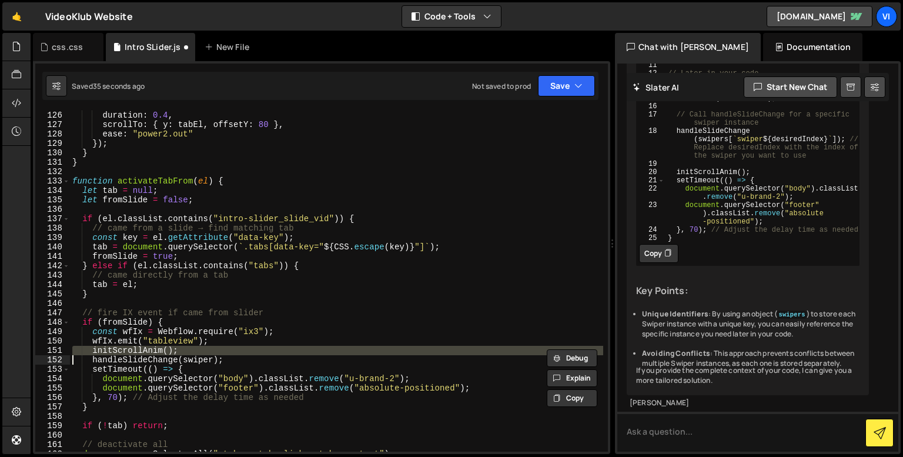
click at [128, 355] on div "delay : 0.4 , duration : 0.4 , scrollTo : { y : tabEl , offsetY : 80 } , ease :…" at bounding box center [336, 281] width 533 height 360
click at [128, 358] on div "delay : 0.4 , duration : 0.4 , scrollTo : { y : tabEl , offsetY : 80 } , ease :…" at bounding box center [336, 281] width 533 height 360
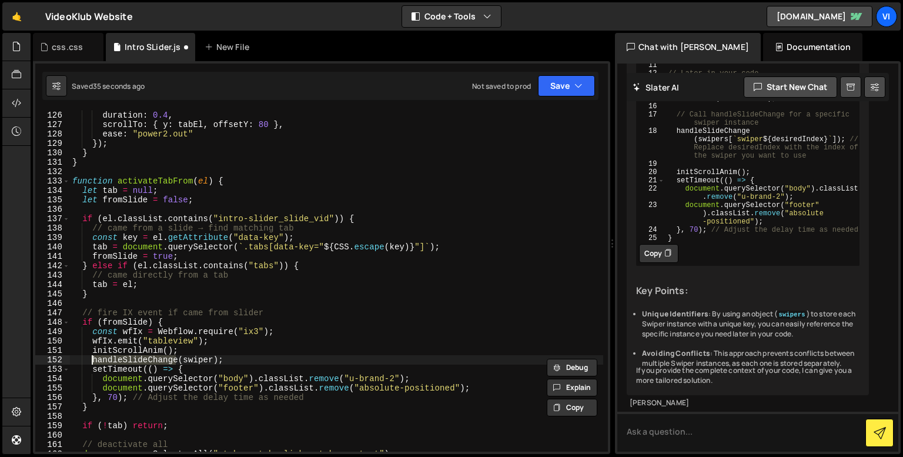
click at [128, 358] on div "delay : 0.4 , duration : 0.4 , scrollTo : { y : tabEl , offsetY : 80 } , ease :…" at bounding box center [336, 281] width 533 height 360
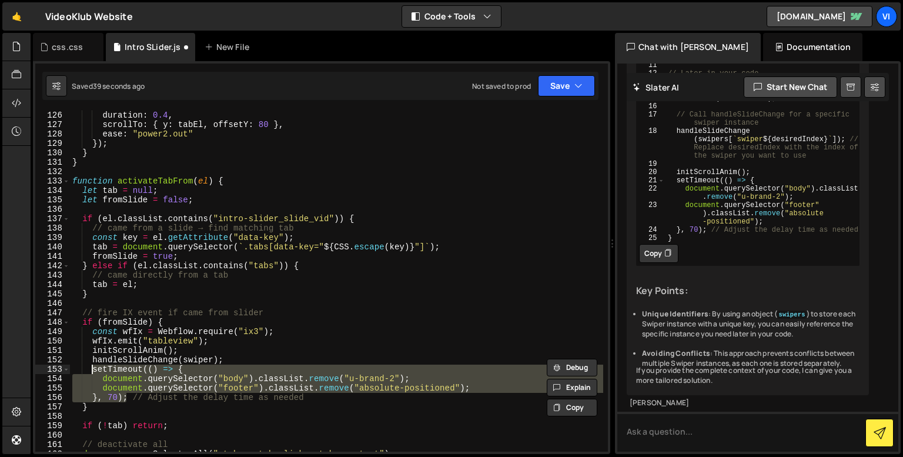
drag, startPoint x: 124, startPoint y: 397, endPoint x: 92, endPoint y: 372, distance: 40.6
click at [92, 372] on div "delay : 0.4 , duration : 0.4 , scrollTo : { y : tabEl , offsetY : 80 } , ease :…" at bounding box center [336, 281] width 533 height 360
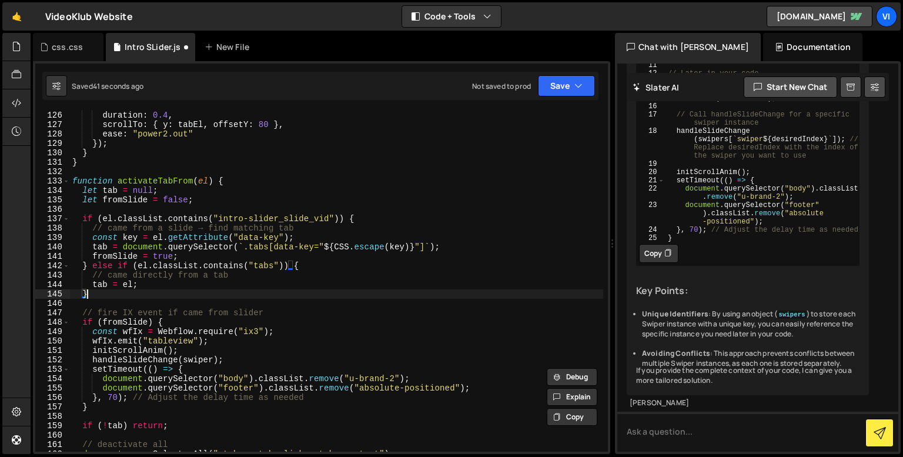
click at [181, 297] on div "delay : 0.4 , duration : 0.4 , scrollTo : { y : tabEl , offsetY : 80 } , ease :…" at bounding box center [336, 281] width 533 height 360
type textarea "}"
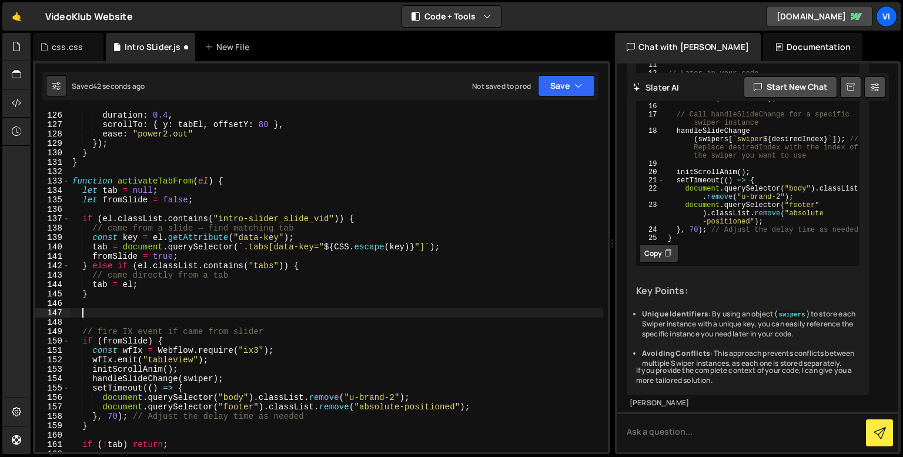
paste textarea "}, 70);"
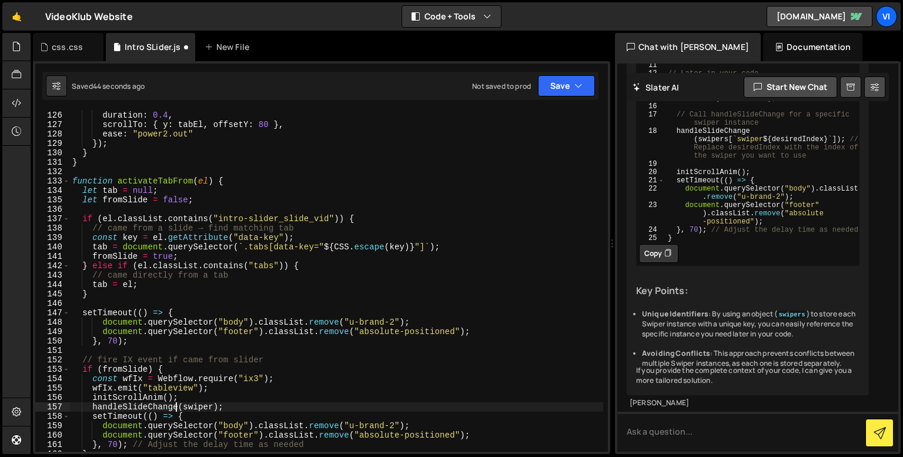
click at [176, 407] on div "delay : 0.4 , duration : 0.4 , scrollTo : { y : tabEl , offsetY : 80 } , ease :…" at bounding box center [336, 281] width 533 height 360
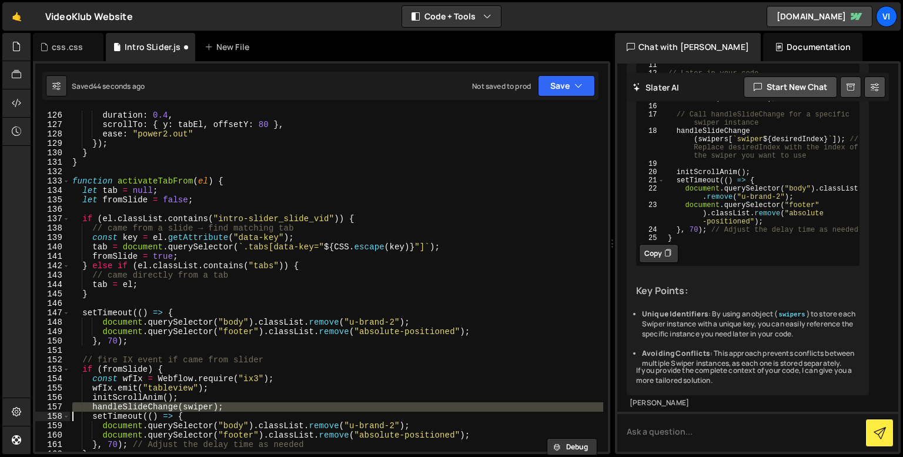
click at [176, 407] on div "delay : 0.4 , duration : 0.4 , scrollTo : { y : tabEl , offsetY : 80 } , ease :…" at bounding box center [336, 281] width 533 height 360
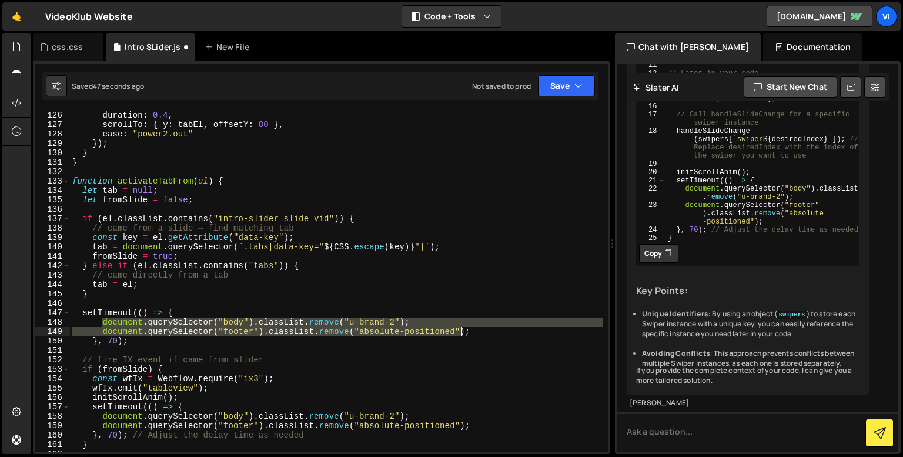
drag, startPoint x: 102, startPoint y: 320, endPoint x: 473, endPoint y: 328, distance: 370.4
click at [473, 328] on div "delay : 0.4 , duration : 0.4 , scrollTo : { y : tabEl , offsetY : 80 } , ease :…" at bounding box center [336, 281] width 533 height 360
type textarea "document.querySelector("body").classList.remove("u-brand-2"); document.querySel…"
paste textarea
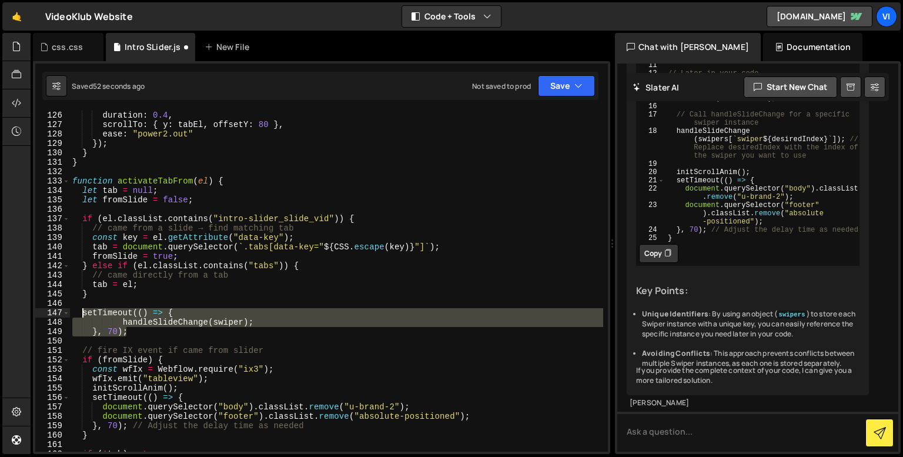
drag, startPoint x: 133, startPoint y: 333, endPoint x: 81, endPoint y: 313, distance: 56.0
click at [81, 313] on div "delay : 0.4 , duration : 0.4 , scrollTo : { y : tabEl , offsetY : 80 } , ease :…" at bounding box center [336, 281] width 533 height 360
type textarea "setTimeout(() => { handleSlideChange(swiper);"
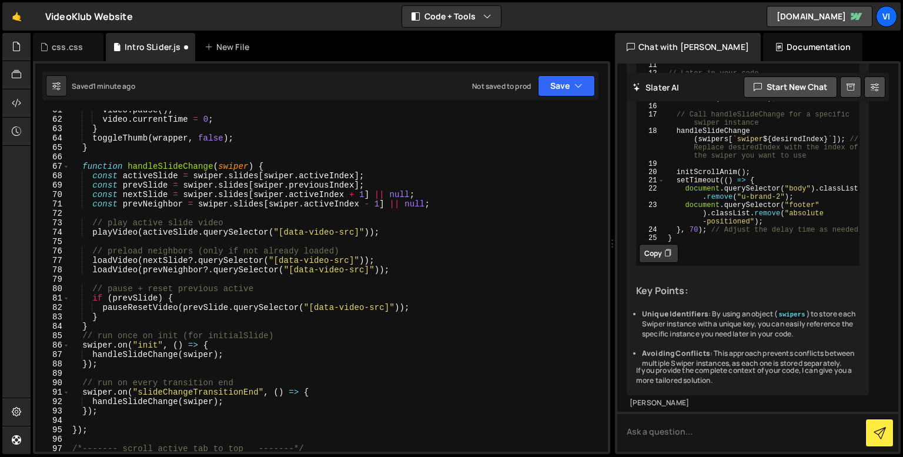
scroll to position [570, 0]
click at [134, 321] on div "video . pause ( ) ; video . currentTime = 0 ; } toggleThumb ( wrapper , false )…" at bounding box center [336, 285] width 533 height 360
type textarea "}"
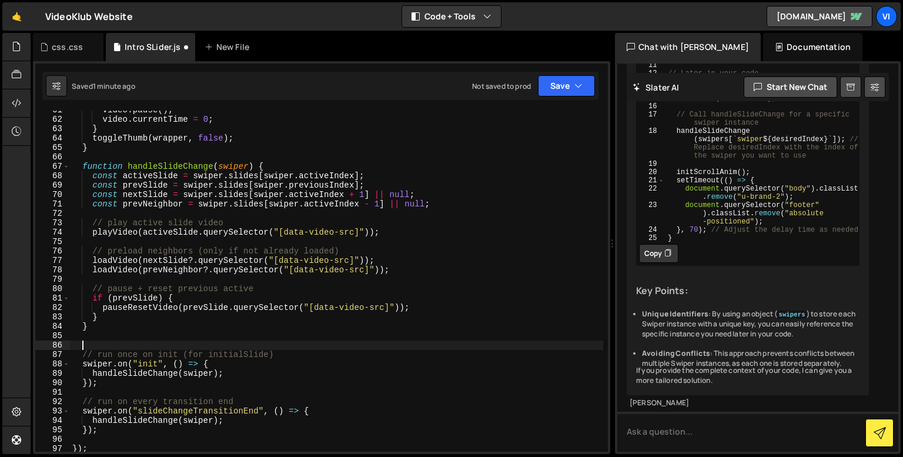
paste textarea "}, 70);"
type textarea "}, 70);"
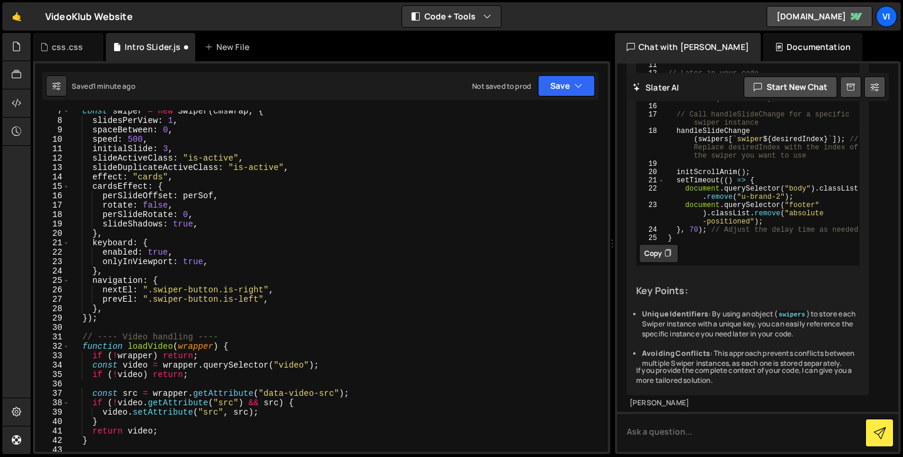
scroll to position [60, 0]
click at [121, 306] on div "const swiper = new Swiper ( cmsWrap , { slidesPerView : 1 , spaceBetween : 0 , …" at bounding box center [336, 287] width 533 height 360
type textarea "},"
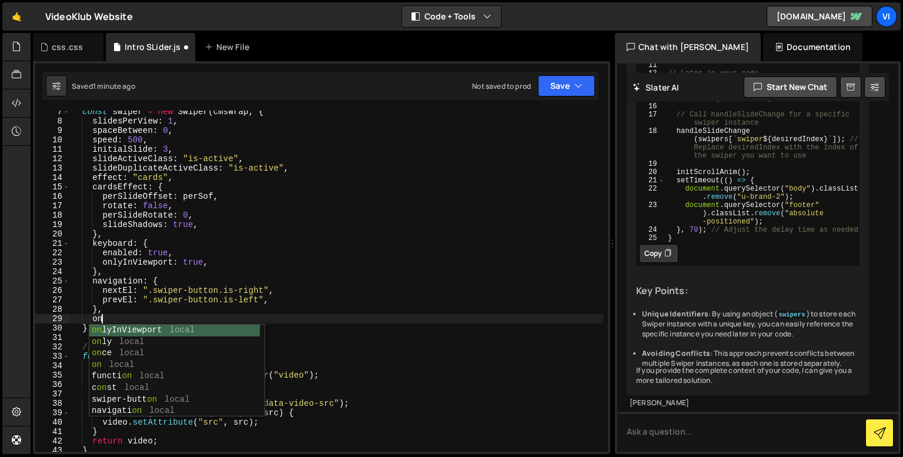
scroll to position [0, 1]
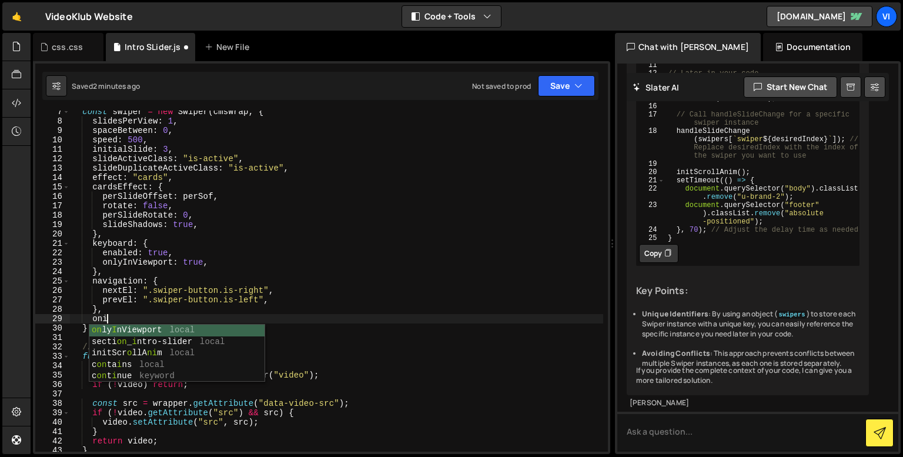
type textarea "o"
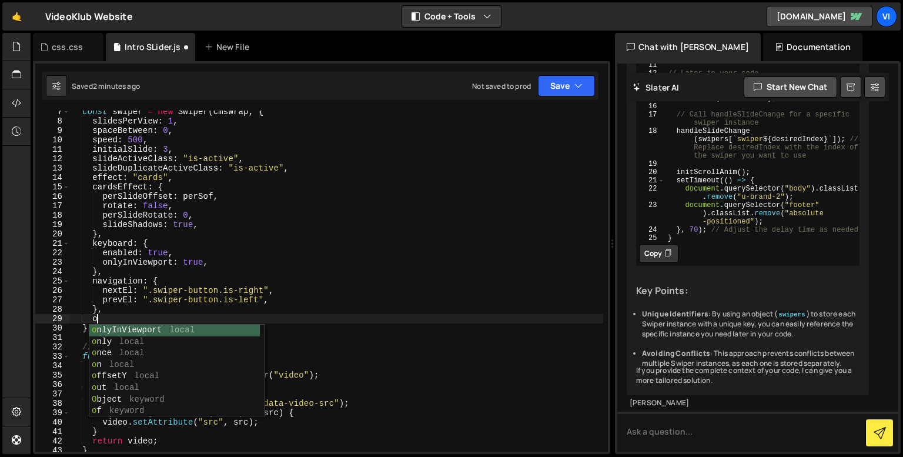
scroll to position [0, 1]
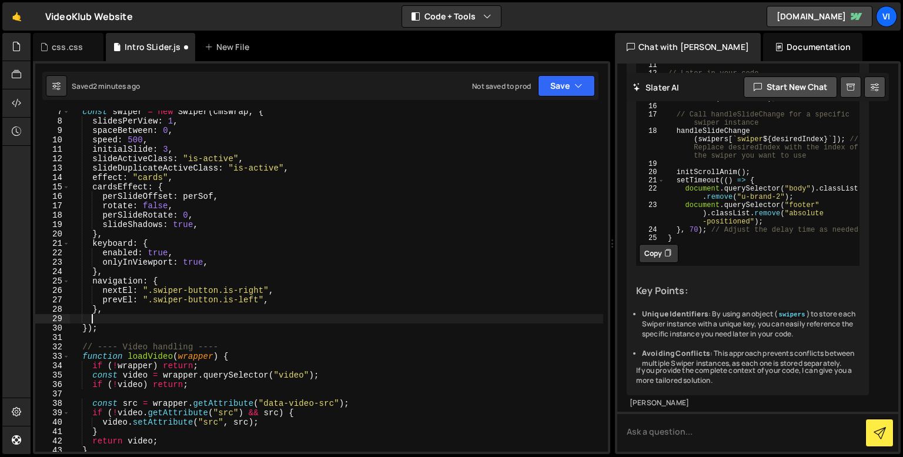
paste textarea "},"
type textarea "},"
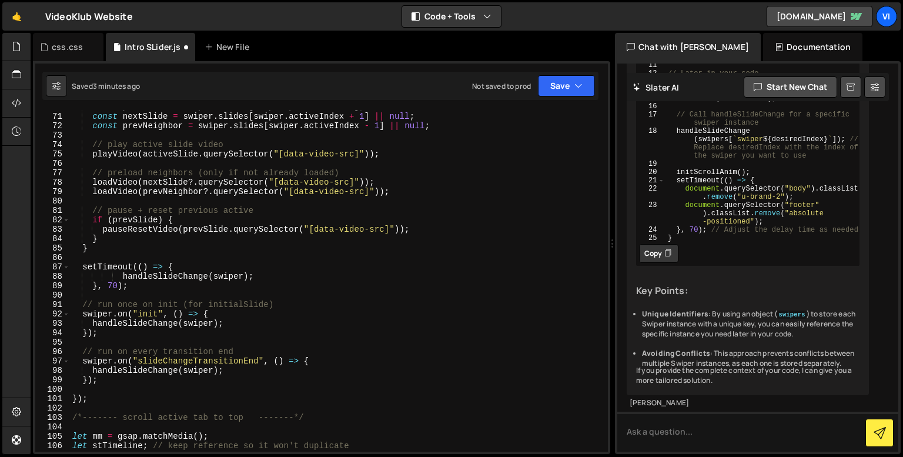
scroll to position [662, 0]
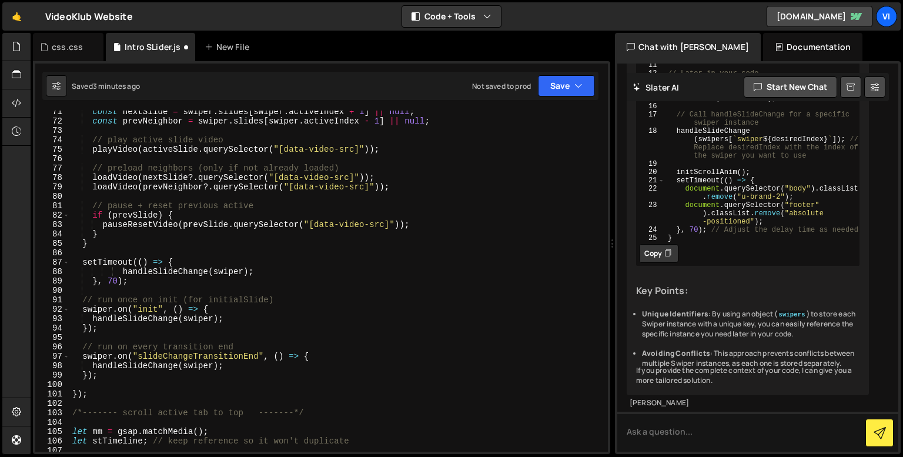
click at [112, 281] on div "const nextSlide = swiper . slides [ swiper . activeIndex + 1 ] || null ; const …" at bounding box center [336, 287] width 533 height 360
click at [110, 280] on div "const nextSlide = swiper . slides [ swiper . activeIndex + 1 ] || null ; const …" at bounding box center [336, 287] width 533 height 360
click at [245, 278] on div "const nextSlide = swiper . slides [ swiper . activeIndex + 1 ] || null ; const …" at bounding box center [336, 287] width 533 height 360
type textarea "handleSlideChange(swiper);"
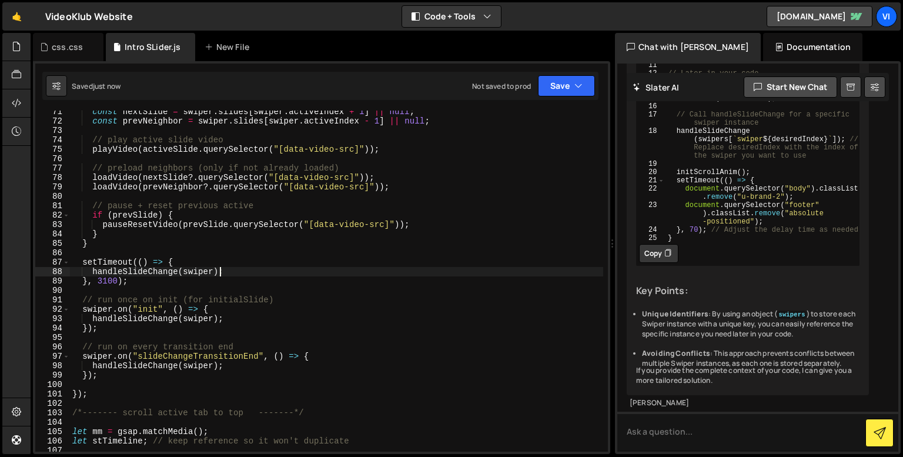
click at [223, 273] on div "const nextSlide = swiper . slides [ swiper . activeIndex + 1 ] || null ; const …" at bounding box center [336, 287] width 533 height 360
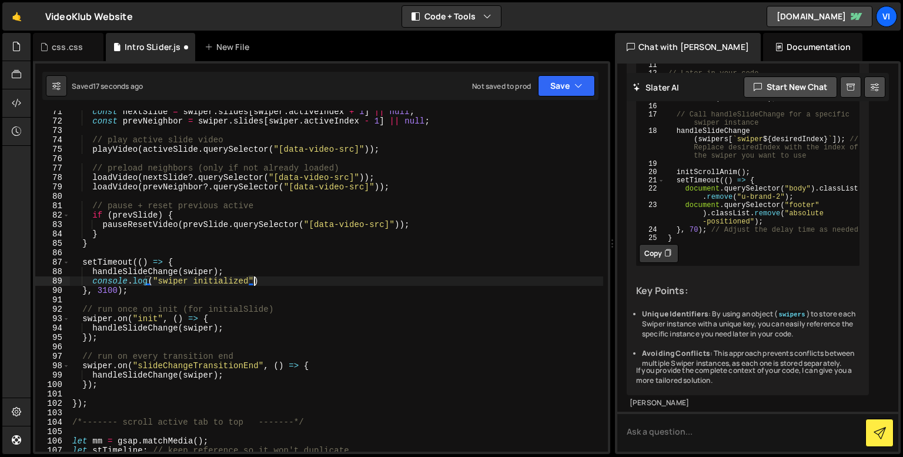
scroll to position [0, 12]
click at [107, 290] on div "const nextSlide = swiper . slides [ swiper . activeIndex + 1 ] || null ; const …" at bounding box center [336, 287] width 533 height 360
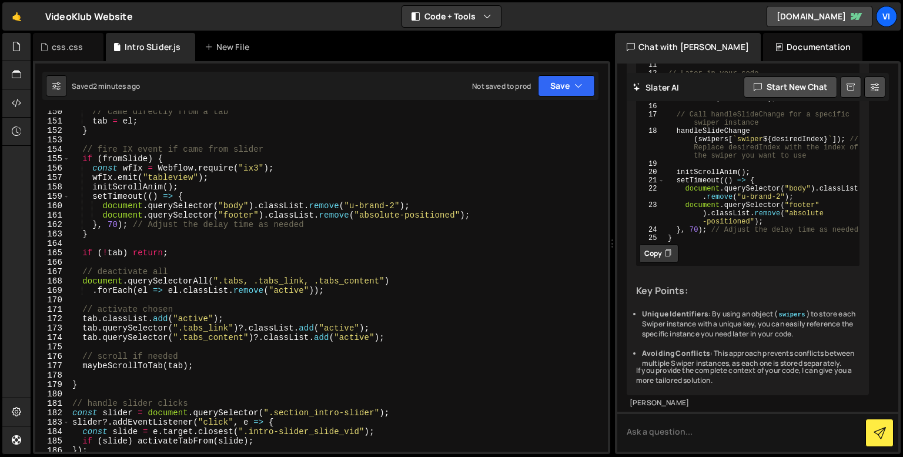
scroll to position [1405, 0]
drag, startPoint x: 91, startPoint y: 178, endPoint x: 216, endPoint y: 179, distance: 124.6
click at [216, 179] on div "// came directly from a tab tab = el ; } // fire IX event if came from slider i…" at bounding box center [336, 287] width 533 height 360
click at [216, 179] on div "// came directly from a tab tab = el ; } // fire IX event if came from slider i…" at bounding box center [336, 280] width 533 height 341
drag, startPoint x: 216, startPoint y: 179, endPoint x: 181, endPoint y: 174, distance: 35.1
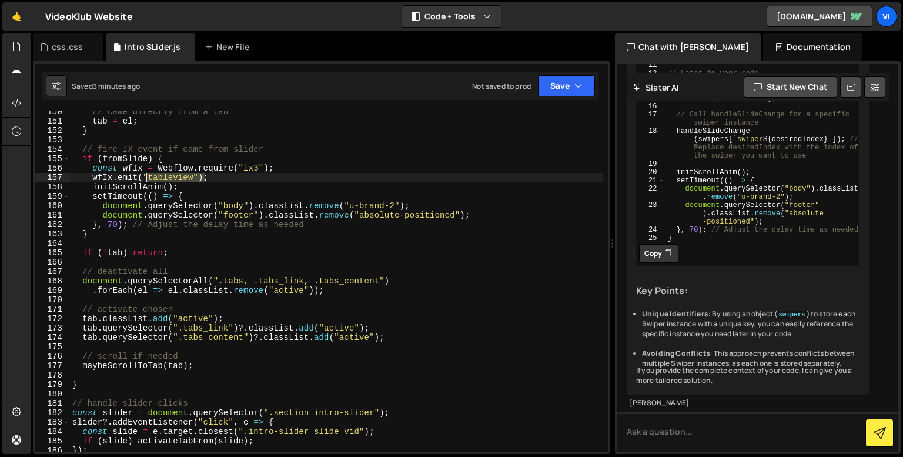
click at [181, 174] on div "// came directly from a tab tab = el ; } // fire IX event if came from slider i…" at bounding box center [336, 287] width 533 height 360
click at [212, 178] on div "// came directly from a tab tab = el ; } // fire IX event if came from slider i…" at bounding box center [336, 280] width 533 height 341
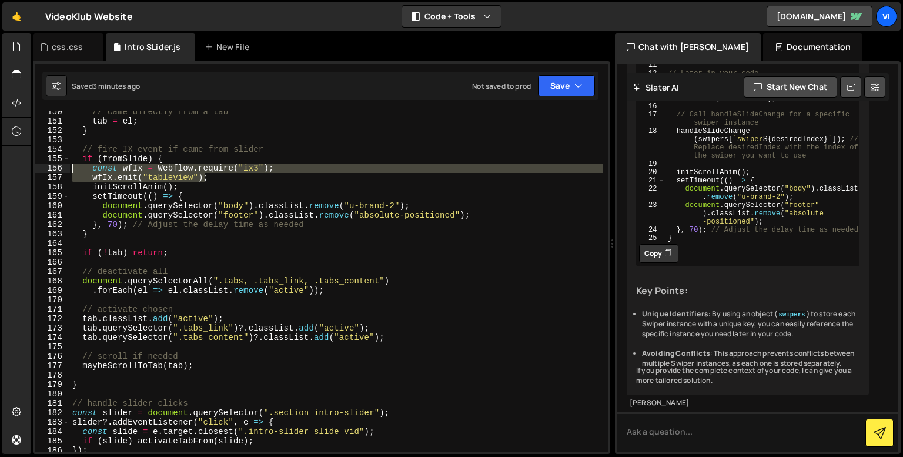
drag, startPoint x: 212, startPoint y: 178, endPoint x: 89, endPoint y: 169, distance: 122.6
click at [89, 169] on div "// came directly from a tab tab = el ; } // fire IX event if came from slider i…" at bounding box center [336, 287] width 533 height 360
type textarea "const wfIx = Webflow.require("ix3"); wfIx.emit("tableview");"
